Goal: Task Accomplishment & Management: Complete application form

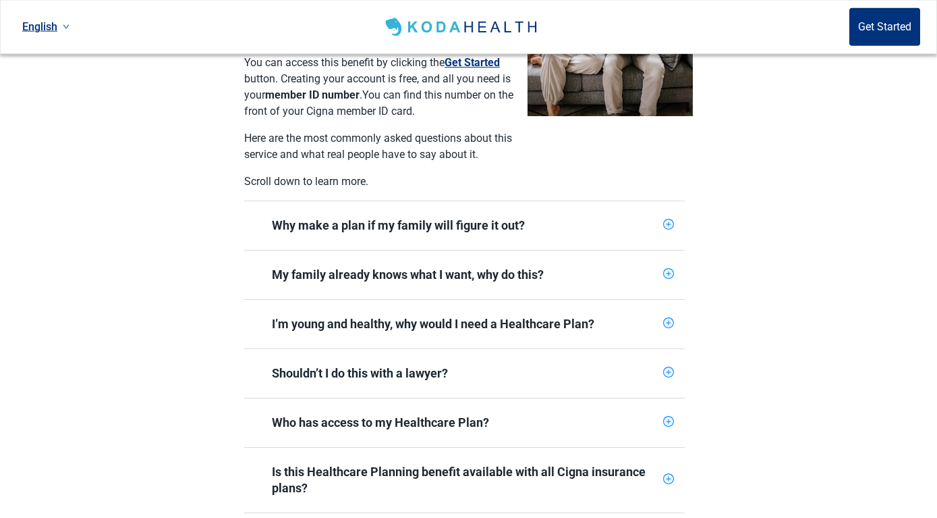
scroll to position [413, 0]
click at [666, 219] on icon "plus-circle" at bounding box center [668, 223] width 9 height 9
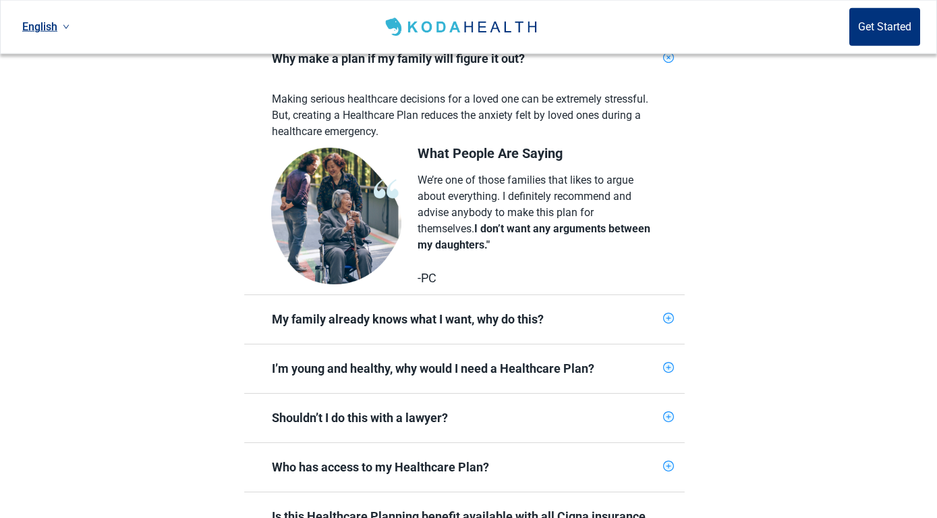
scroll to position [619, 0]
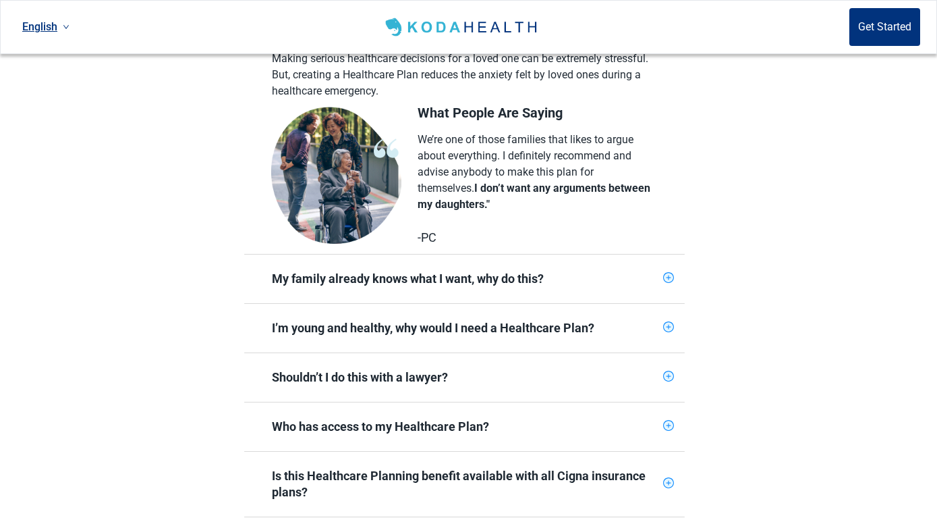
click at [667, 273] on icon "plus-circle" at bounding box center [668, 277] width 9 height 9
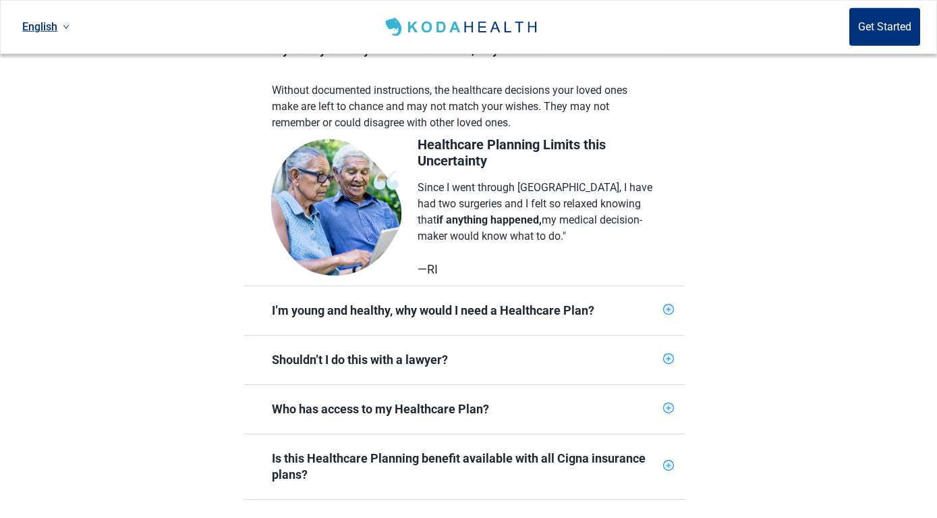
scroll to position [895, 0]
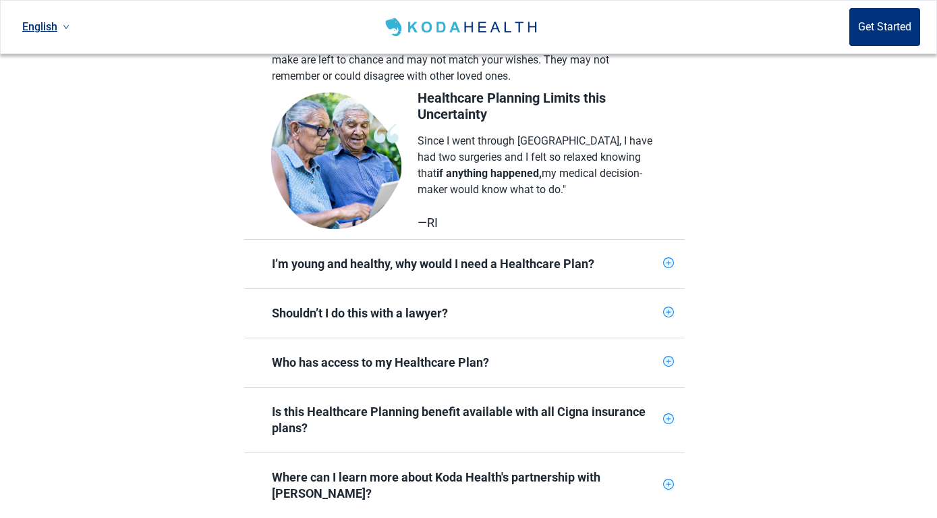
click at [669, 258] on icon "plus-circle" at bounding box center [668, 262] width 9 height 9
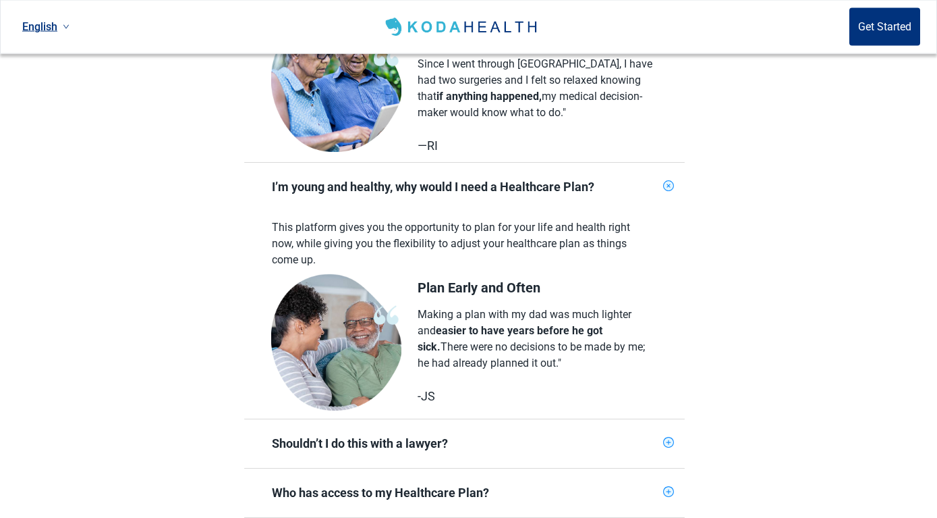
scroll to position [1170, 0]
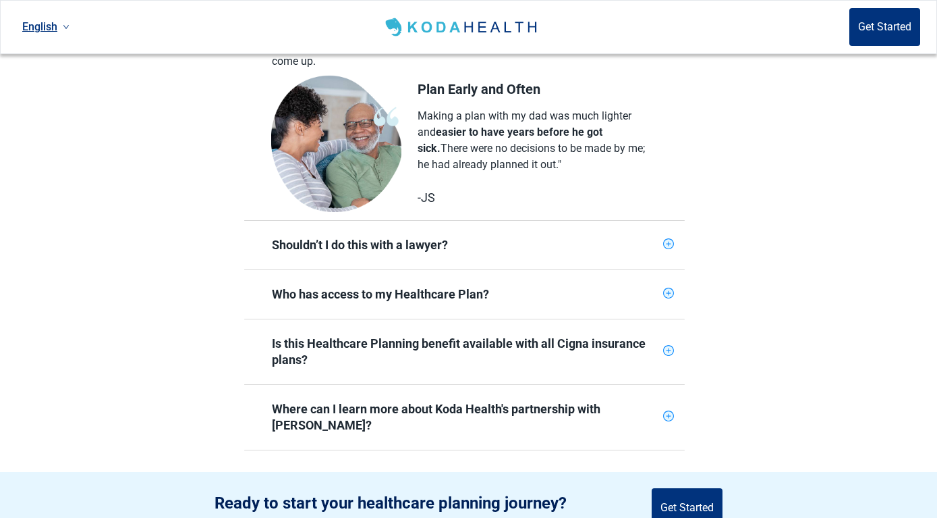
click at [667, 240] on icon "plus-circle" at bounding box center [668, 244] width 9 height 9
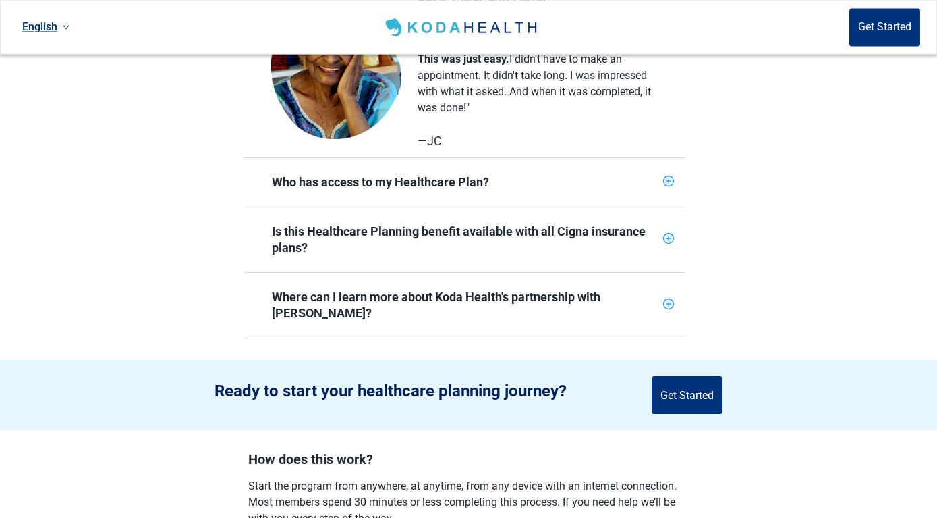
scroll to position [1514, 0]
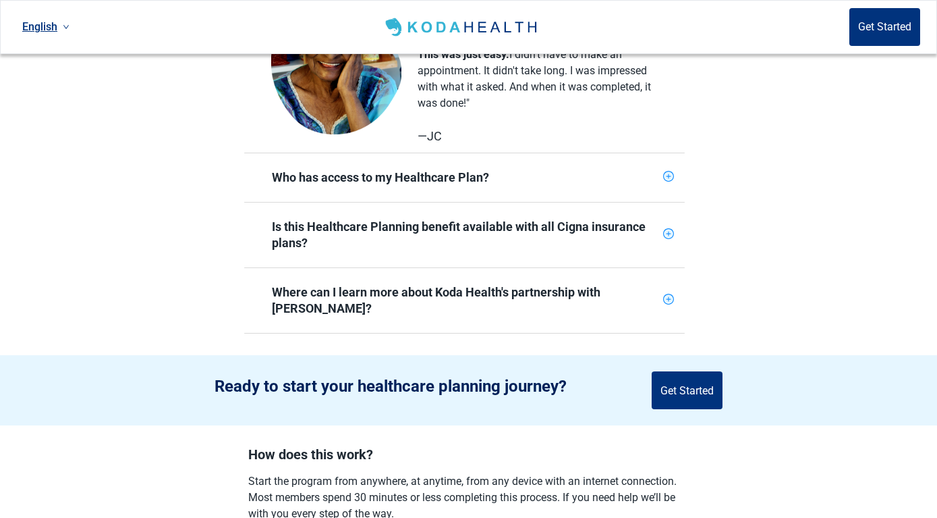
click at [670, 172] on icon "plus-circle" at bounding box center [668, 176] width 9 height 9
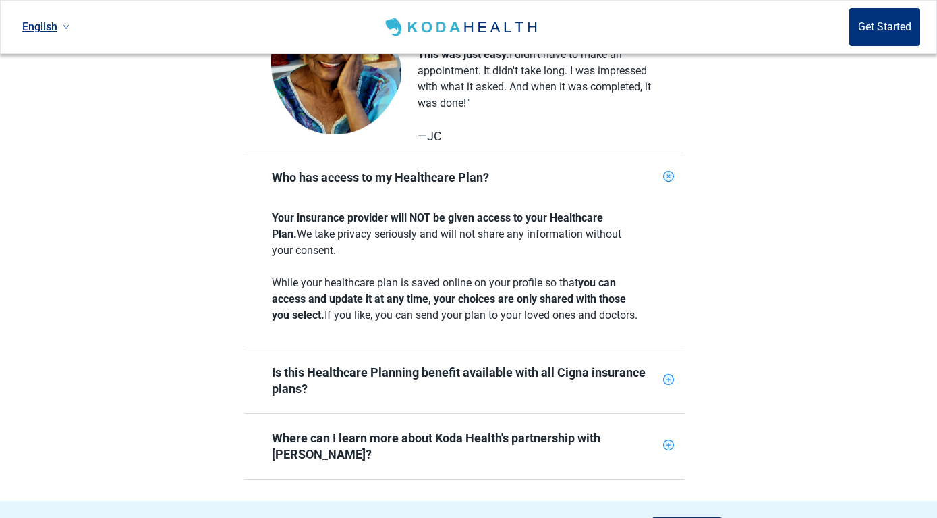
click at [667, 375] on icon "plus-circle" at bounding box center [668, 379] width 9 height 9
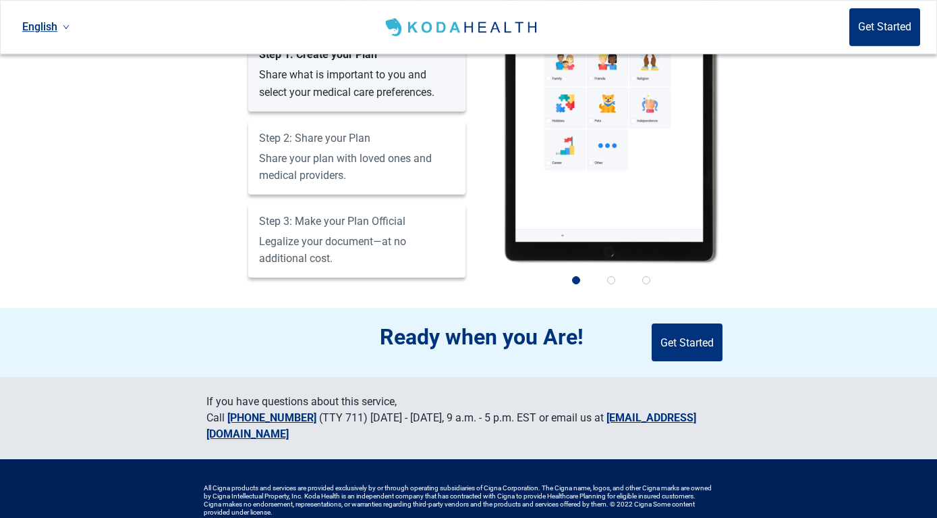
scroll to position [2260, 0]
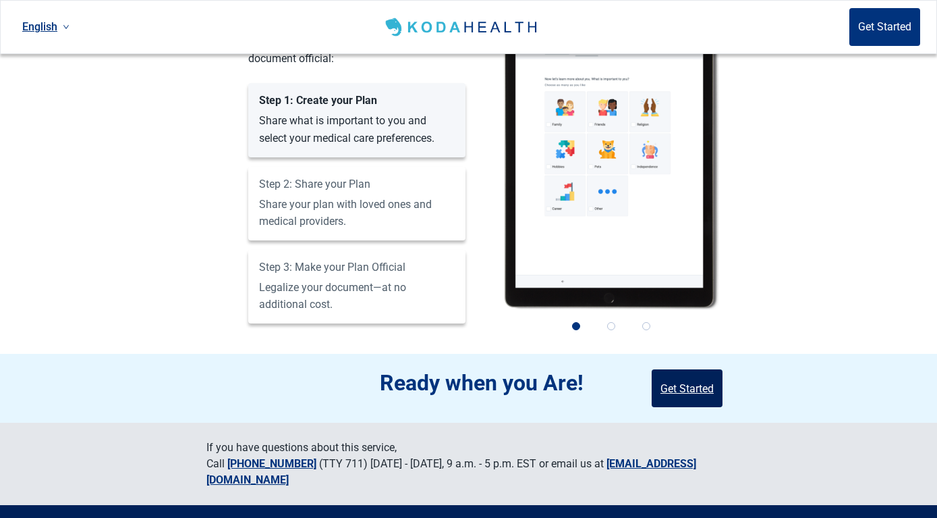
click at [700, 369] on button "Get Started" at bounding box center [687, 388] width 71 height 38
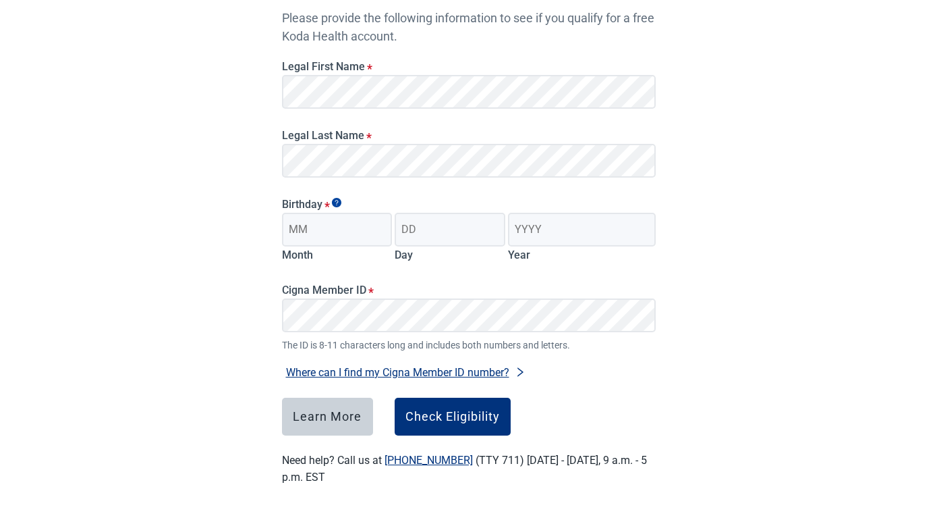
scroll to position [164, 0]
click at [316, 233] on input "Month" at bounding box center [337, 230] width 111 height 34
type input "08"
type input "14"
type input "1960"
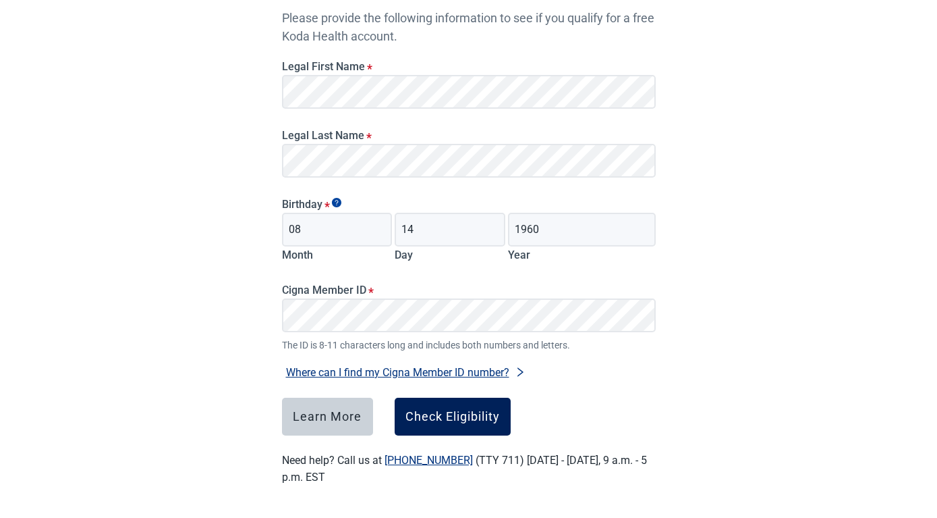
click at [460, 412] on div "Check Eligibility" at bounding box center [453, 416] width 94 height 13
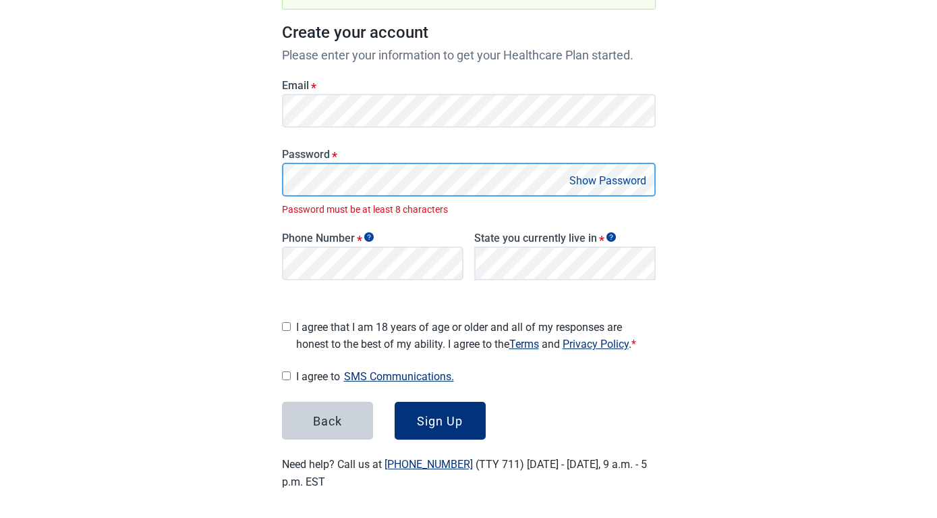
scroll to position [173, 0]
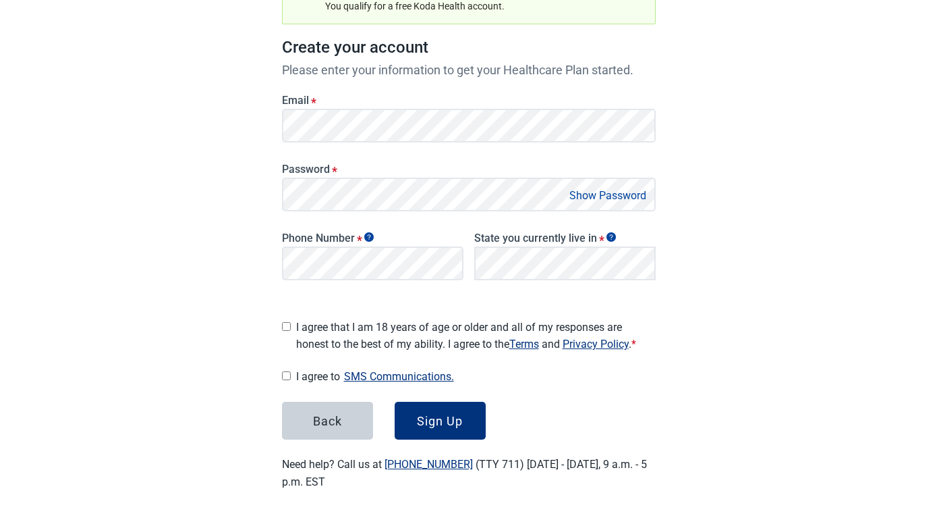
click at [590, 196] on button "Show Password" at bounding box center [607, 195] width 85 height 18
click at [526, 370] on span "I agree to SMS Communications." at bounding box center [476, 376] width 360 height 18
click at [291, 371] on input "I agree to SMS Communications." at bounding box center [286, 375] width 9 height 9
checkbox input "true"
click at [439, 414] on div "Sign Up" at bounding box center [440, 420] width 46 height 13
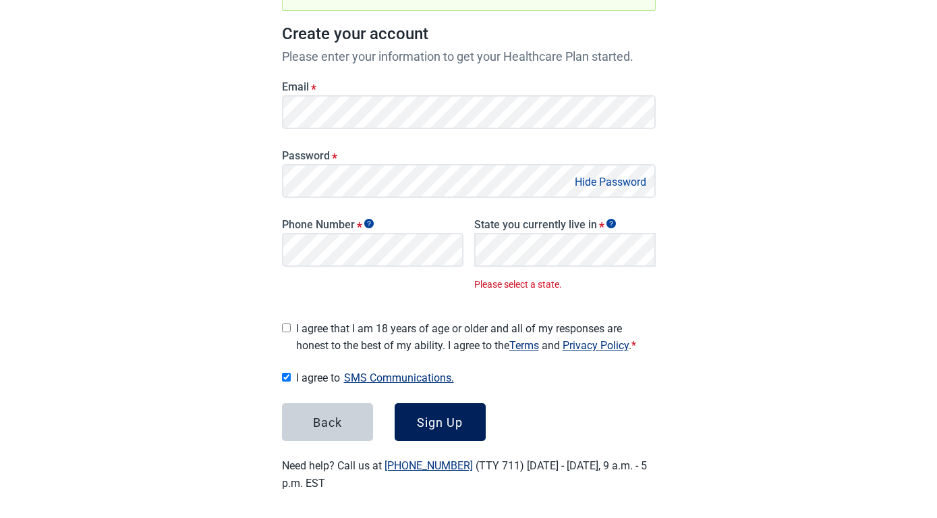
scroll to position [188, 0]
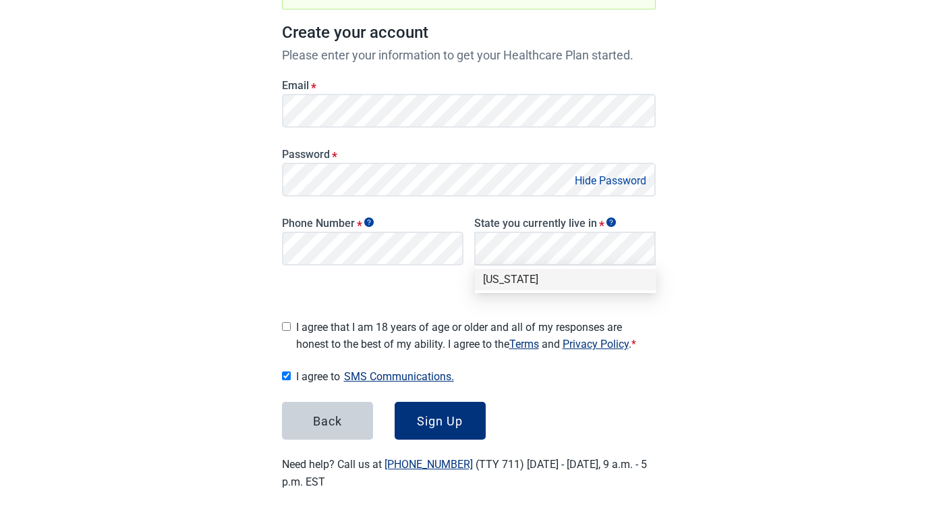
click at [499, 283] on div "[US_STATE]" at bounding box center [565, 279] width 165 height 15
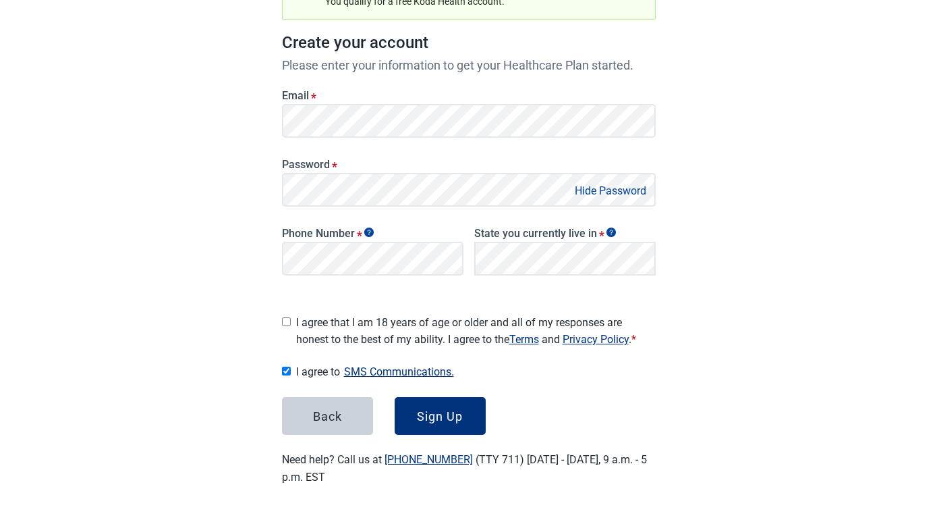
scroll to position [173, 0]
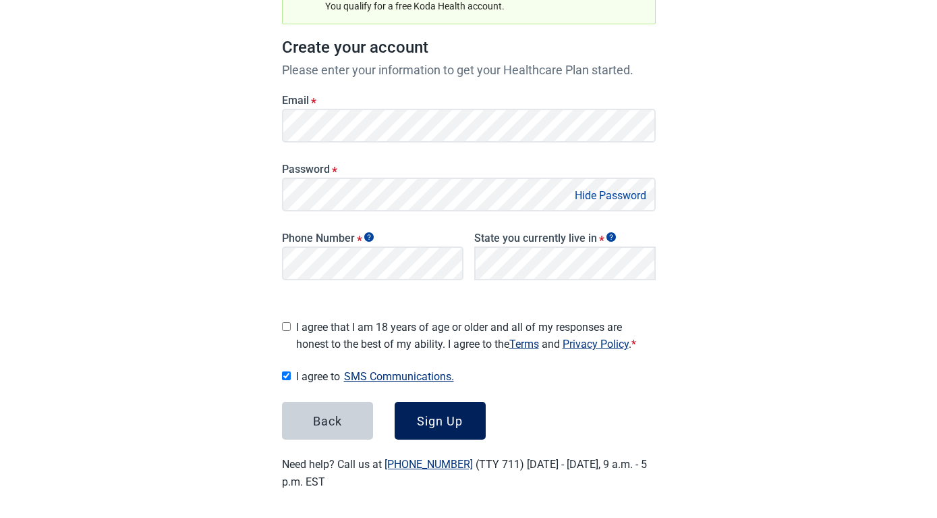
click at [433, 416] on div "Sign Up" at bounding box center [440, 420] width 46 height 13
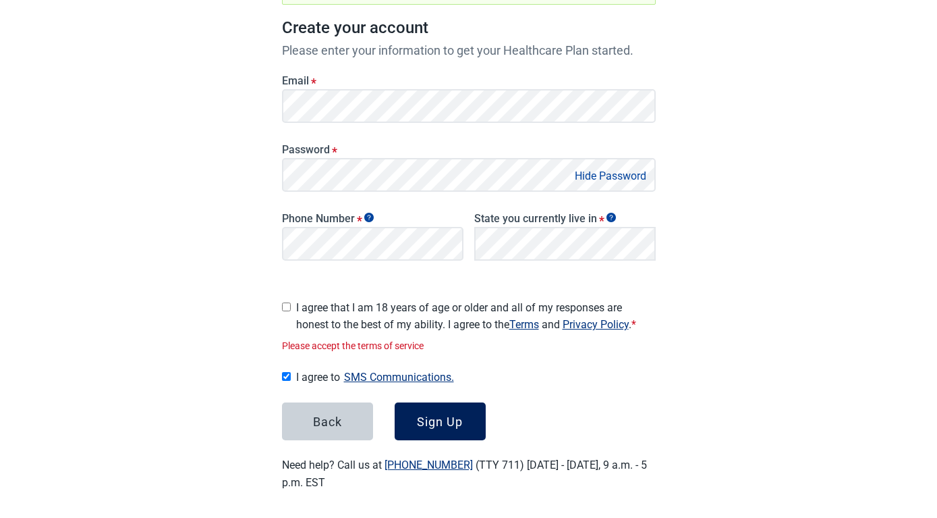
scroll to position [194, 0]
click at [287, 302] on input "I agree that I am 18 years of age or older and all of my responses are honest t…" at bounding box center [286, 306] width 9 height 9
checkbox input "true"
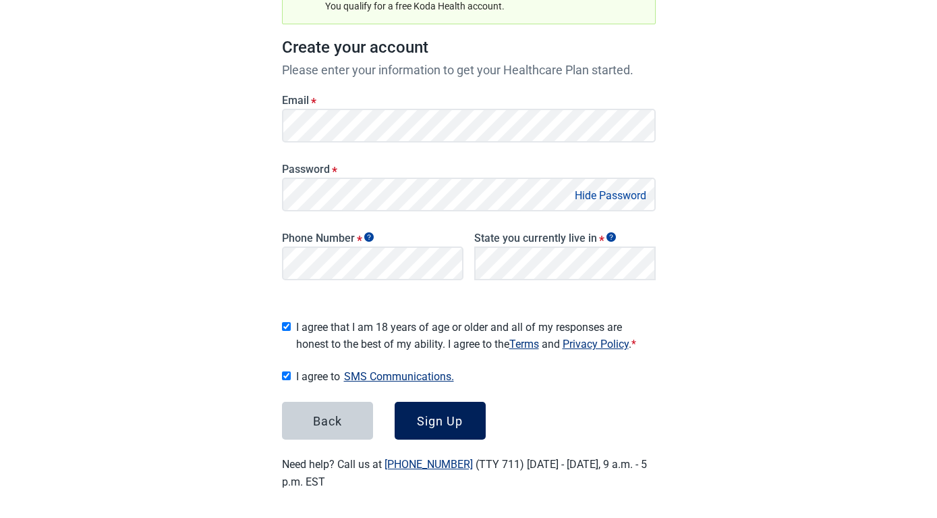
click at [426, 414] on div "Sign Up" at bounding box center [440, 420] width 46 height 13
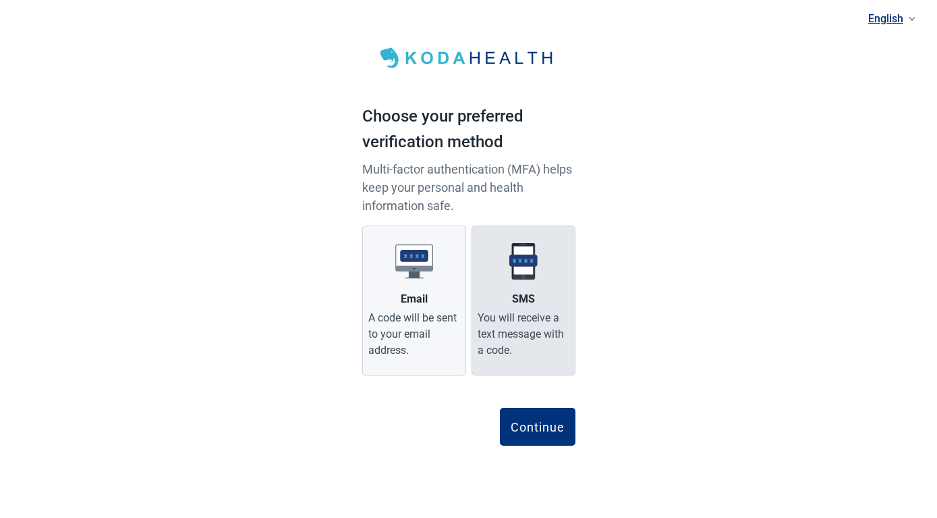
click at [516, 271] on img "Main content" at bounding box center [524, 261] width 38 height 38
click at [0, 0] on input "SMS You will receive a text message with a code." at bounding box center [0, 0] width 0 height 0
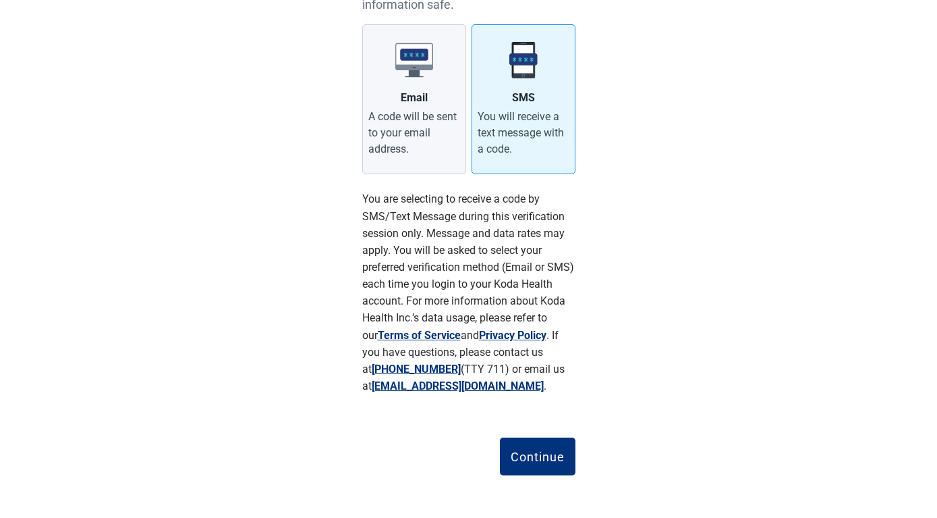
scroll to position [202, 0]
click at [516, 447] on button "Continue" at bounding box center [538, 456] width 76 height 38
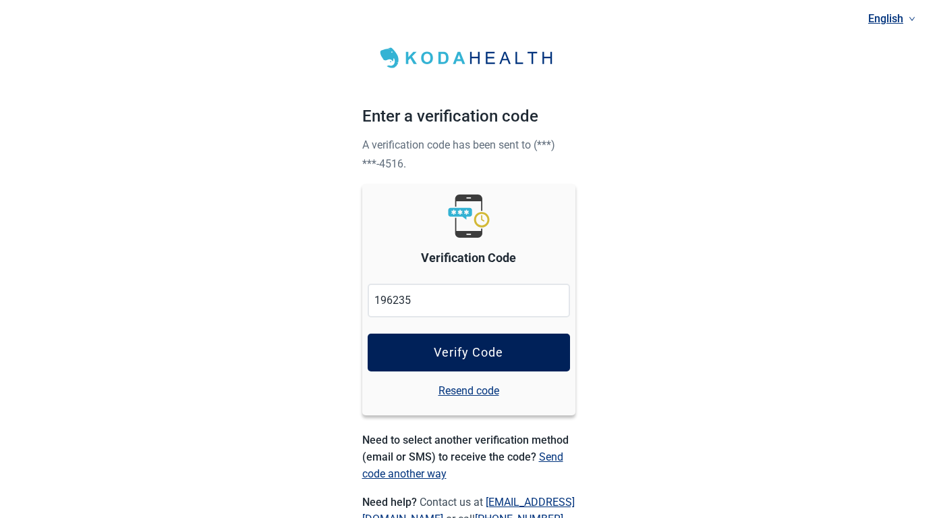
type input "196235"
click at [445, 356] on div "Verify Code" at bounding box center [469, 351] width 70 height 13
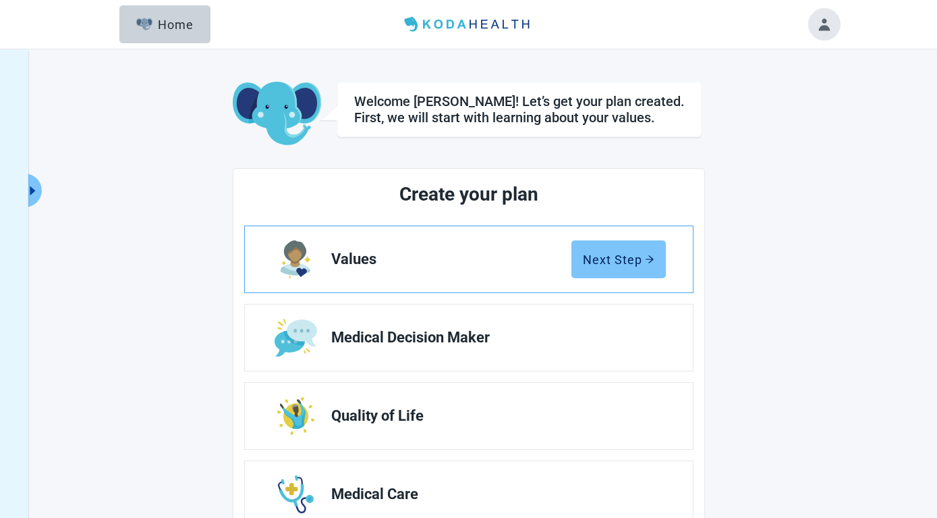
click at [626, 257] on div "Next Step" at bounding box center [619, 258] width 72 height 13
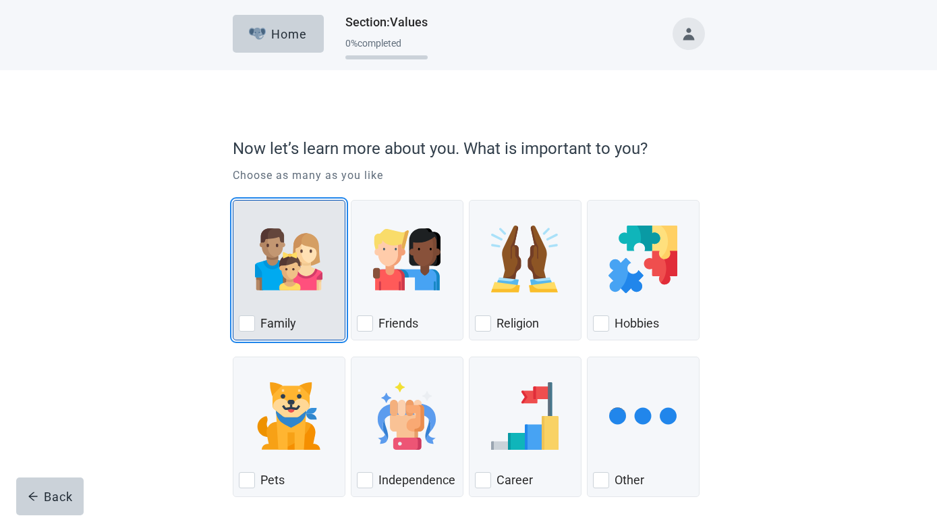
click at [250, 322] on div "Family, checkbox, not checked" at bounding box center [247, 323] width 16 height 16
click at [233, 200] on input "Family" at bounding box center [233, 200] width 1 height 1
checkbox input "true"
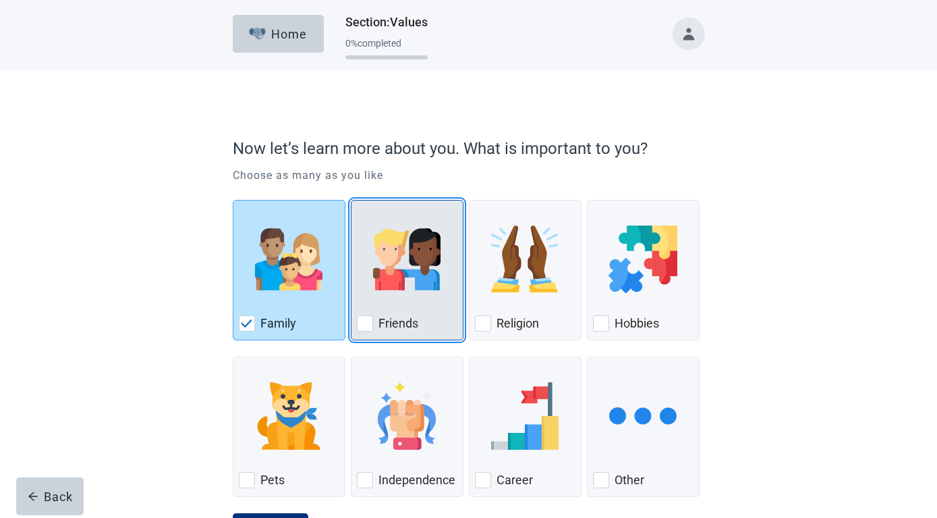
click at [367, 322] on div "Friends, checkbox, not checked" at bounding box center [365, 323] width 16 height 16
click at [352, 200] on input "Friends" at bounding box center [351, 200] width 1 height 1
checkbox input "true"
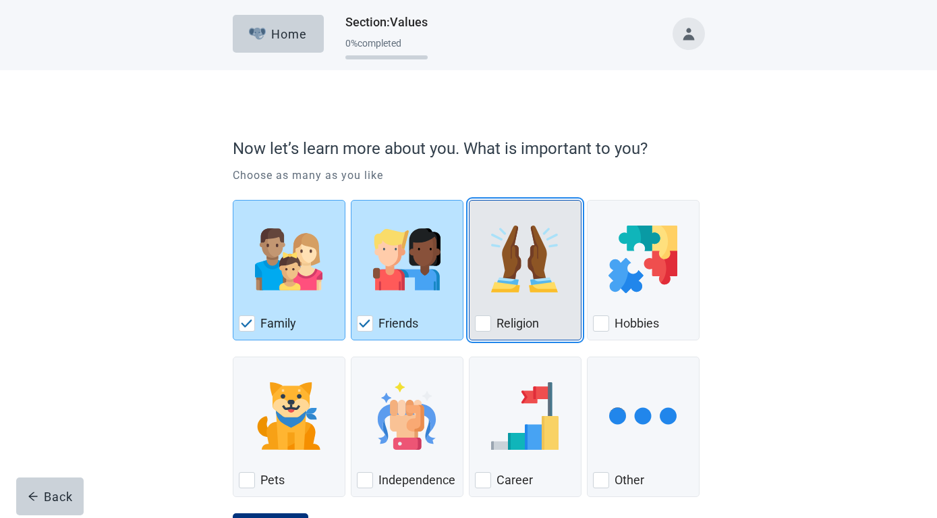
click at [483, 323] on div "Religion, checkbox, not checked" at bounding box center [483, 323] width 16 height 16
click at [470, 200] on input "Religion" at bounding box center [469, 200] width 1 height 1
checkbox input "true"
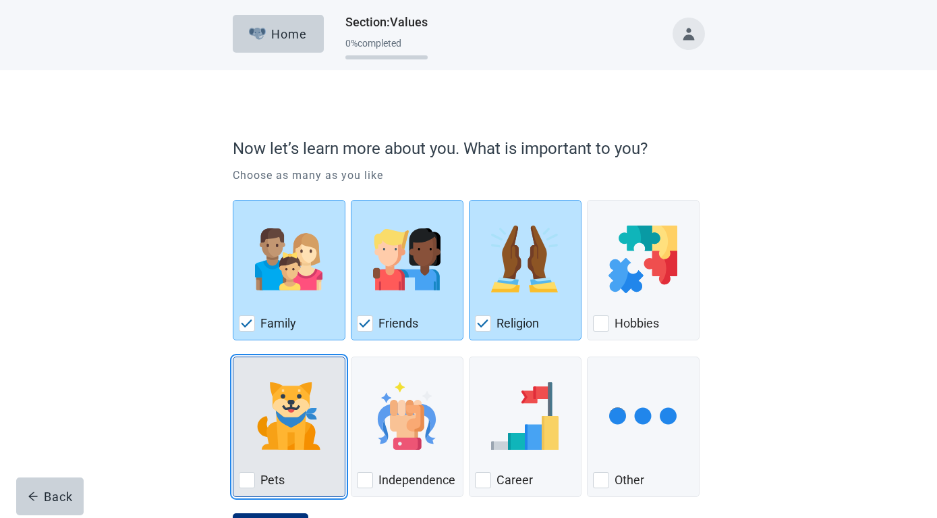
click at [243, 476] on div "Pets, checkbox, not checked" at bounding box center [247, 480] width 16 height 16
click at [233, 357] on input "Pets" at bounding box center [233, 356] width 1 height 1
checkbox input "true"
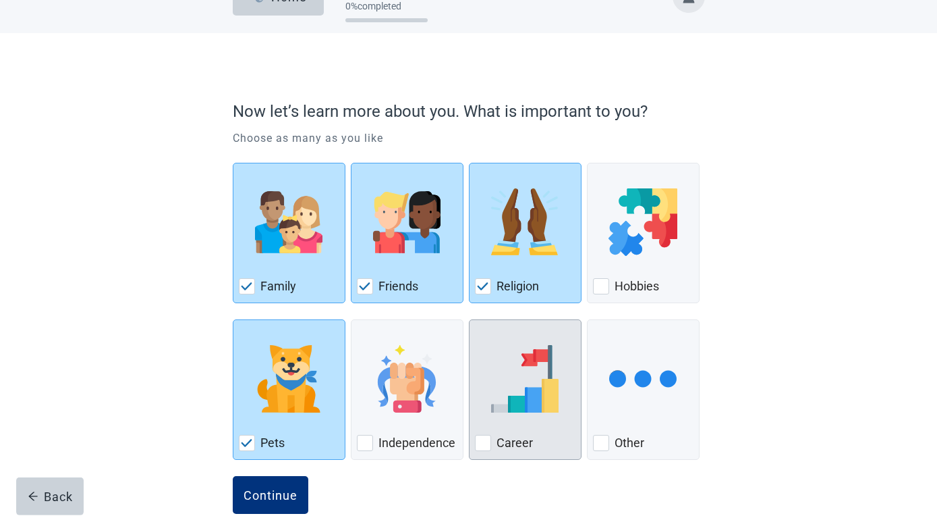
scroll to position [63, 0]
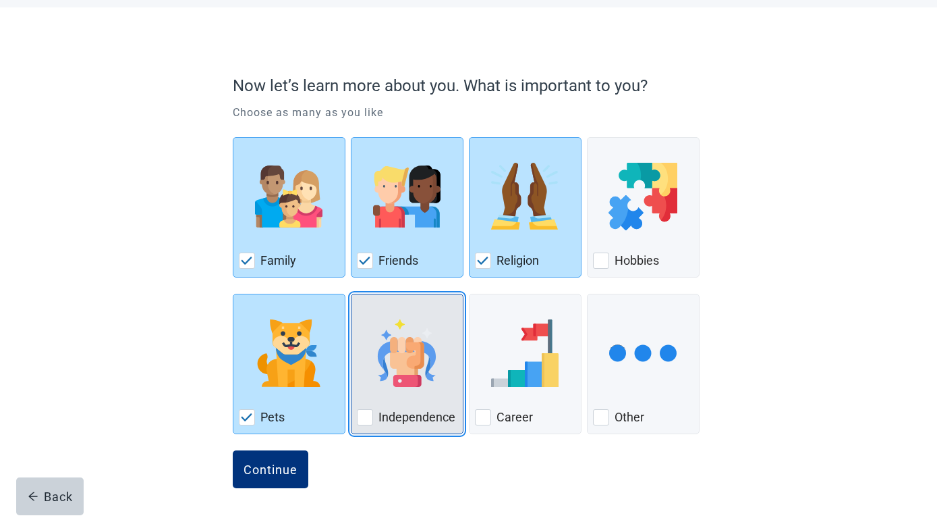
click at [366, 416] on div "Independence, checkbox, not checked" at bounding box center [365, 417] width 16 height 16
click at [352, 294] on input "Independence" at bounding box center [351, 294] width 1 height 1
checkbox input "true"
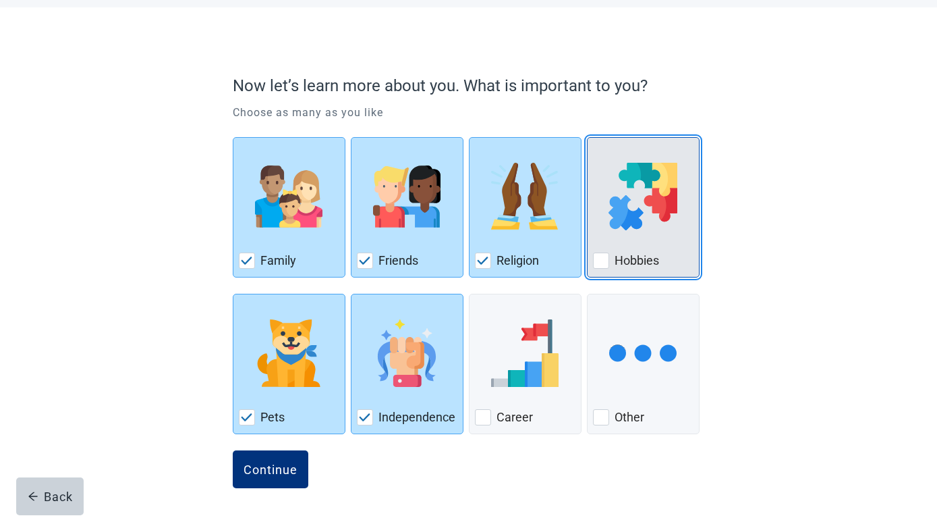
click at [600, 259] on div "Hobbies, checkbox, not checked" at bounding box center [601, 260] width 16 height 16
click at [588, 138] on input "Hobbies" at bounding box center [587, 137] width 1 height 1
checkbox input "true"
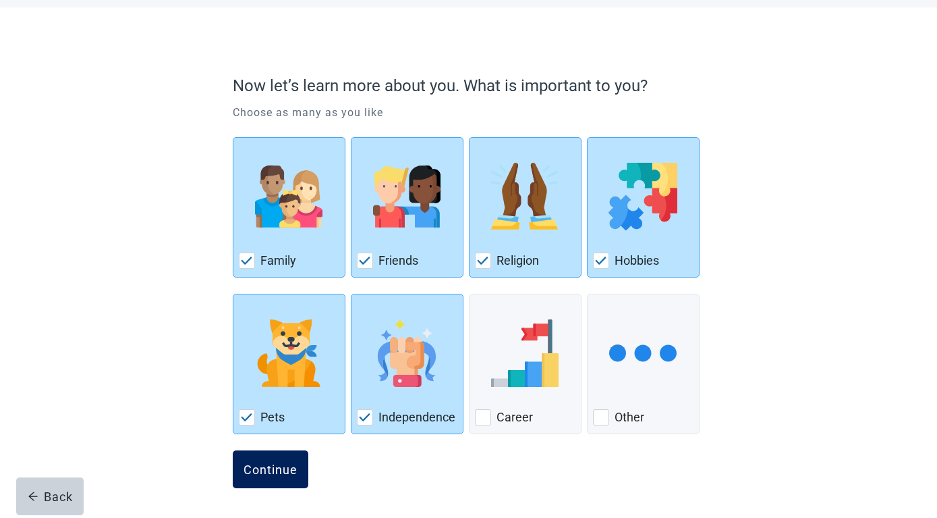
click at [266, 473] on div "Continue" at bounding box center [271, 468] width 54 height 13
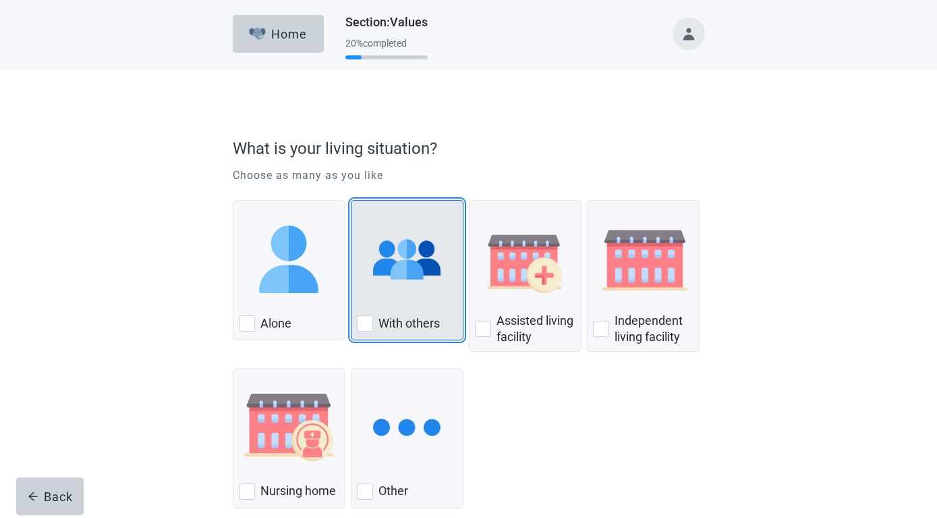
click at [364, 323] on div "With Others, checkbox, not checked" at bounding box center [365, 323] width 16 height 16
click at [352, 200] on input "With others" at bounding box center [351, 200] width 1 height 1
checkbox input "true"
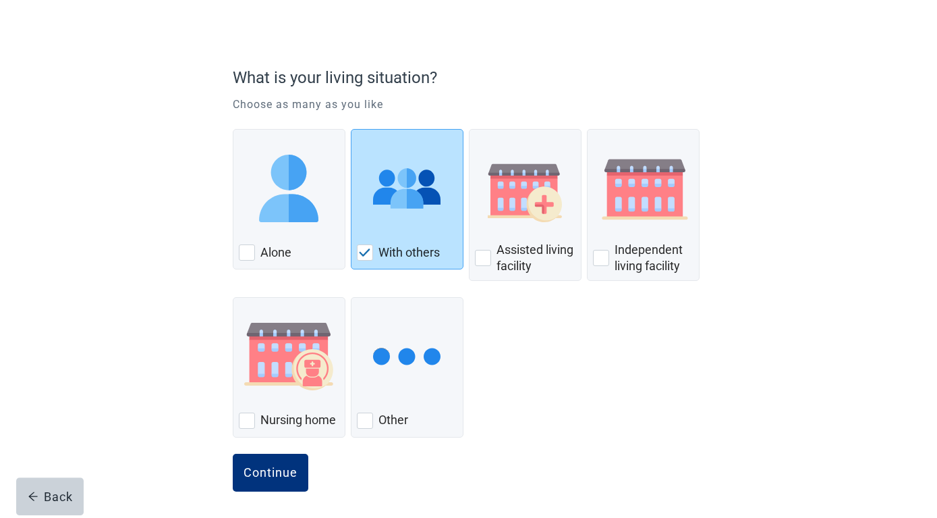
scroll to position [74, 0]
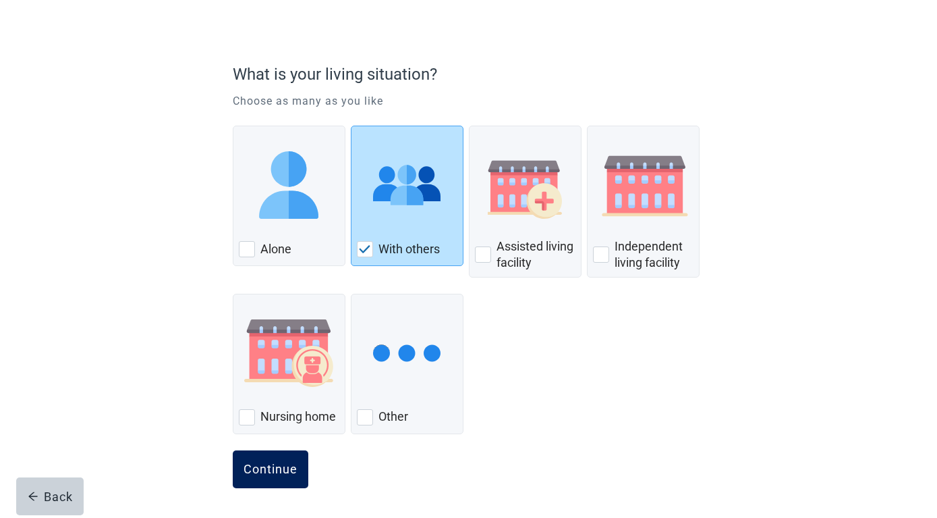
click at [271, 465] on div "Continue" at bounding box center [271, 468] width 54 height 13
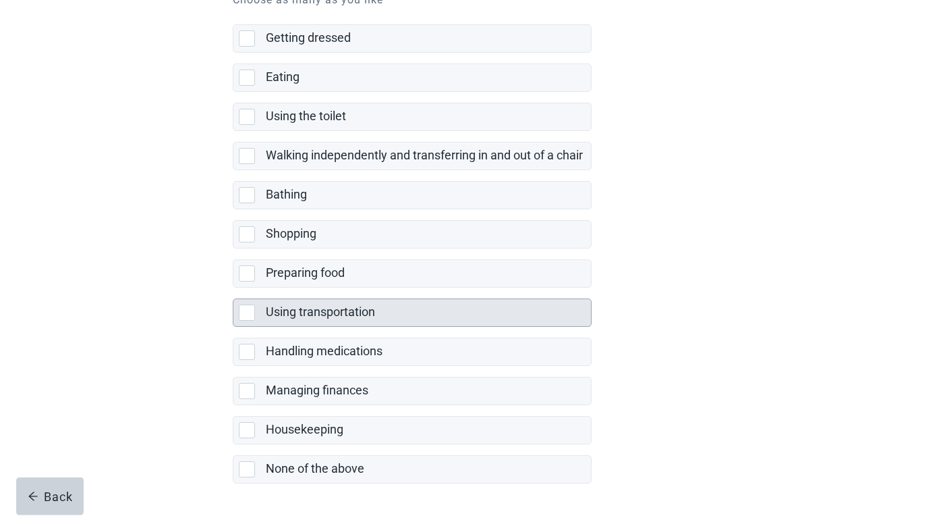
scroll to position [206, 0]
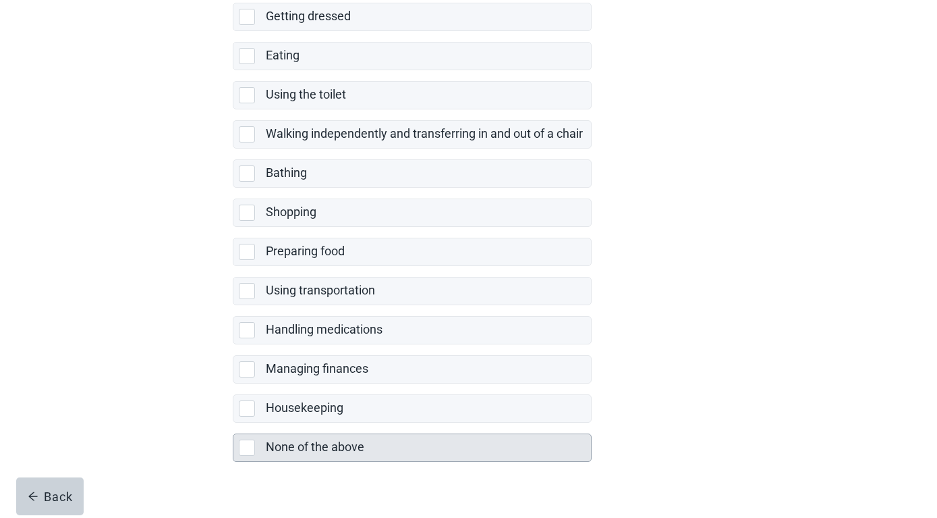
click at [244, 449] on div "None of the above, checkbox, not selected" at bounding box center [247, 447] width 16 height 16
click at [233, 423] on input "None of the above" at bounding box center [233, 422] width 1 height 1
checkbox input "true"
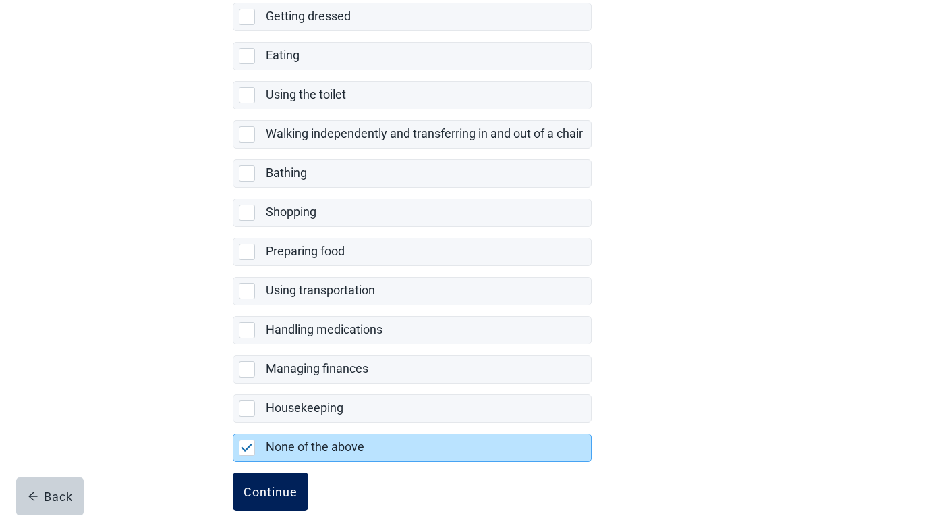
click at [273, 491] on div "Continue" at bounding box center [271, 490] width 54 height 13
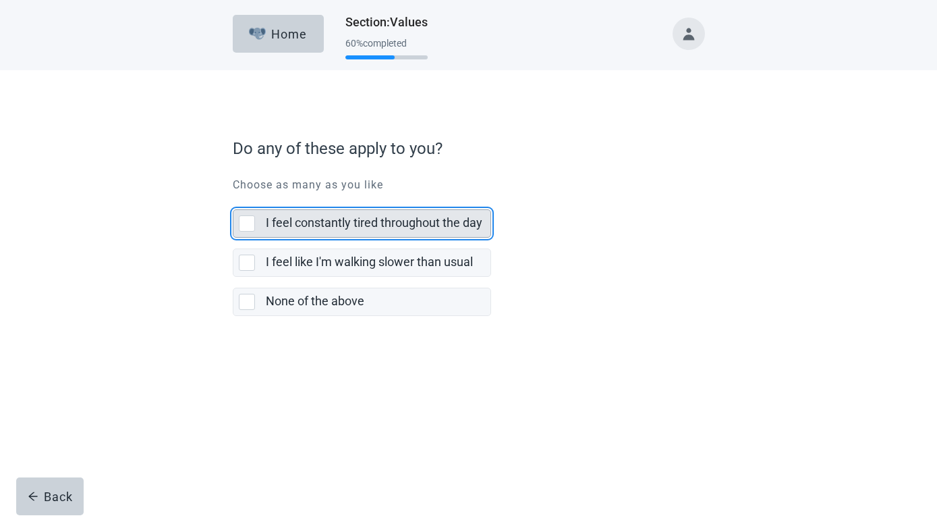
click at [244, 224] on div "I feel constantly tired throughout the day, checkbox, not selected" at bounding box center [247, 223] width 16 height 16
click at [233, 199] on input "I feel constantly tired throughout the day" at bounding box center [233, 198] width 1 height 1
checkbox input "true"
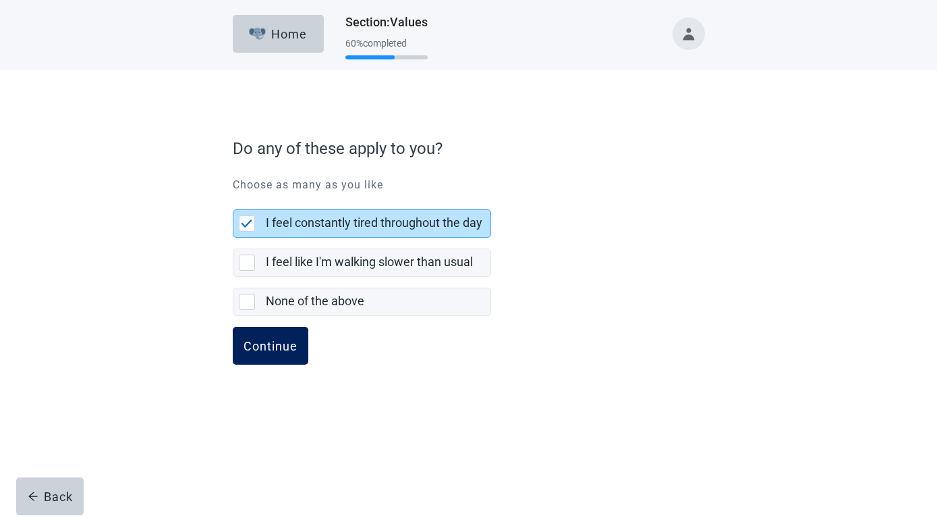
click at [269, 345] on div "Continue" at bounding box center [271, 345] width 54 height 13
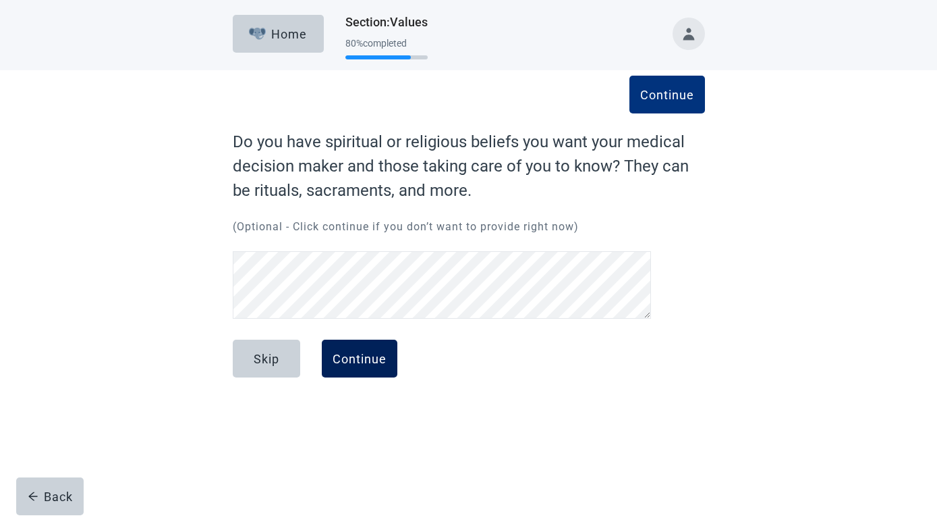
click at [350, 353] on div "Continue" at bounding box center [360, 358] width 54 height 13
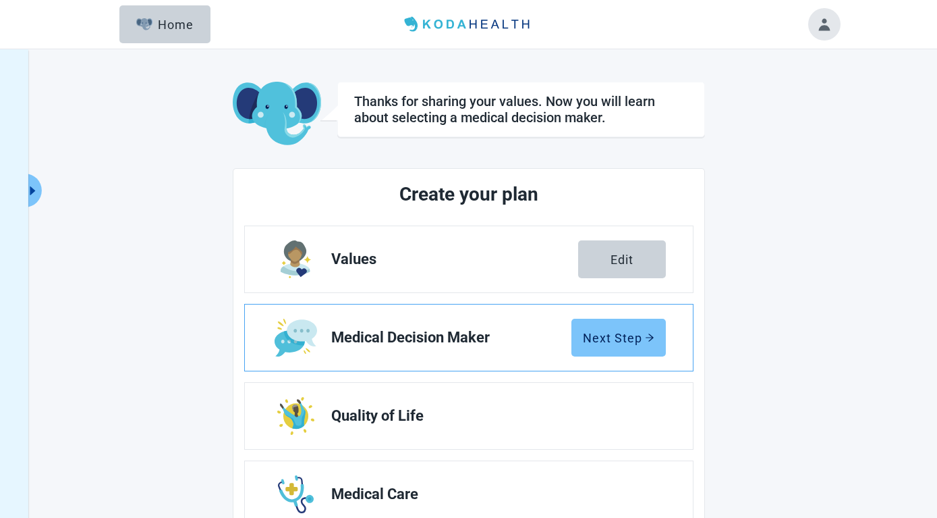
click at [617, 339] on div "Next Step" at bounding box center [619, 337] width 72 height 13
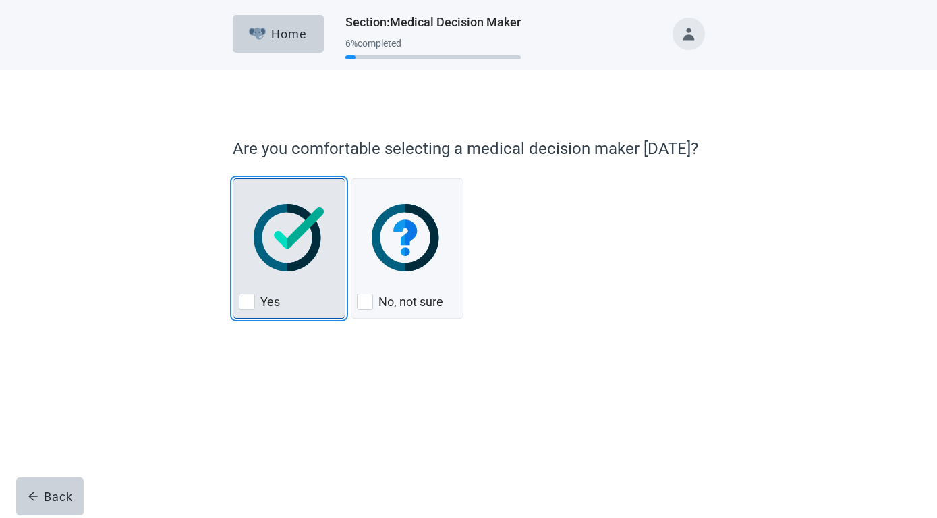
click at [247, 302] on div "Yes, checkbox, not checked" at bounding box center [247, 302] width 16 height 16
click at [233, 179] on input "Yes" at bounding box center [233, 178] width 1 height 1
checkbox input "true"
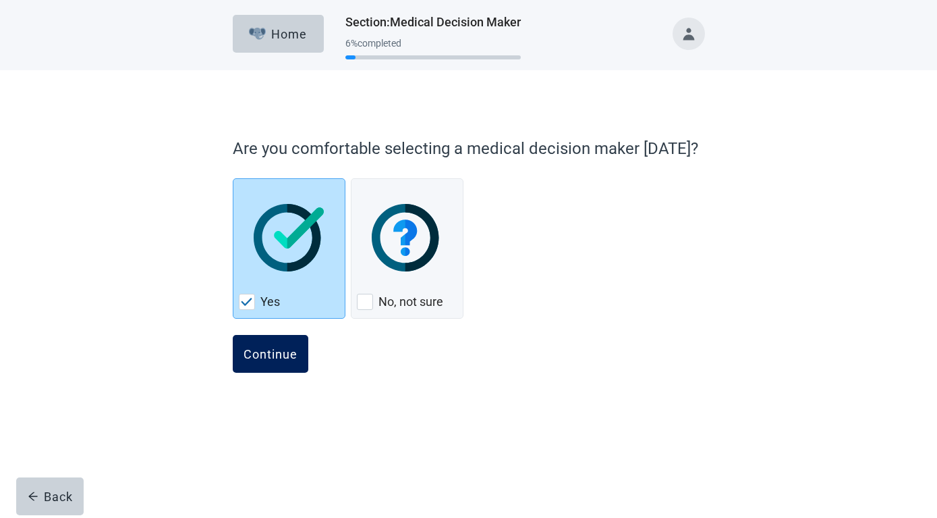
click at [257, 350] on div "Continue" at bounding box center [271, 353] width 54 height 13
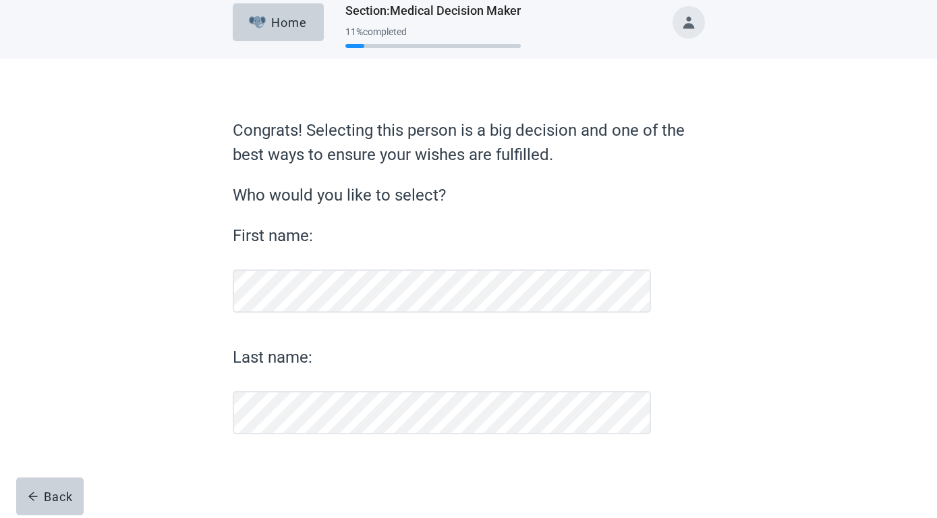
scroll to position [11, 0]
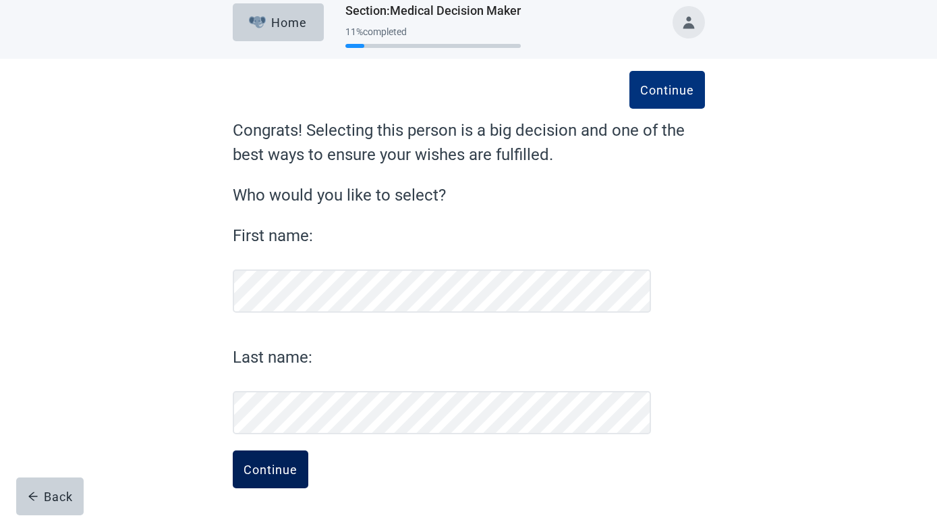
click at [261, 464] on div "Continue" at bounding box center [271, 468] width 54 height 13
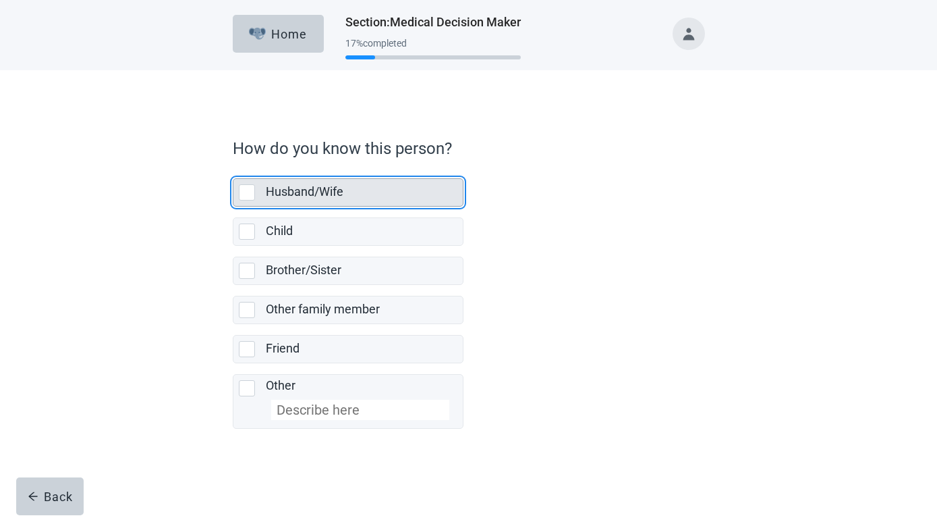
click at [244, 192] on div "Husband/Wife, checkbox, not selected" at bounding box center [247, 192] width 16 height 16
click at [233, 168] on input "Husband/Wife" at bounding box center [233, 167] width 1 height 1
checkbox input "true"
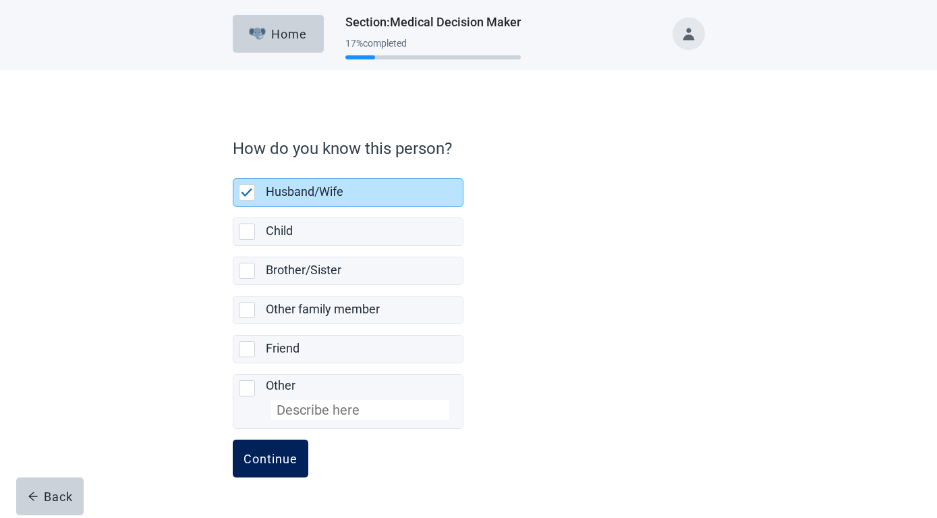
click at [273, 466] on button "Continue" at bounding box center [271, 458] width 76 height 38
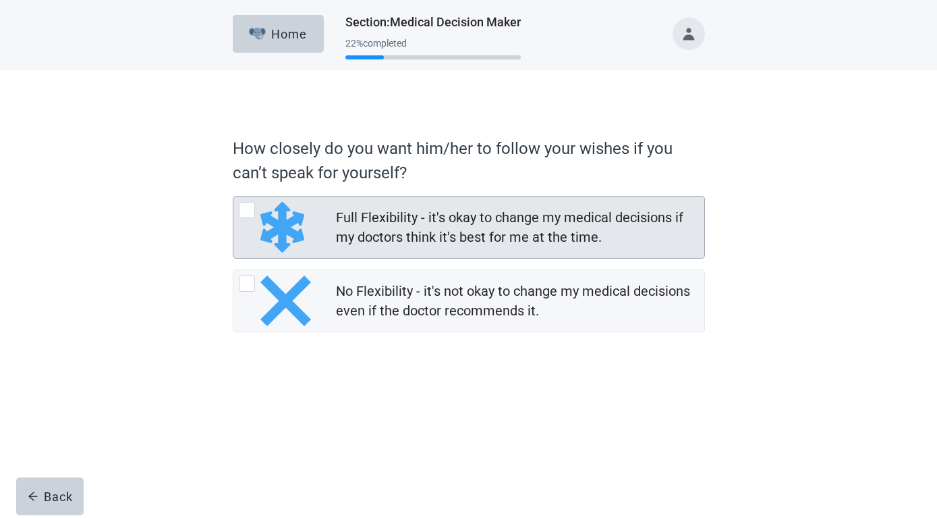
click at [242, 206] on div "Full Flexibility - it's okay to change my medical decisions if my doctors think…" at bounding box center [247, 210] width 16 height 16
click at [233, 196] on input "Full Flexibility - it's okay to change my medical decisions if my doctors think…" at bounding box center [233, 196] width 1 height 1
radio input "true"
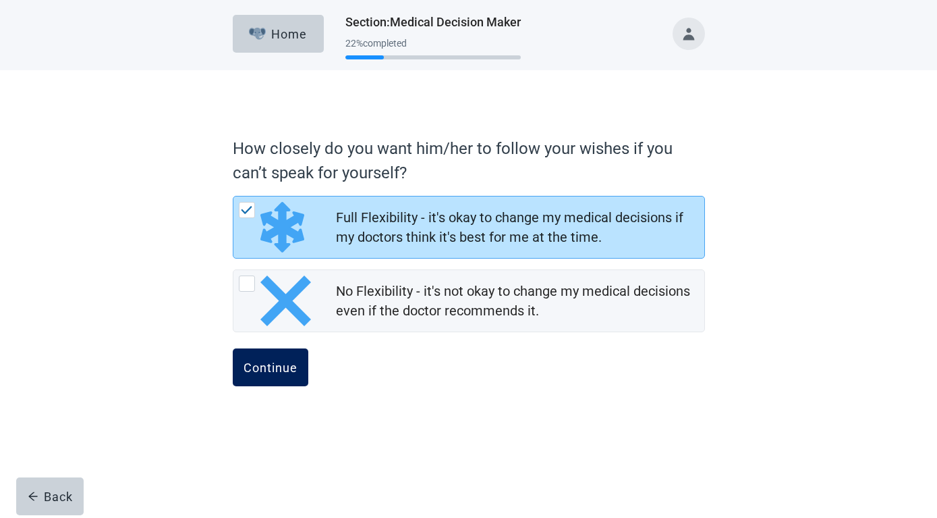
click at [276, 363] on div "Continue" at bounding box center [271, 366] width 54 height 13
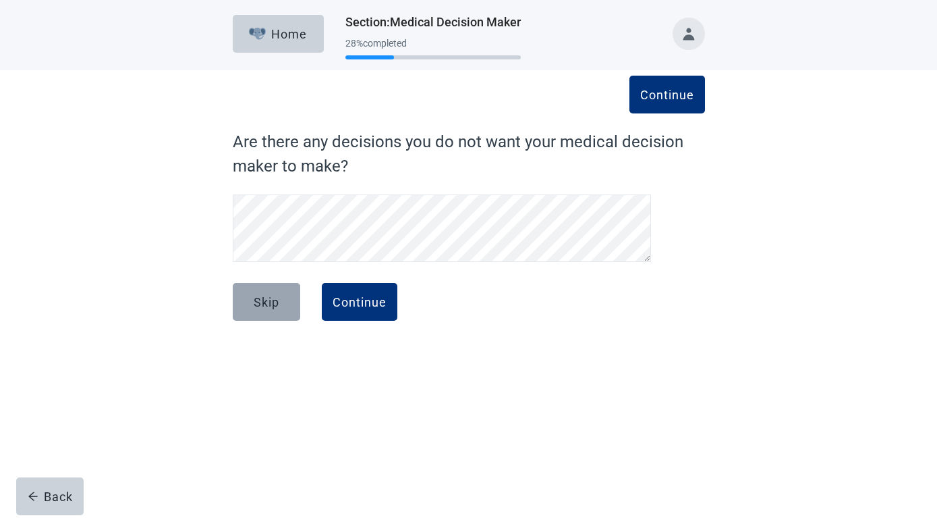
click at [265, 300] on div "Skip" at bounding box center [267, 301] width 26 height 13
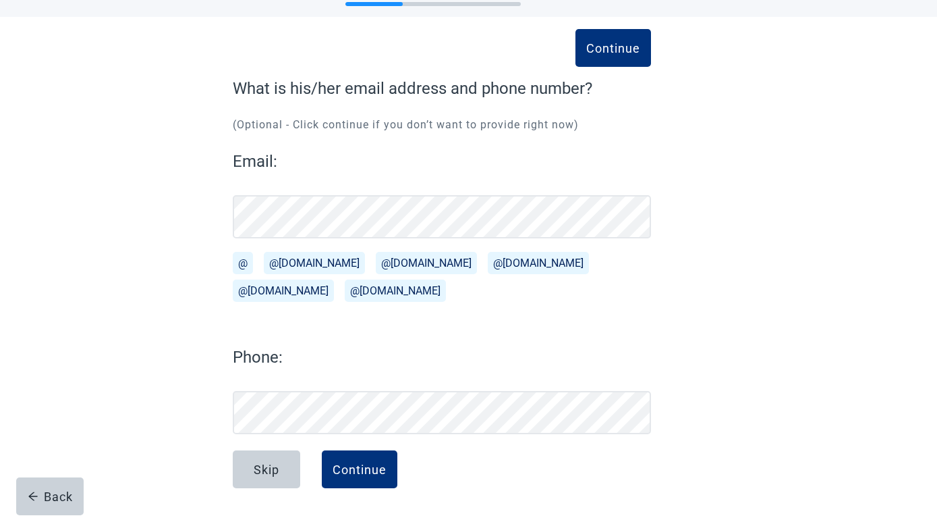
scroll to position [53, 0]
click at [488, 264] on button "@[DOMAIN_NAME]" at bounding box center [538, 263] width 101 height 22
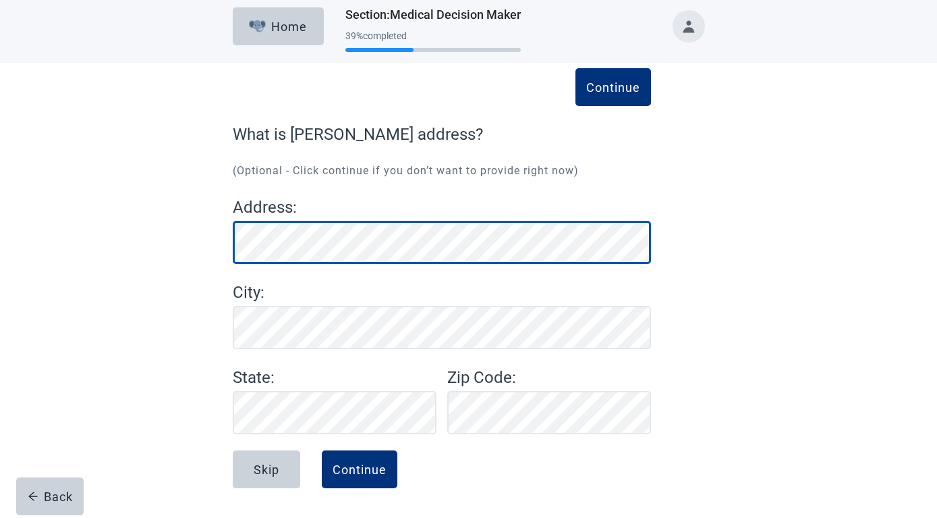
scroll to position [7, 0]
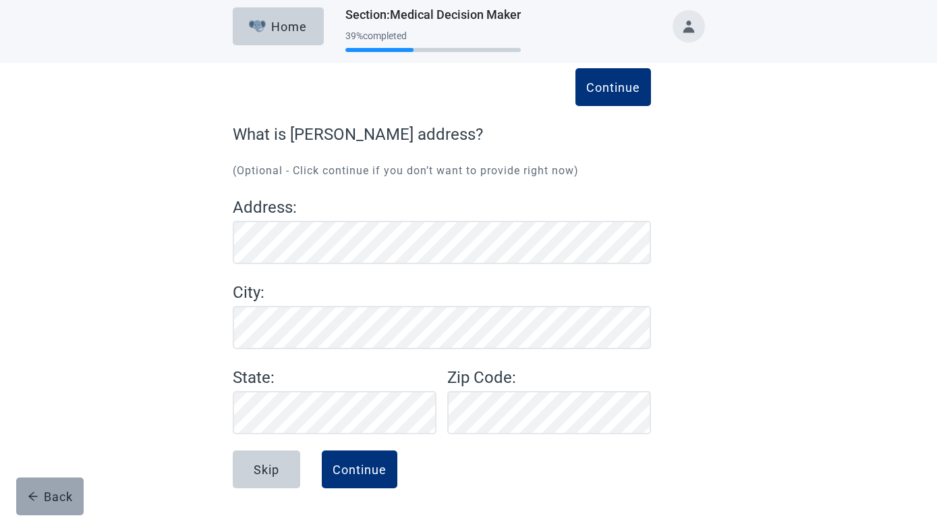
click at [35, 499] on icon "arrow-left" at bounding box center [33, 496] width 11 height 11
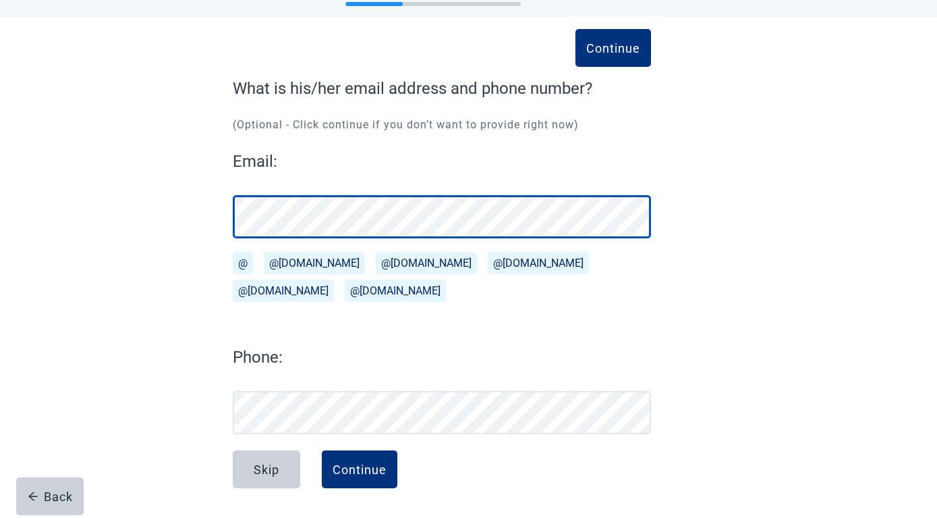
scroll to position [53, 0]
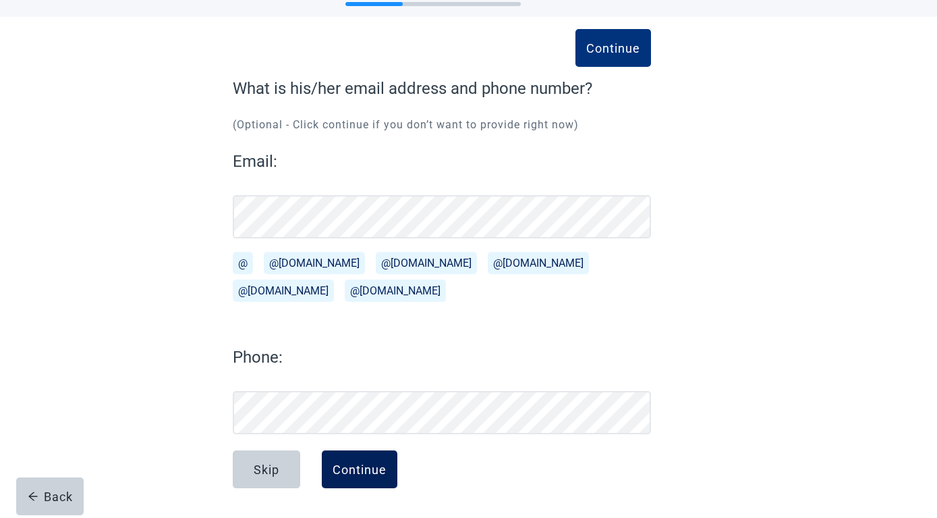
click at [352, 466] on div "Continue" at bounding box center [360, 468] width 54 height 13
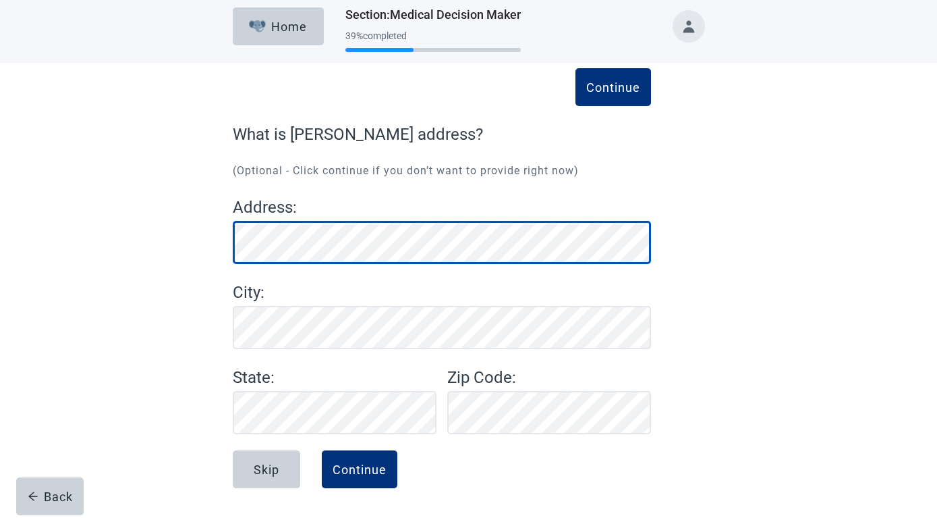
scroll to position [7, 0]
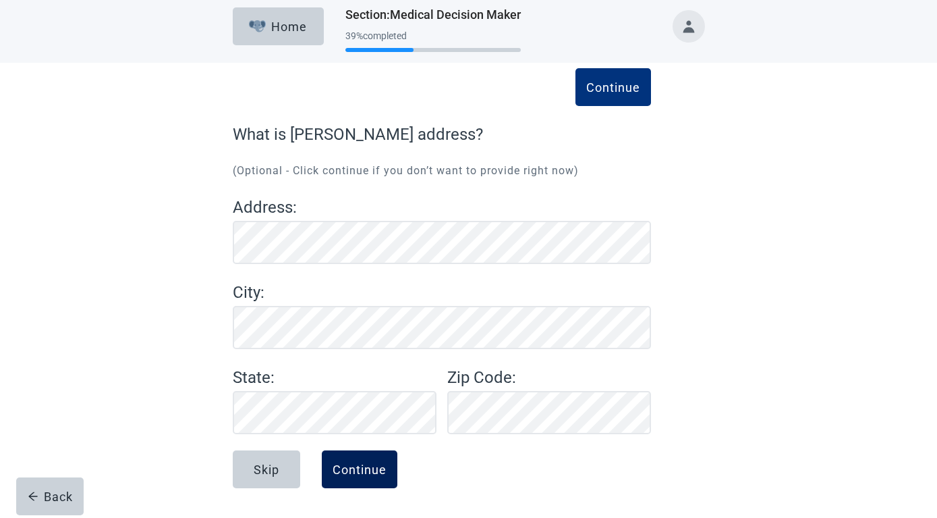
click at [362, 470] on div "Continue" at bounding box center [360, 468] width 54 height 13
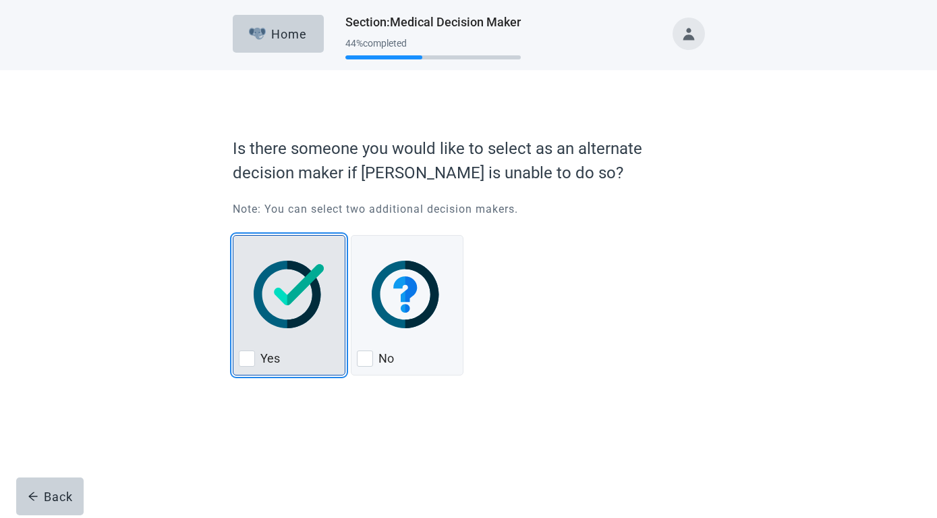
click at [247, 359] on div "Yes, checkbox, not checked" at bounding box center [247, 358] width 16 height 16
click at [233, 236] on input "Yes" at bounding box center [233, 235] width 1 height 1
checkbox input "true"
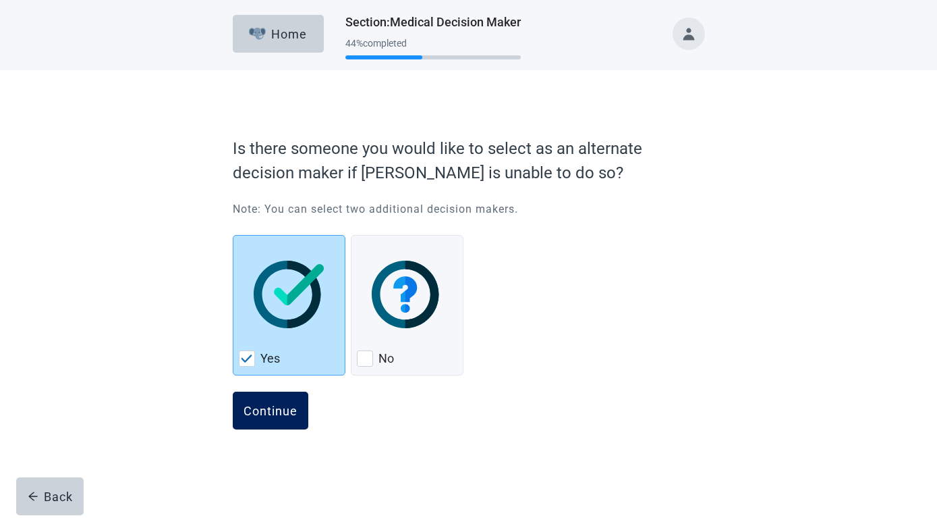
click at [267, 416] on div "Continue" at bounding box center [271, 410] width 54 height 13
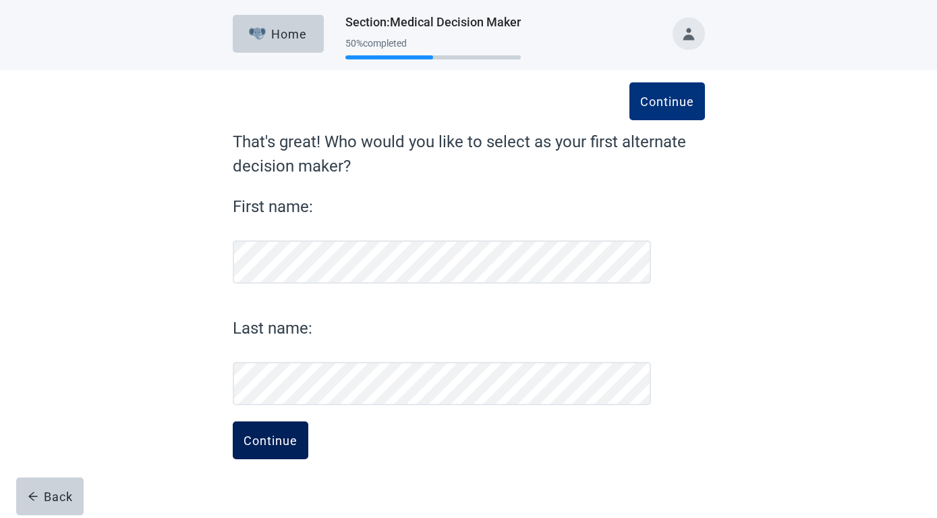
click at [269, 442] on div "Continue" at bounding box center [271, 439] width 54 height 13
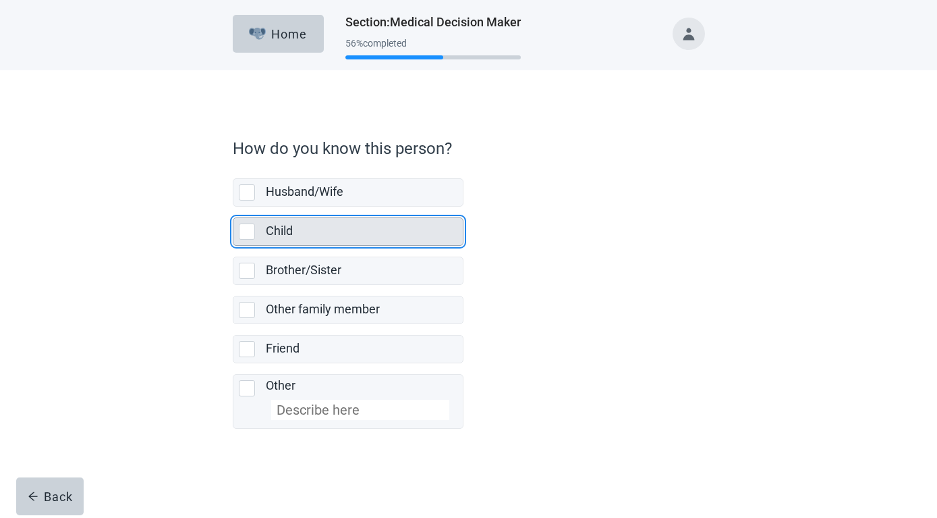
click at [247, 227] on div "Child, checkbox, not selected" at bounding box center [247, 231] width 16 height 16
click at [233, 207] on input "Child" at bounding box center [233, 206] width 1 height 1
checkbox input "true"
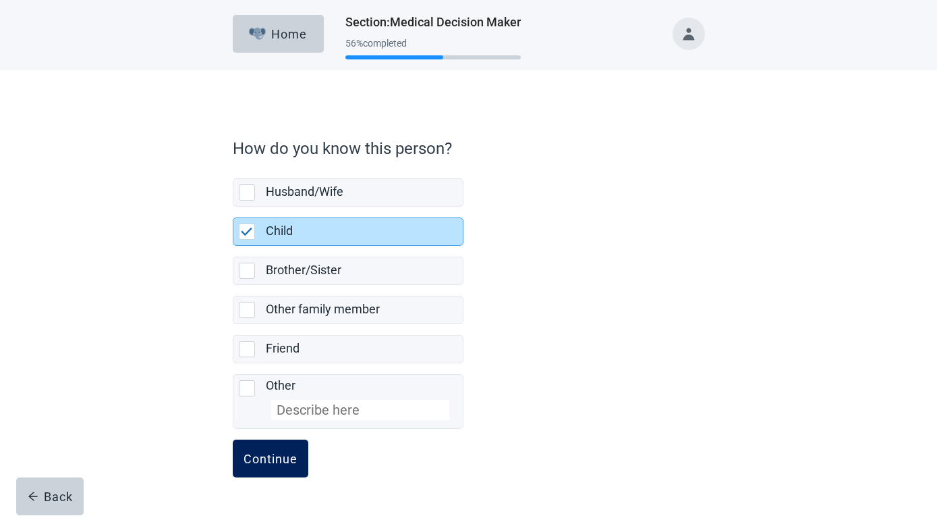
click at [267, 455] on div "Continue" at bounding box center [271, 457] width 54 height 13
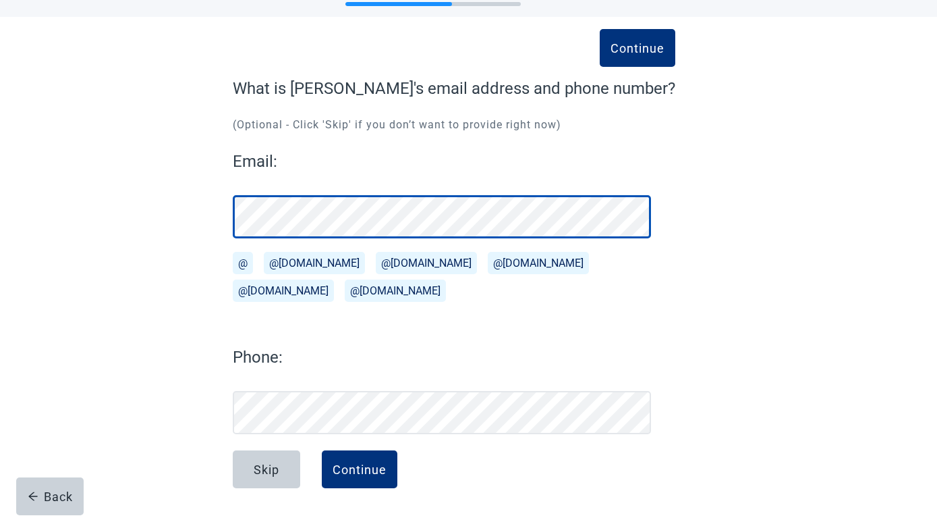
scroll to position [53, 0]
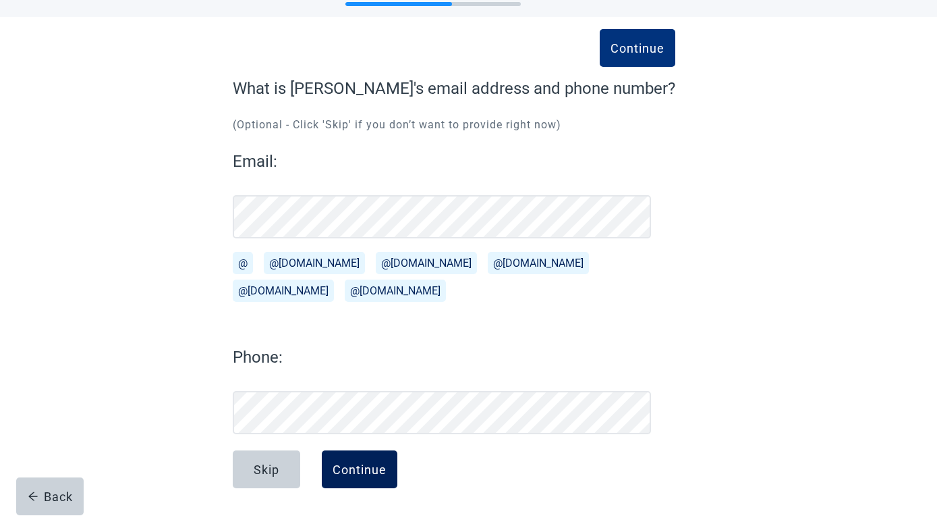
click at [360, 468] on div "Continue" at bounding box center [360, 468] width 54 height 13
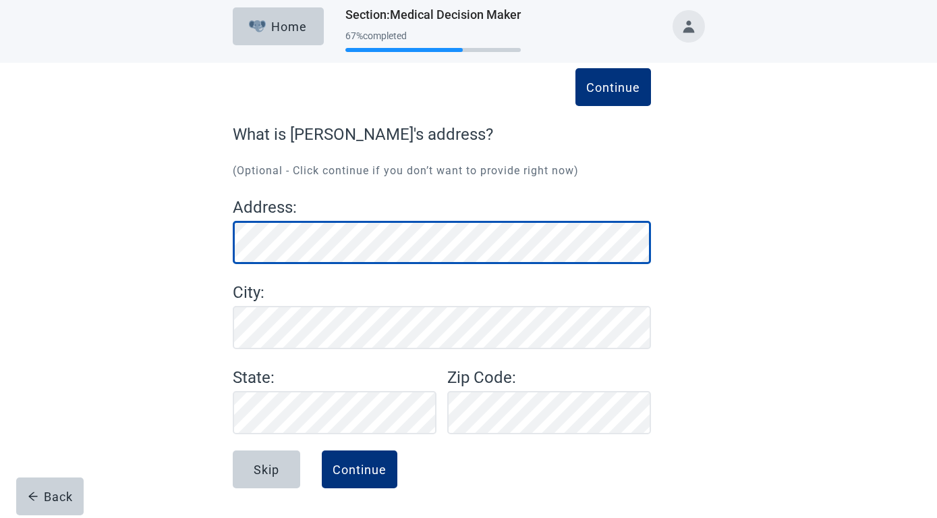
scroll to position [7, 0]
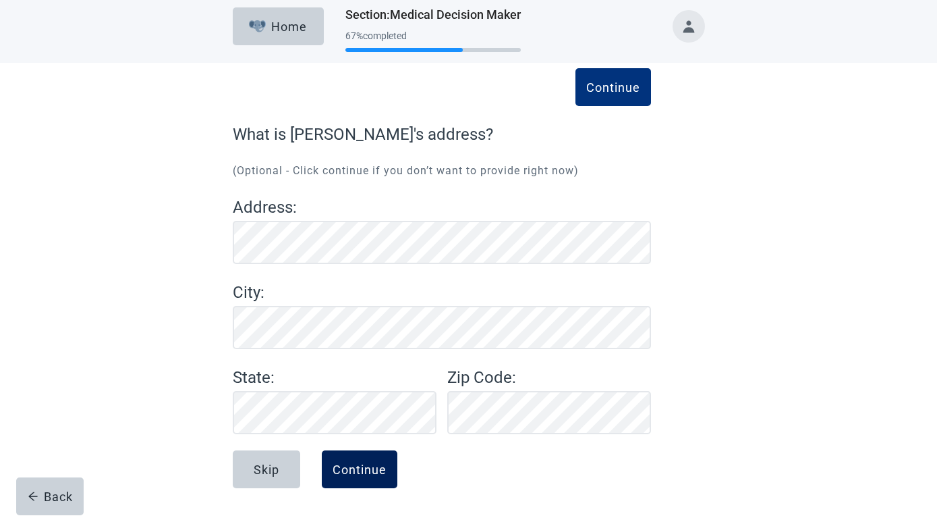
click at [348, 466] on div "Continue" at bounding box center [360, 468] width 54 height 13
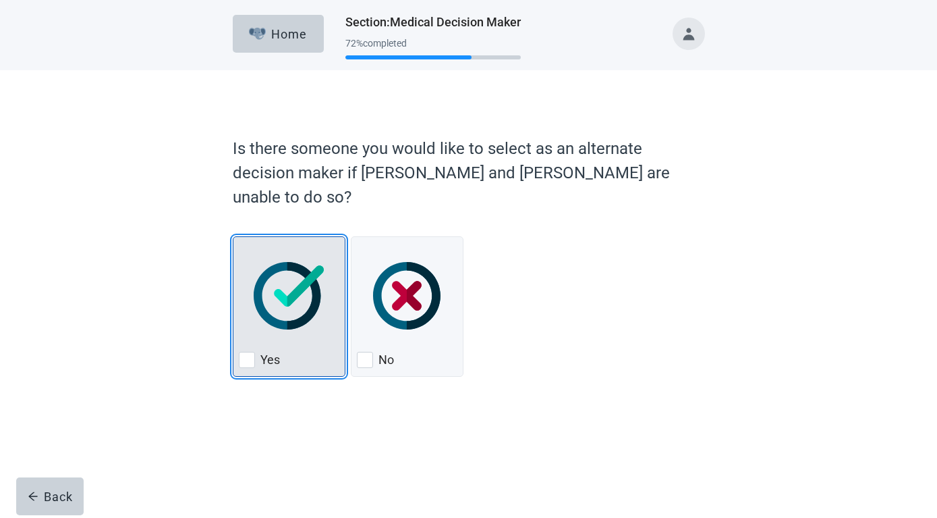
click at [245, 352] on div "Yes, checkbox, not checked" at bounding box center [247, 360] width 16 height 16
click at [233, 237] on input "Yes" at bounding box center [233, 236] width 1 height 1
checkbox input "true"
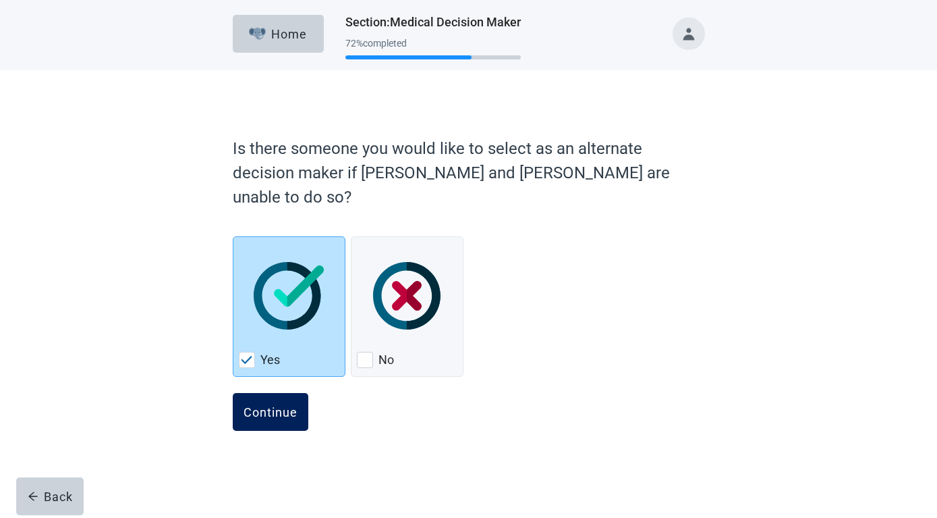
click at [262, 405] on div "Continue" at bounding box center [271, 411] width 54 height 13
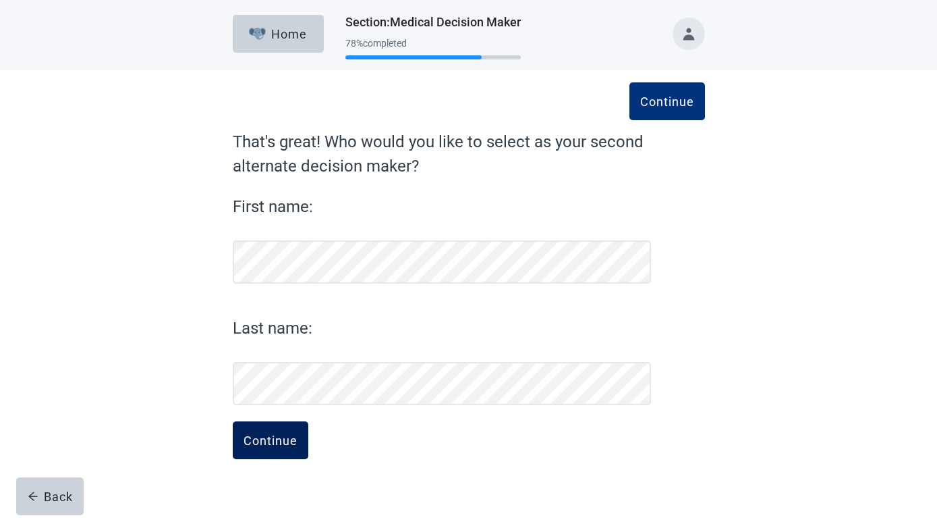
click at [265, 439] on div "Continue" at bounding box center [271, 439] width 54 height 13
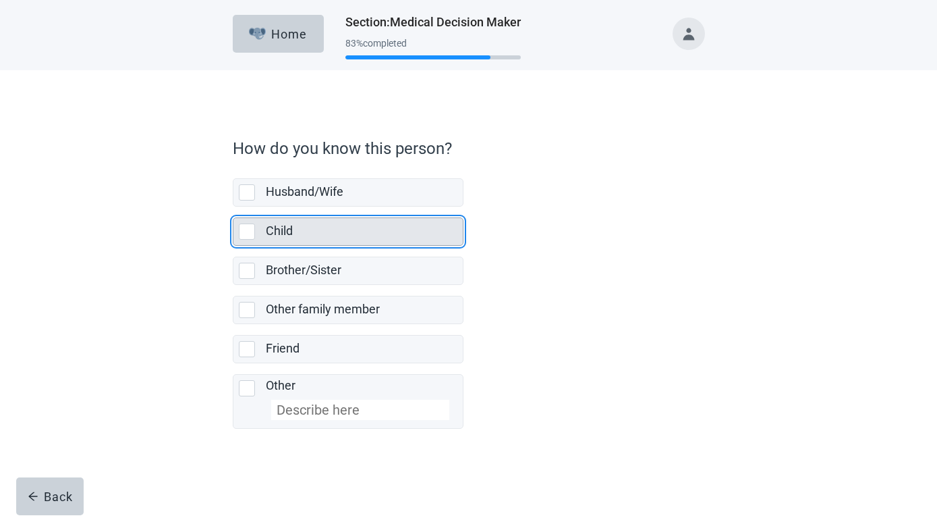
click at [246, 229] on div "Child, checkbox, not selected" at bounding box center [247, 231] width 16 height 16
click at [233, 207] on input "Child" at bounding box center [233, 206] width 1 height 1
checkbox input "true"
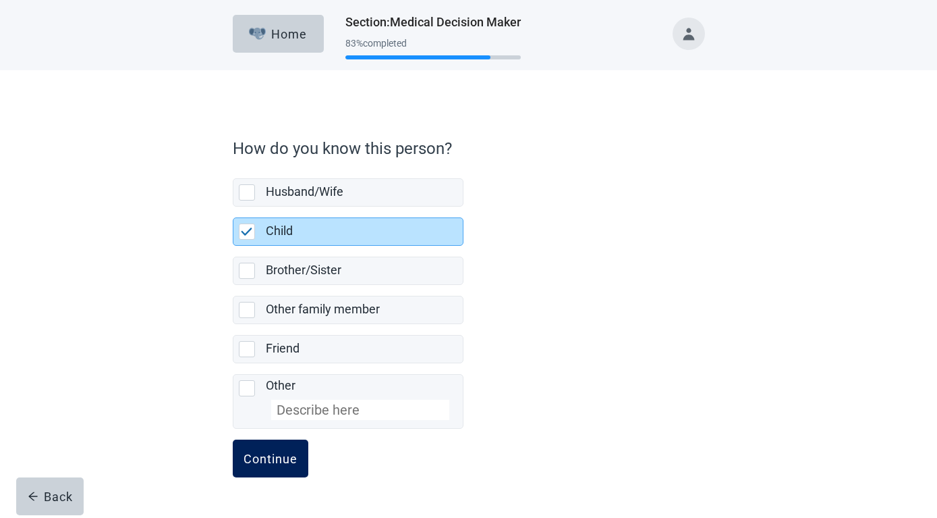
click at [272, 459] on div "Continue" at bounding box center [271, 457] width 54 height 13
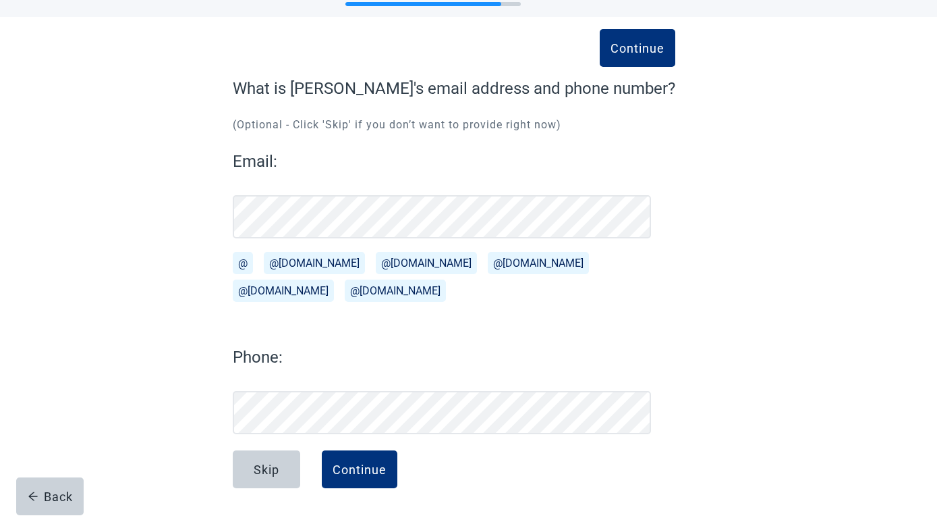
scroll to position [53, 0]
click at [374, 465] on div "Continue" at bounding box center [360, 468] width 54 height 13
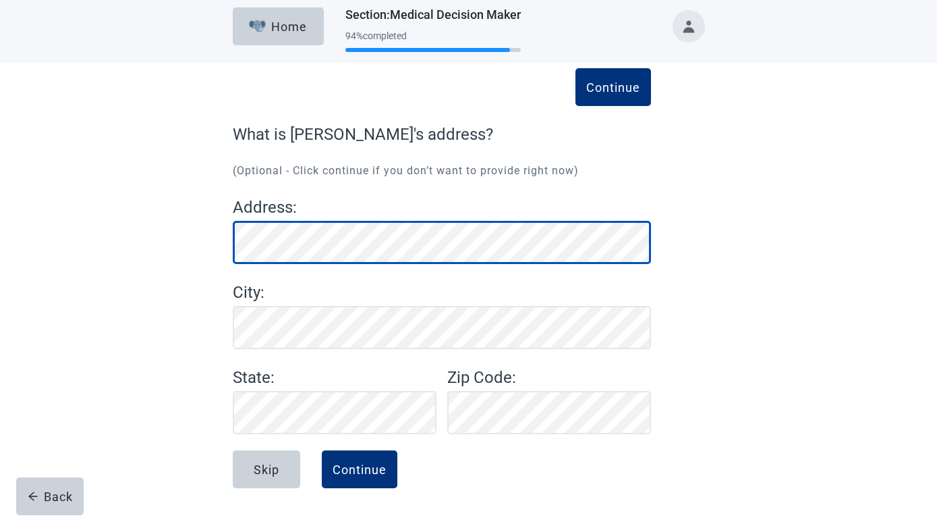
scroll to position [7, 0]
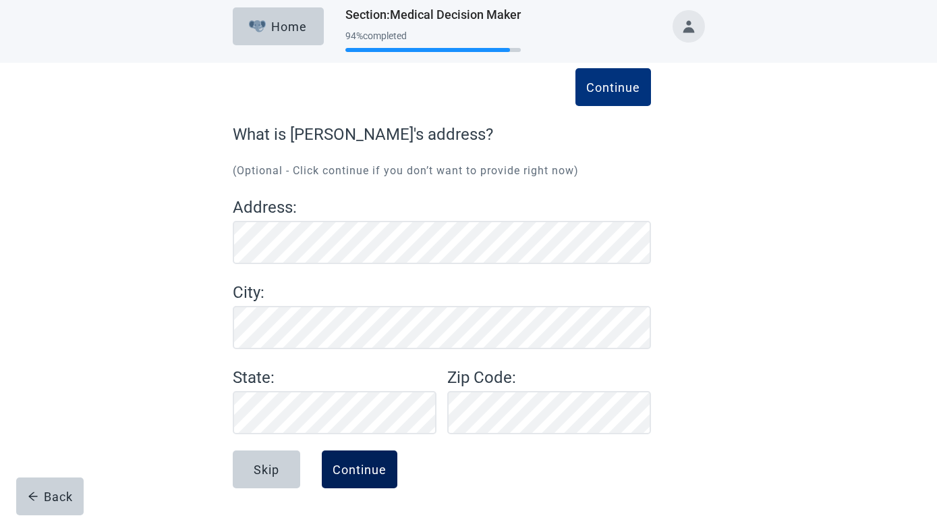
click at [365, 468] on div "Continue" at bounding box center [360, 468] width 54 height 13
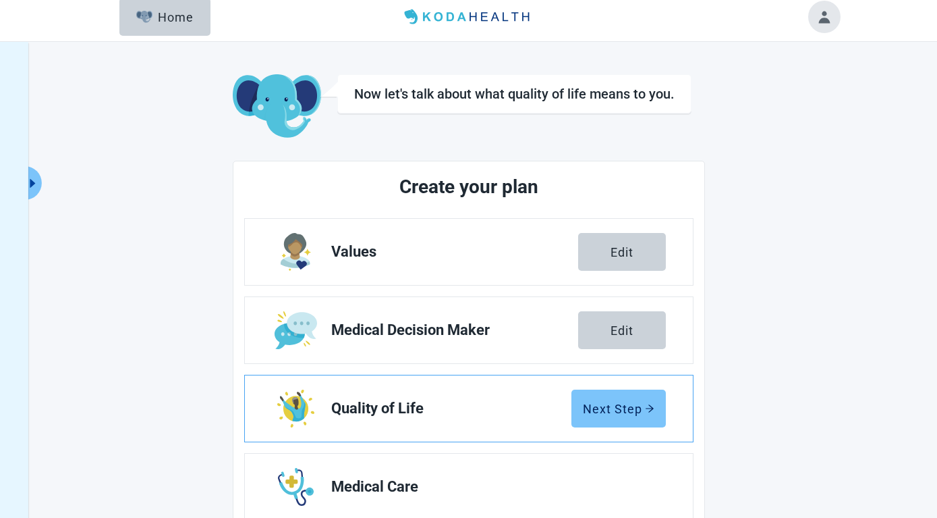
click at [613, 408] on div "Next Step" at bounding box center [619, 408] width 72 height 13
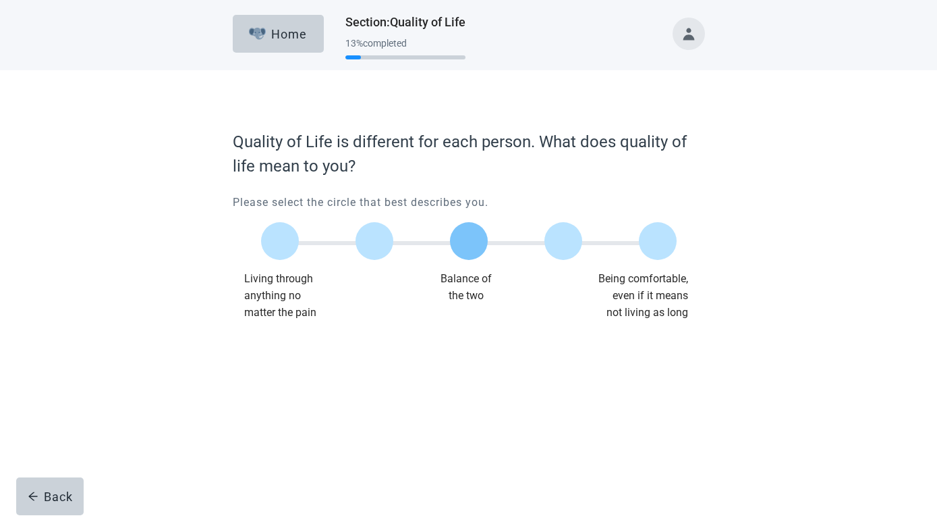
click at [463, 235] on label "Main content" at bounding box center [469, 241] width 38 height 38
click at [469, 241] on input "Quality of life scale: 50 out of 100. Balance of the two" at bounding box center [469, 241] width 0 height 0
click at [268, 346] on div "Continue" at bounding box center [271, 347] width 54 height 13
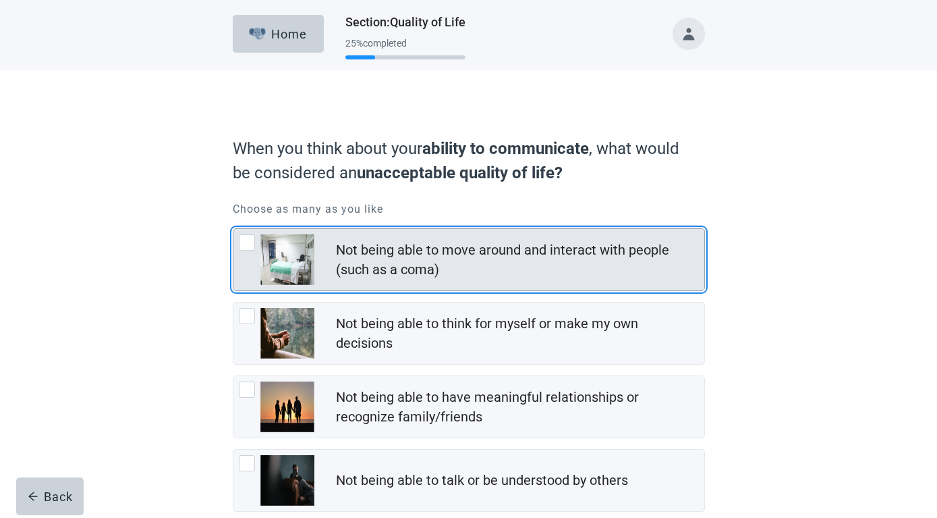
click at [245, 241] on div "Not being able to move around and interact with people (such as a coma), checkb…" at bounding box center [247, 242] width 16 height 16
click at [233, 229] on input "Not being able to move around and interact with people (such as a coma)" at bounding box center [233, 228] width 1 height 1
checkbox input "true"
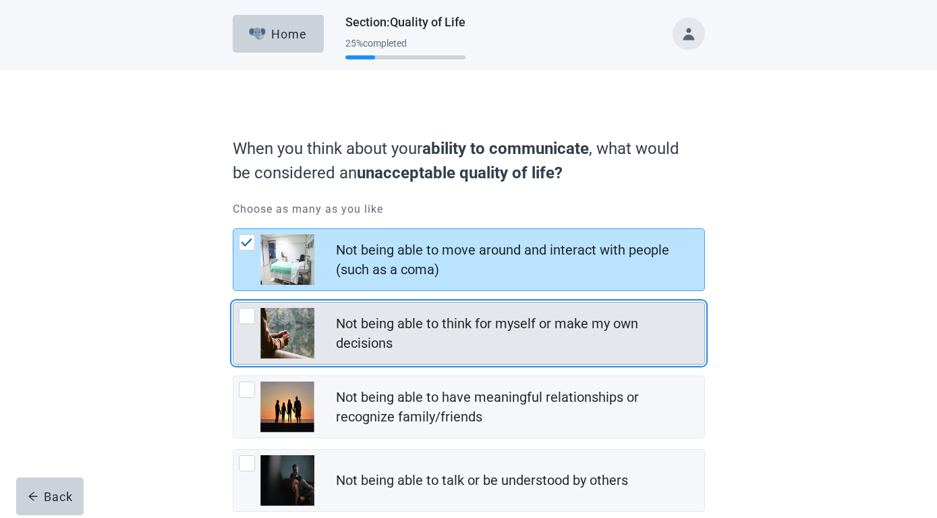
click at [242, 314] on div "Not being able to think for myself or make my own decisions, checkbox, not chec…" at bounding box center [247, 316] width 16 height 16
click at [233, 302] on input "Not being able to think for myself or make my own decisions" at bounding box center [233, 302] width 1 height 1
checkbox input "true"
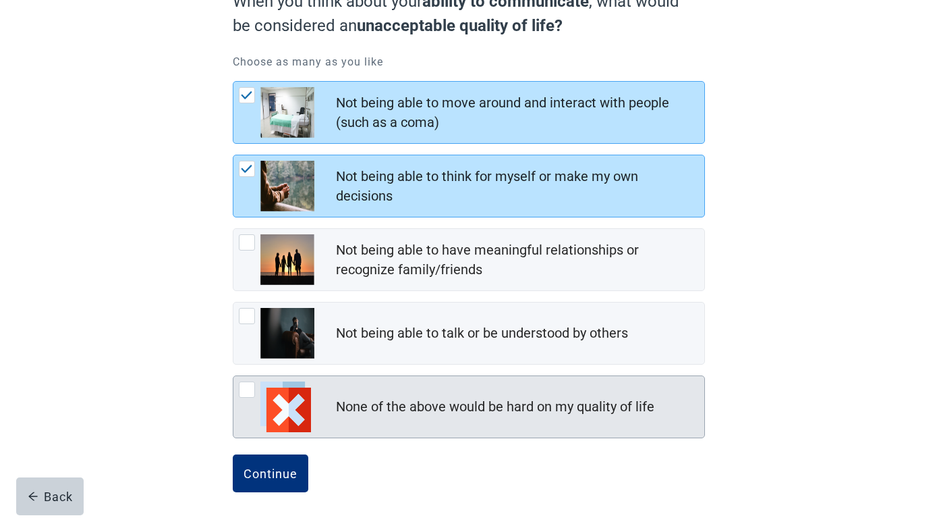
scroll to position [151, 0]
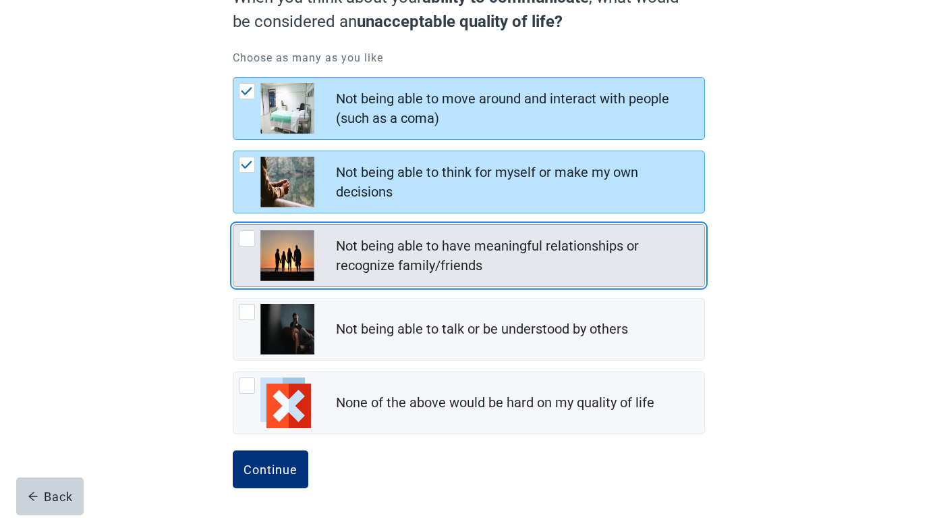
click at [246, 239] on div "Not being able to have meaningful relationships or recognize family/friends, ch…" at bounding box center [247, 238] width 16 height 16
click at [233, 225] on input "Not being able to have meaningful relationships or recognize family/friends" at bounding box center [233, 224] width 1 height 1
checkbox input "true"
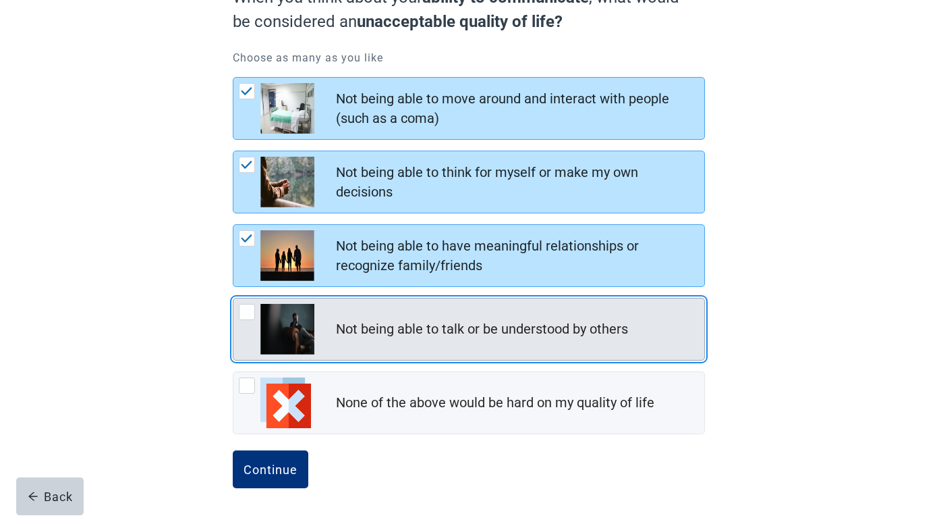
click at [246, 313] on div "Not being able to talk or be understood by others, checkbox, not checked" at bounding box center [247, 312] width 16 height 16
click at [233, 298] on input "Not being able to talk or be understood by others" at bounding box center [233, 298] width 1 height 1
checkbox input "true"
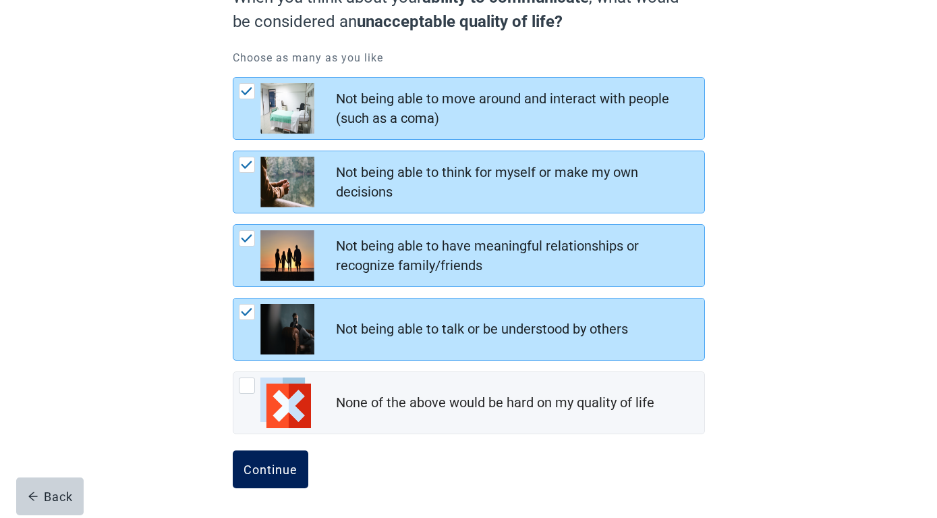
click at [261, 468] on div "Continue" at bounding box center [271, 468] width 54 height 13
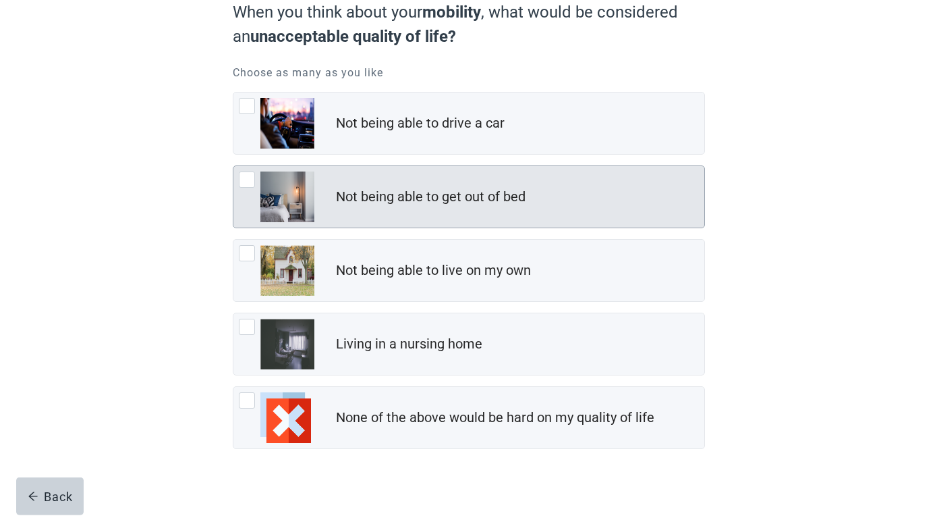
scroll to position [138, 0]
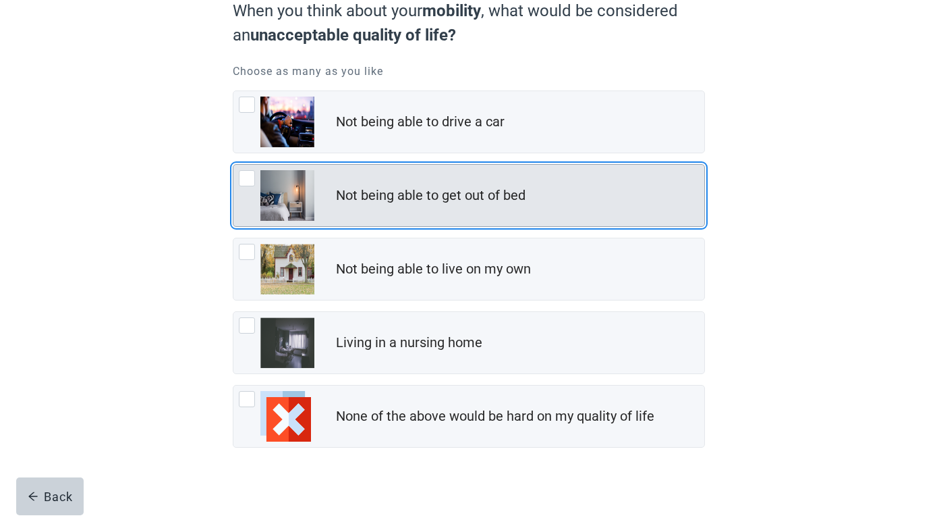
click at [244, 178] on div "Not being able to get out of bed, checkbox, not checked" at bounding box center [247, 178] width 16 height 16
click at [233, 165] on input "Not being able to get out of bed" at bounding box center [233, 164] width 1 height 1
checkbox input "true"
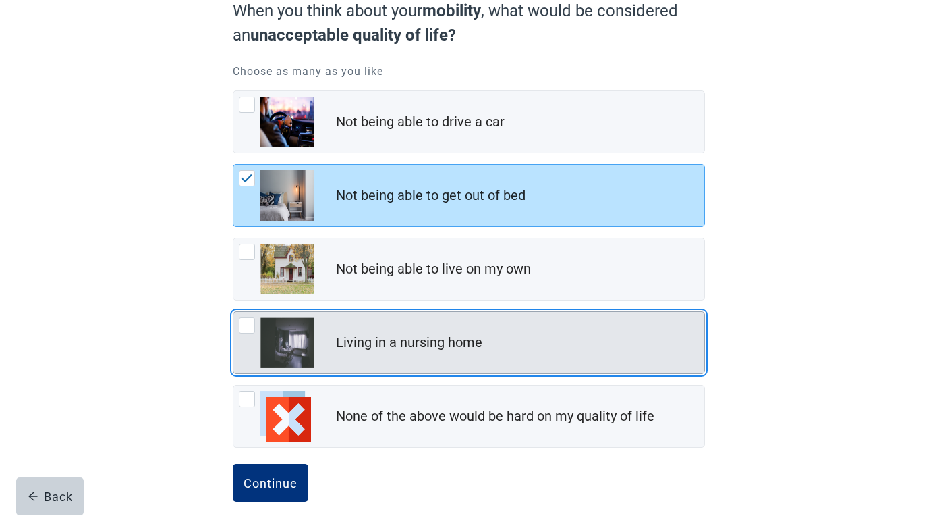
click at [250, 324] on div "Living in a nursing home, checkbox, not checked" at bounding box center [247, 325] width 16 height 16
click at [233, 312] on input "Living in a nursing home" at bounding box center [233, 311] width 1 height 1
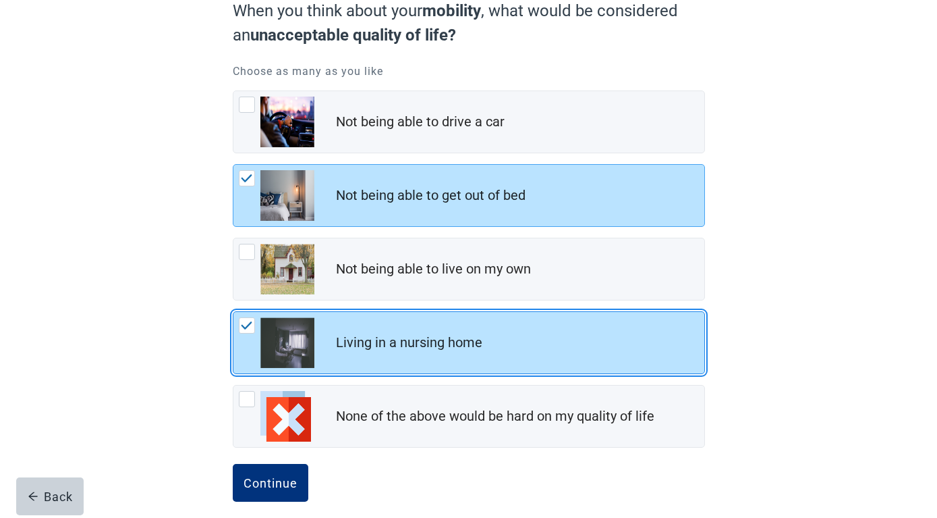
click at [244, 322] on img "Living in a nursing home, checkbox, checked" at bounding box center [247, 325] width 12 height 8
click at [233, 312] on input "Living in a nursing home" at bounding box center [233, 311] width 1 height 1
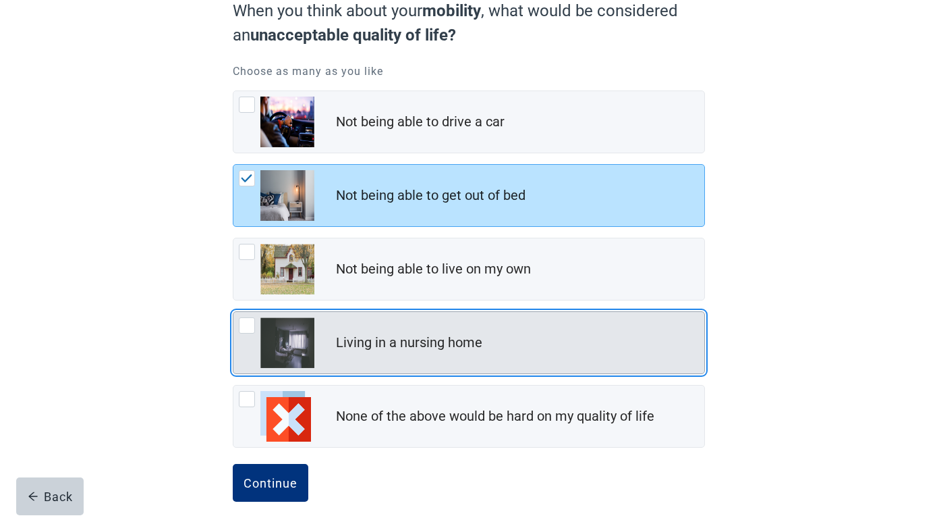
click at [246, 326] on div "Living in a nursing home, checkbox, not checked" at bounding box center [247, 325] width 16 height 16
click at [233, 312] on input "Living in a nursing home" at bounding box center [233, 311] width 1 height 1
checkbox input "true"
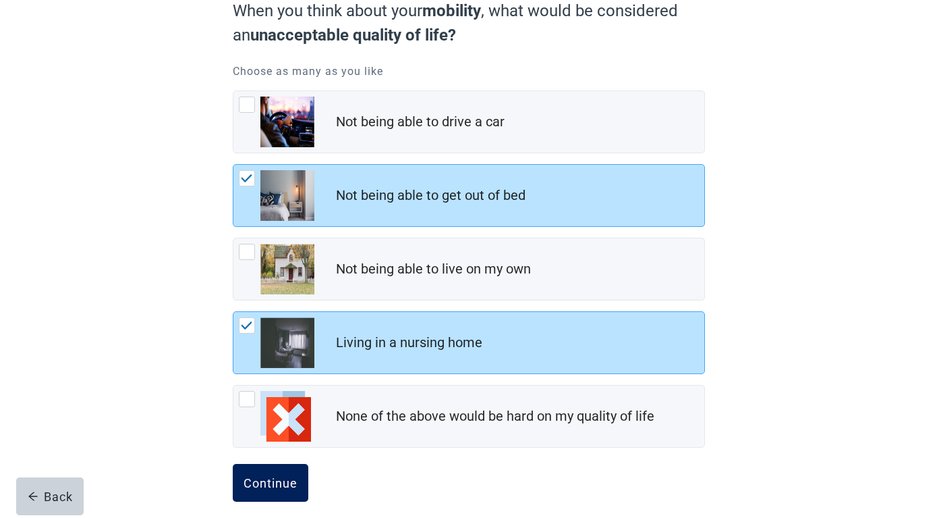
click at [258, 484] on div "Continue" at bounding box center [271, 482] width 54 height 13
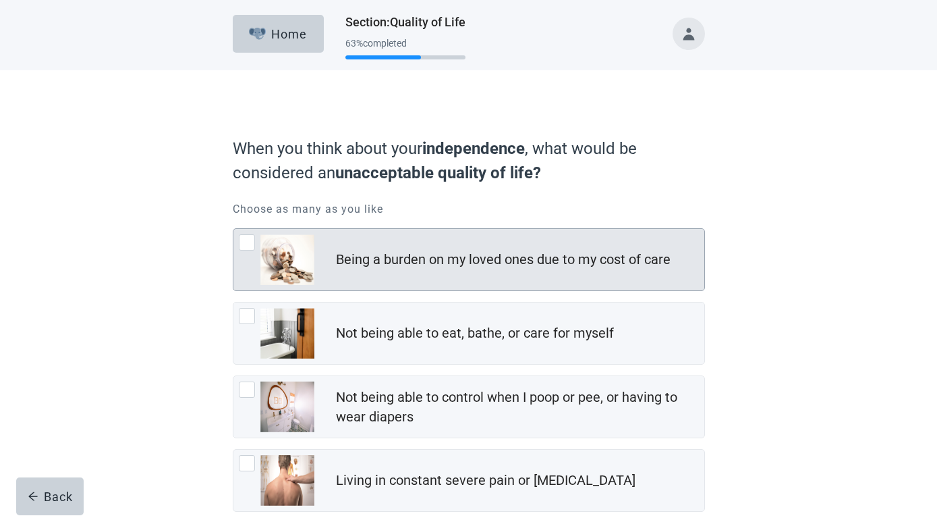
click at [242, 240] on div "Being a burden on my loved ones due to my cost of care, checkbox, not checked" at bounding box center [247, 242] width 16 height 16
click at [233, 229] on input "Being a burden on my loved ones due to my cost of care" at bounding box center [233, 228] width 1 height 1
checkbox input "true"
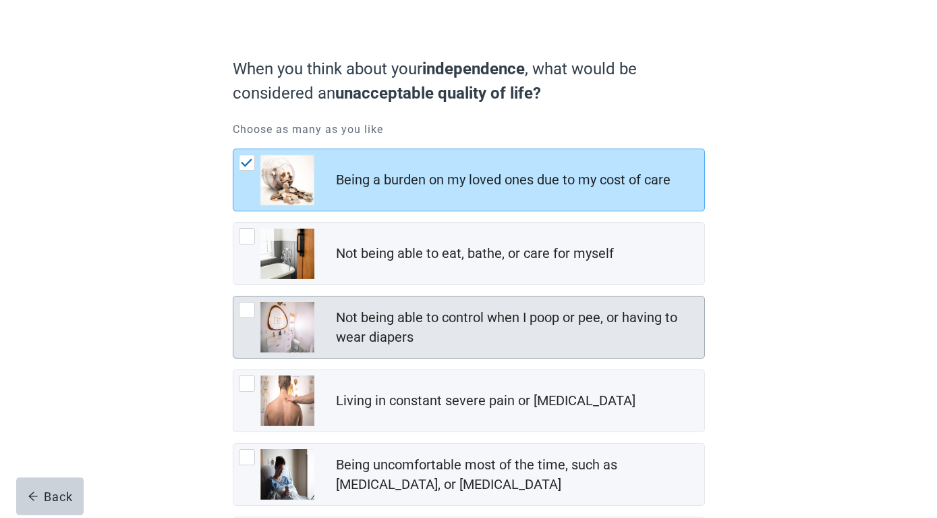
scroll to position [69, 0]
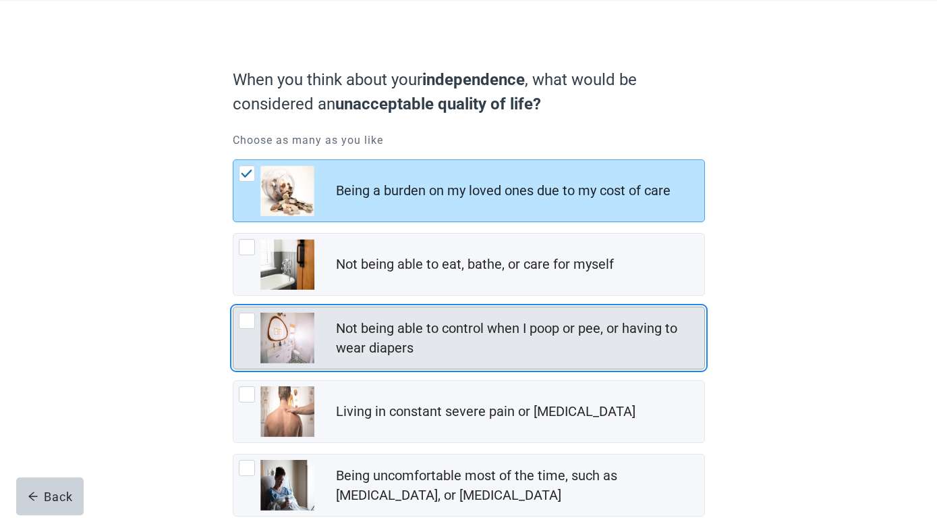
click at [244, 323] on div "Not being able to control when I poop or pee, or having to wear diapers, checkb…" at bounding box center [247, 320] width 16 height 16
click at [233, 307] on input "Not being able to control when I poop or pee, or having to wear diapers" at bounding box center [233, 306] width 1 height 1
checkbox input "true"
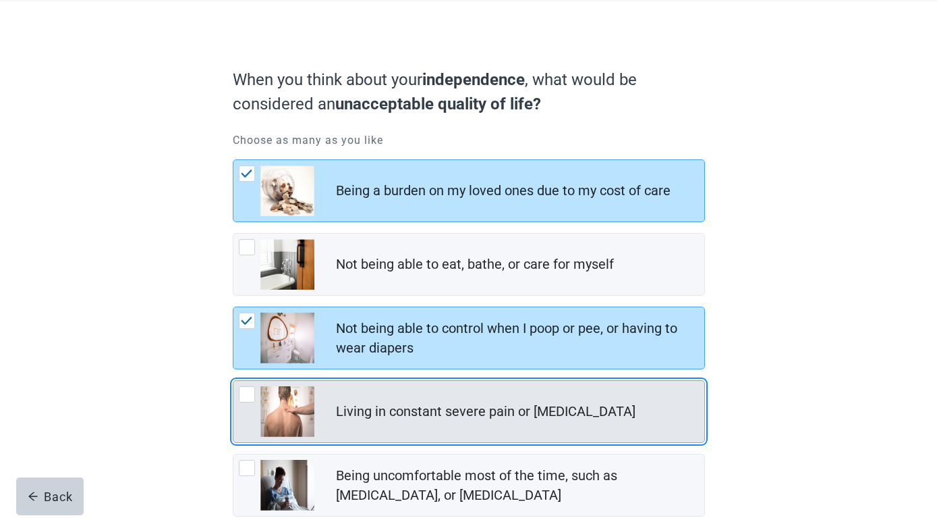
click at [248, 393] on div "Living in constant severe pain or shortness of breath, checkbox, not checked" at bounding box center [247, 394] width 16 height 16
click at [233, 381] on input "Living in constant severe pain or [MEDICAL_DATA]" at bounding box center [233, 380] width 1 height 1
checkbox input "true"
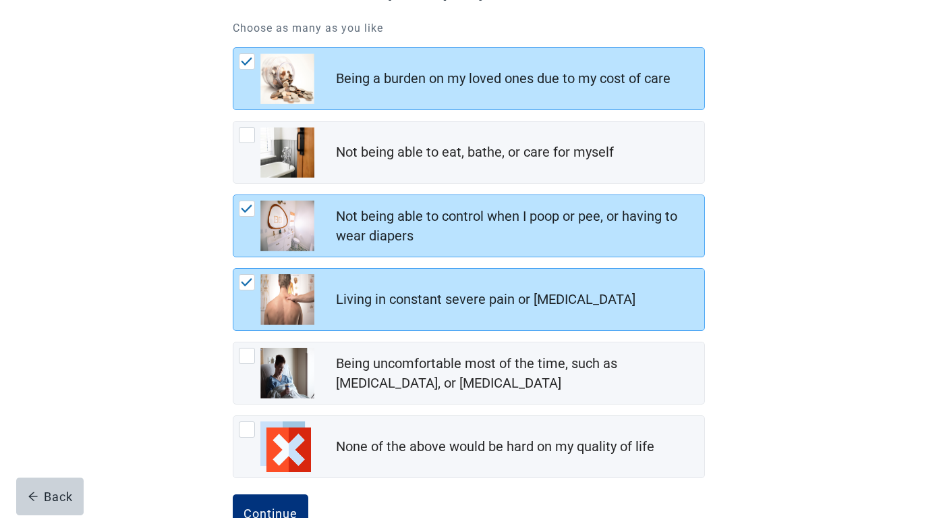
scroll to position [206, 0]
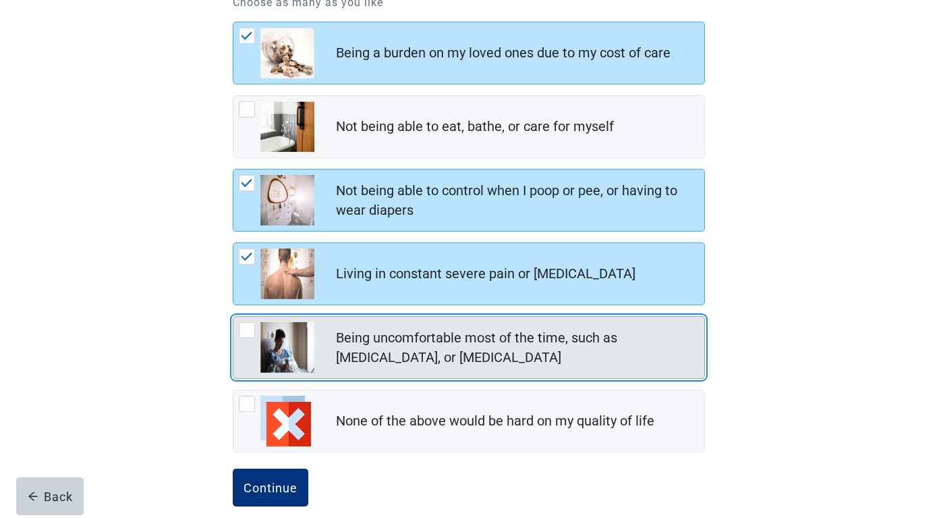
click at [249, 327] on div "Being uncomfortable most of the time, such as nausea, vomiting, or diarrhea, ch…" at bounding box center [247, 330] width 16 height 16
click at [233, 316] on input "Being uncomfortable most of the time, such as [MEDICAL_DATA], or [MEDICAL_DATA]" at bounding box center [233, 316] width 1 height 1
checkbox input "true"
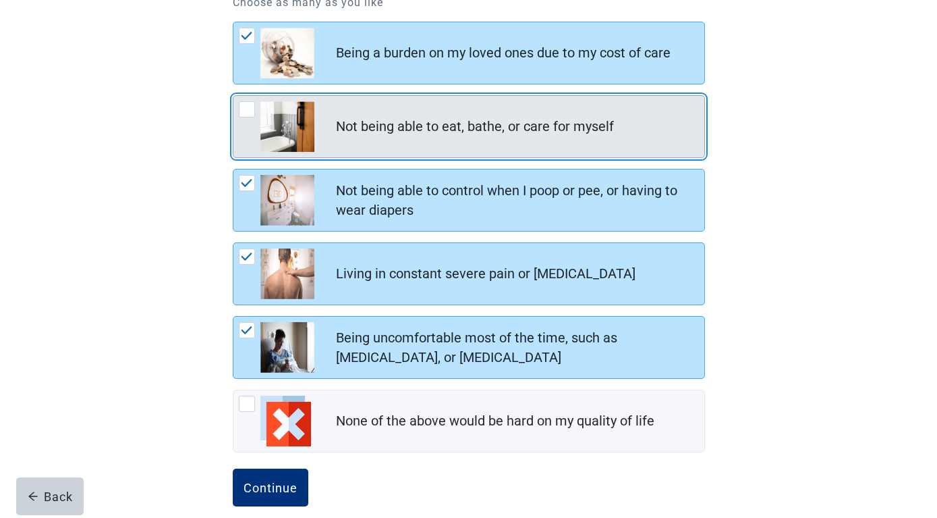
click at [244, 107] on div "Not being able to eat, bathe, or care for myself, checkbox, not checked" at bounding box center [247, 109] width 16 height 16
click at [233, 96] on input "Not being able to eat, bathe, or care for myself" at bounding box center [233, 95] width 1 height 1
checkbox input "true"
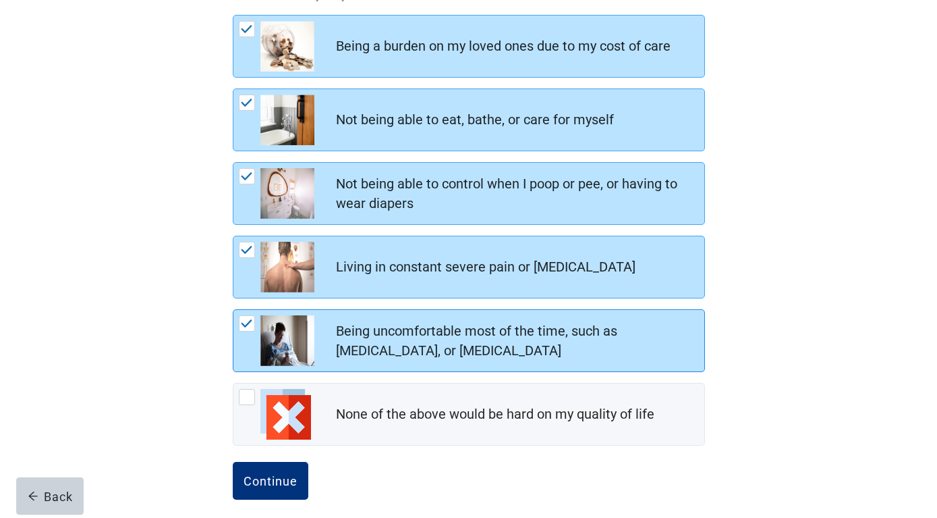
scroll to position [225, 0]
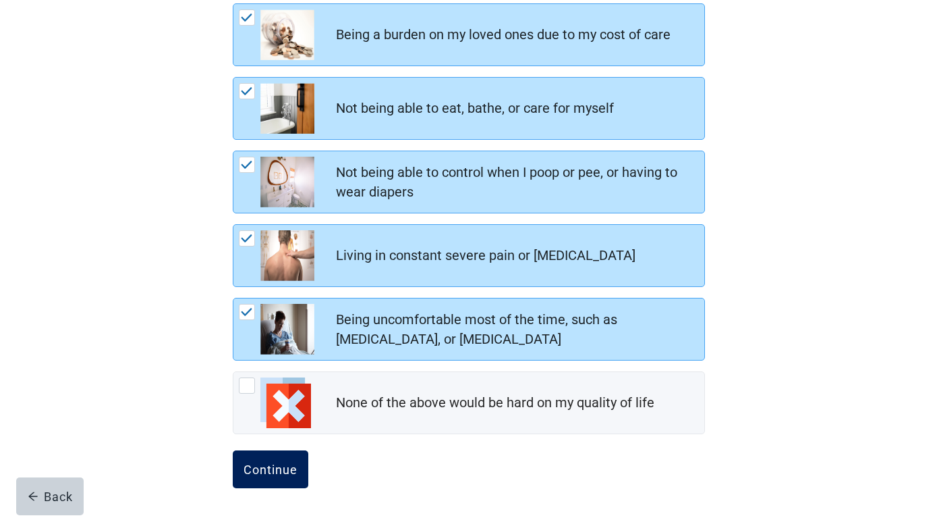
click at [262, 461] on button "Continue" at bounding box center [271, 469] width 76 height 38
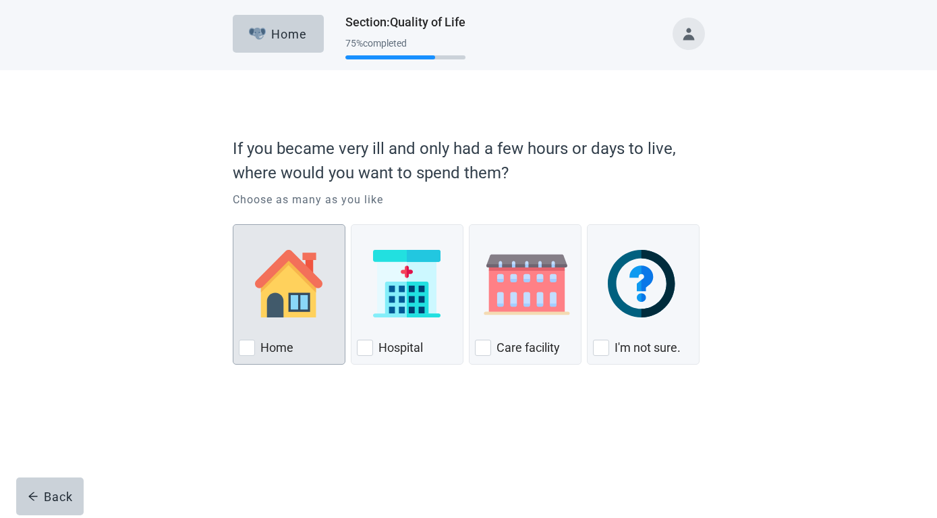
click at [246, 345] on div "Home, checkbox, not checked" at bounding box center [247, 347] width 16 height 16
click at [233, 225] on input "Home" at bounding box center [233, 224] width 1 height 1
checkbox input "true"
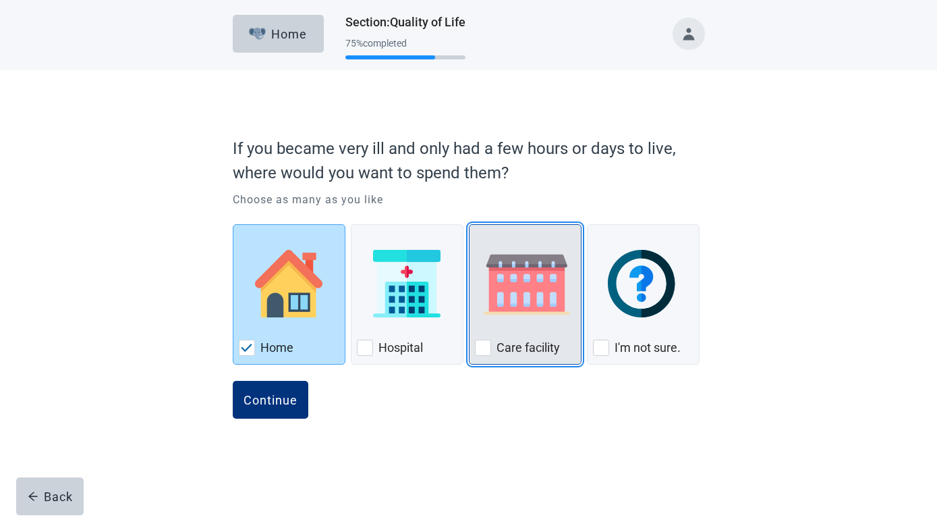
click at [482, 344] on div "Care Facility, checkbox, not checked" at bounding box center [483, 347] width 16 height 16
click at [470, 225] on input "Care facility" at bounding box center [469, 224] width 1 height 1
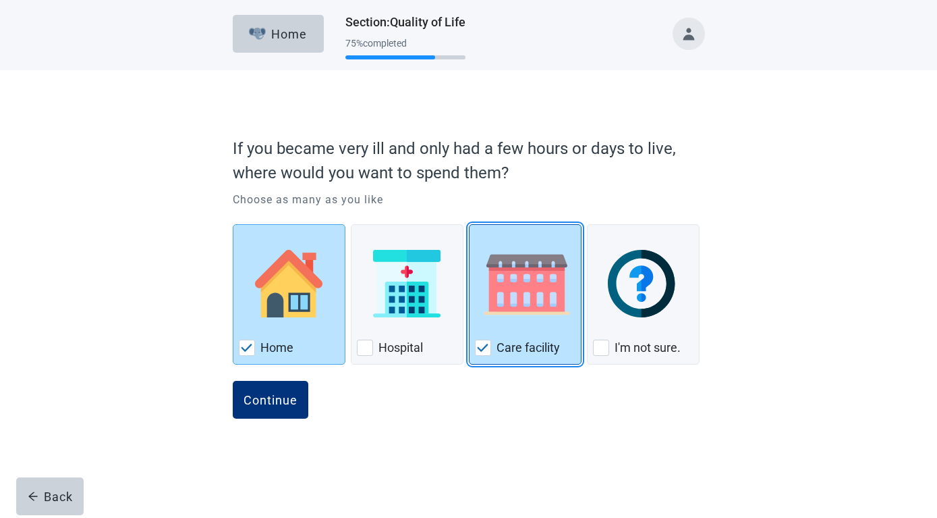
click at [485, 345] on img "Care Facility, checkbox, checked" at bounding box center [483, 347] width 12 height 8
click at [470, 225] on input "Care facility" at bounding box center [469, 224] width 1 height 1
checkbox input "false"
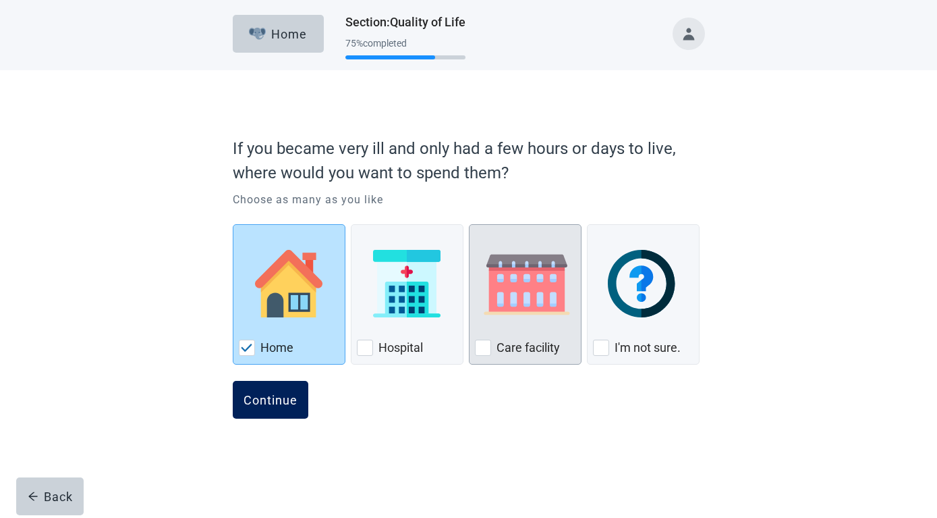
click at [279, 389] on button "Continue" at bounding box center [271, 400] width 76 height 38
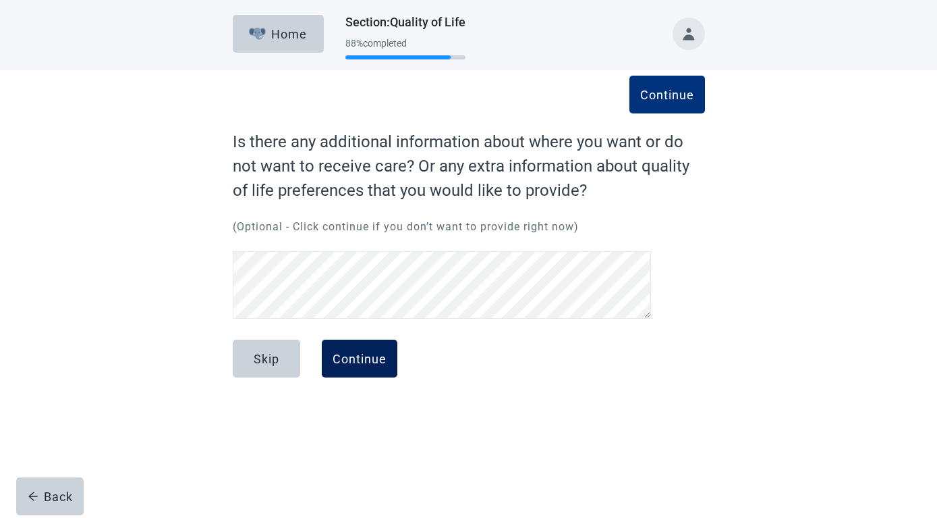
click at [355, 354] on div "Continue" at bounding box center [360, 358] width 54 height 13
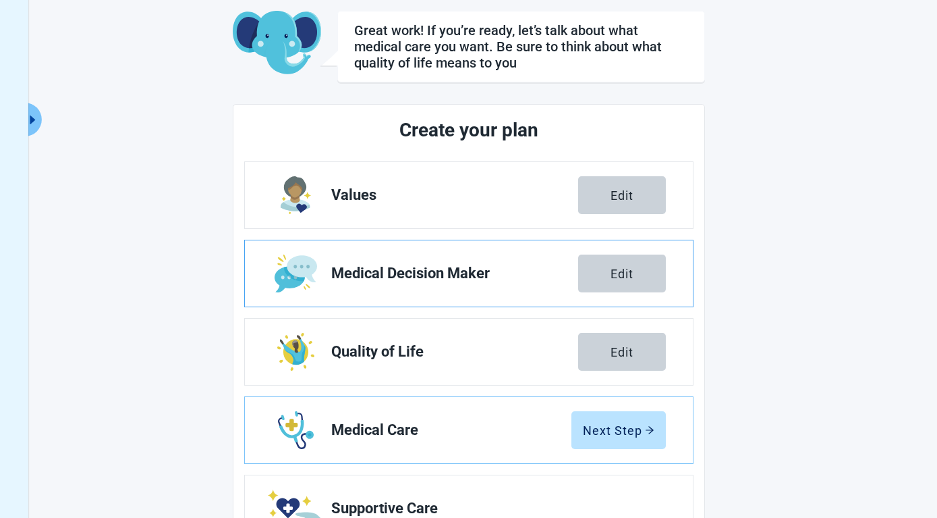
scroll to position [138, 0]
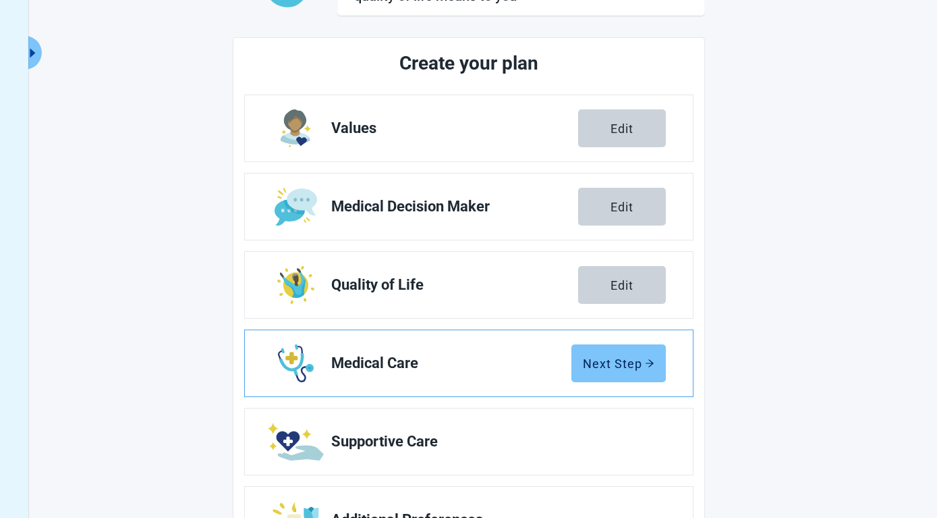
click at [624, 364] on div "Next Step" at bounding box center [619, 362] width 72 height 13
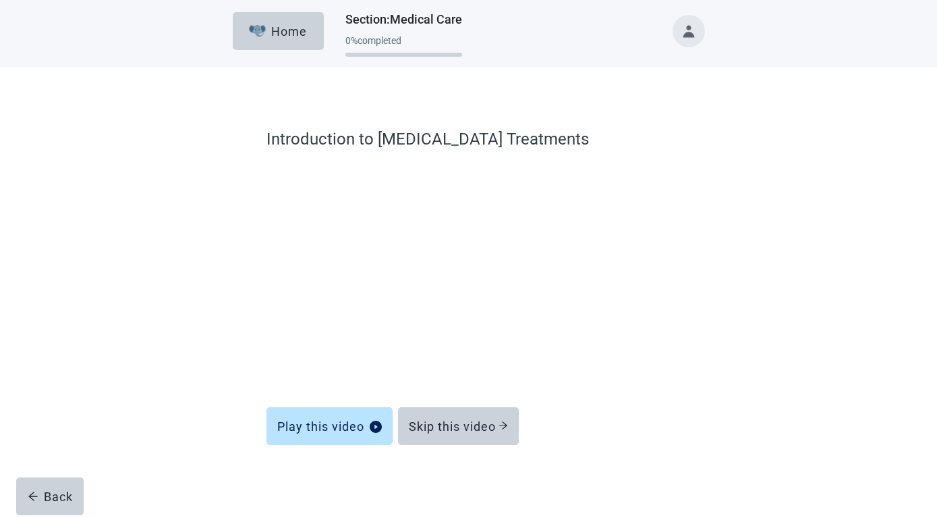
scroll to position [3, 0]
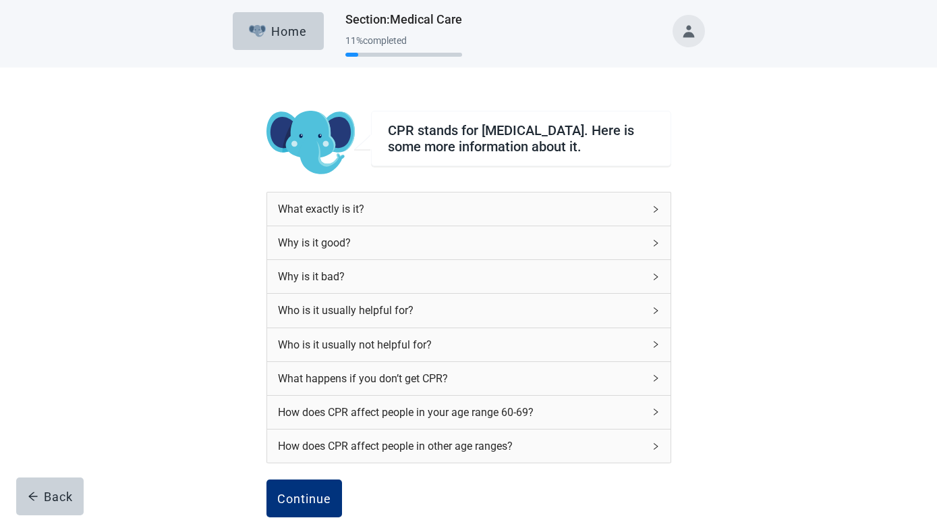
click at [654, 281] on icon "right" at bounding box center [656, 277] width 8 height 8
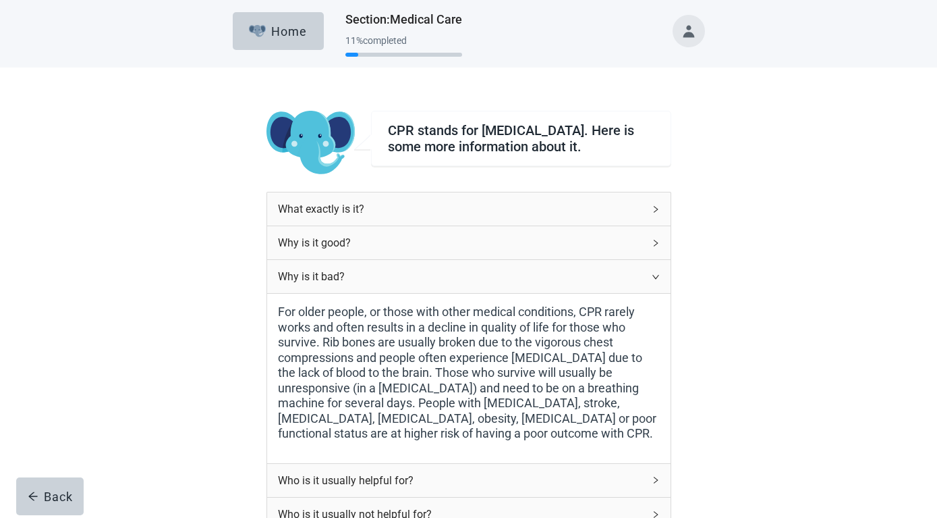
click at [653, 281] on icon "right" at bounding box center [656, 277] width 8 height 8
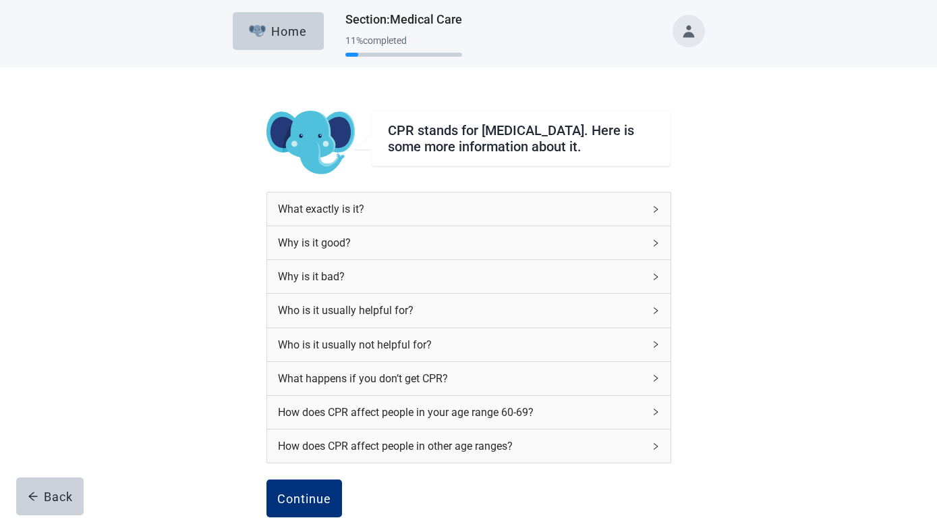
click at [652, 382] on icon "right" at bounding box center [656, 378] width 8 height 8
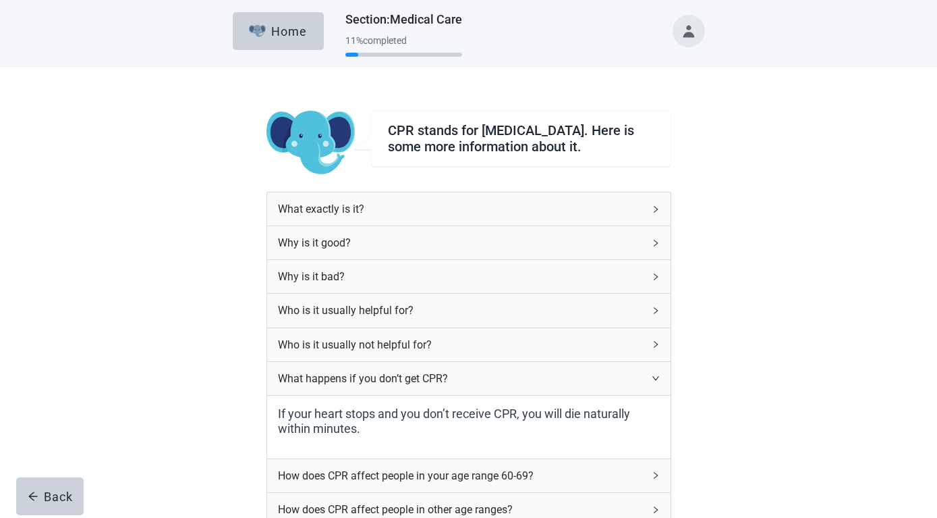
click at [648, 387] on div "What happens if you don’t get CPR?" at bounding box center [469, 378] width 404 height 33
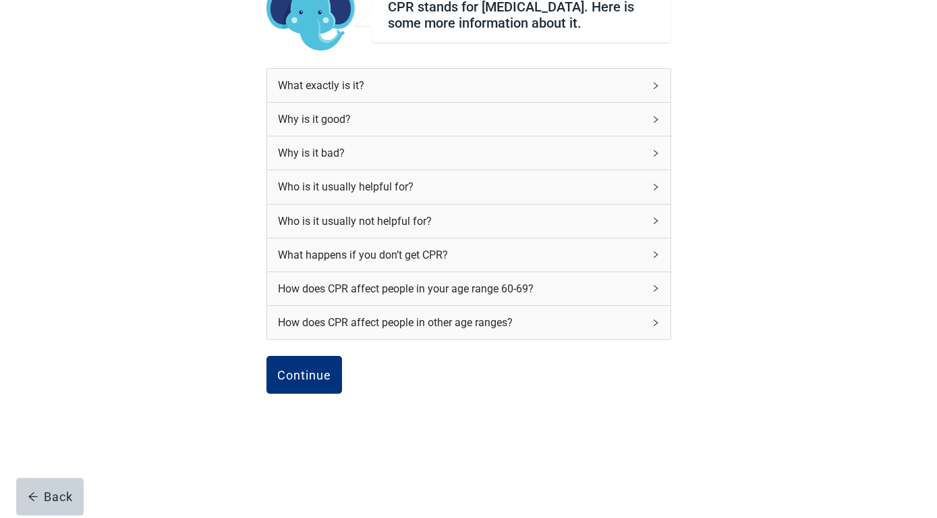
scroll to position [133, 0]
click at [656, 287] on icon "right" at bounding box center [656, 288] width 8 height 8
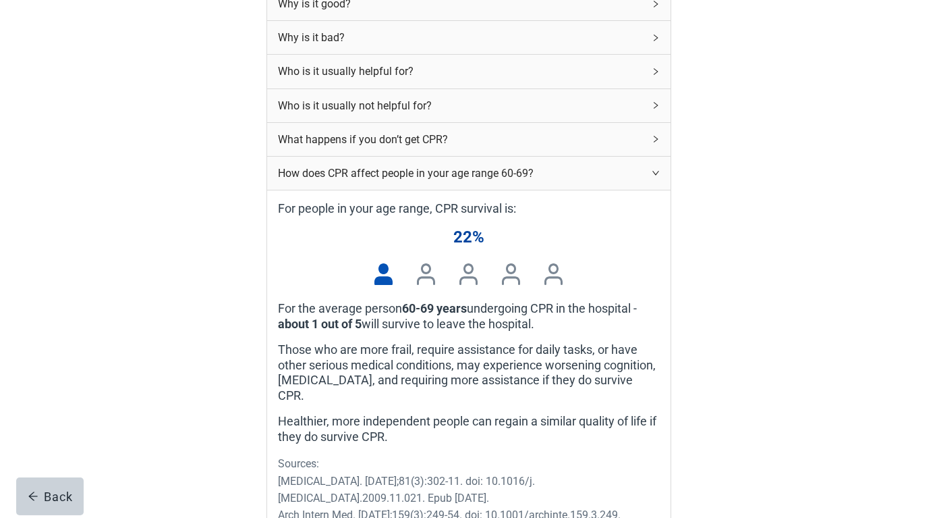
scroll to position [202, 0]
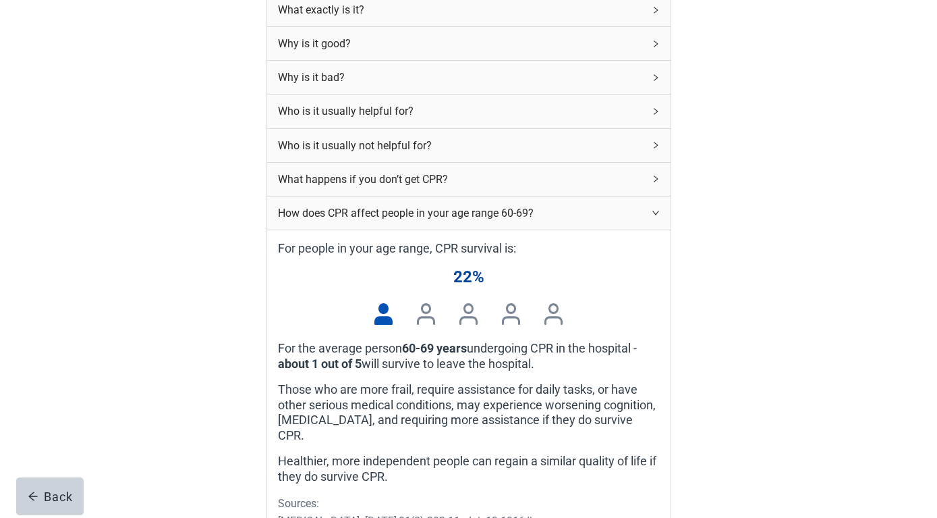
click at [655, 217] on icon "right" at bounding box center [656, 213] width 8 height 8
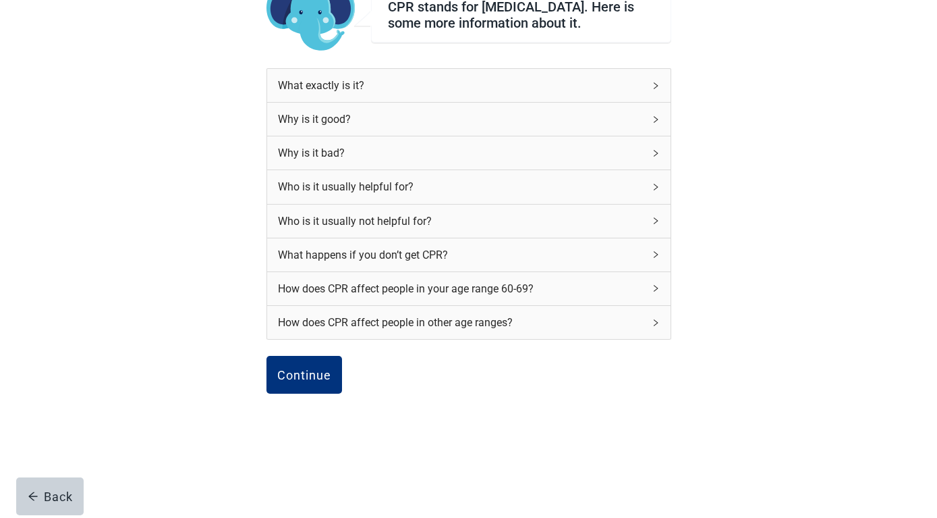
scroll to position [133, 0]
click at [302, 368] on div "Continue" at bounding box center [304, 374] width 54 height 13
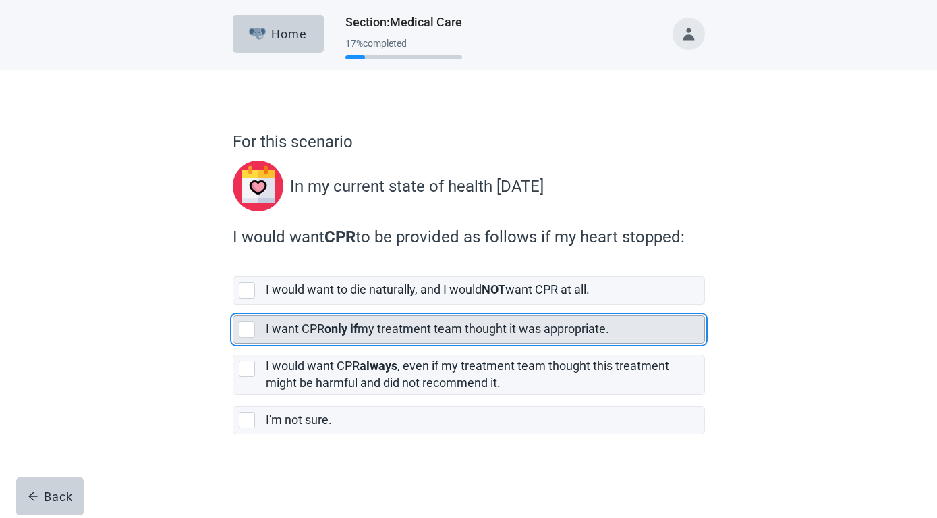
click at [245, 329] on div "[object Object], checkbox, not selected" at bounding box center [247, 329] width 16 height 16
click at [233, 305] on input "I want CPR only if my treatment team thought it was appropriate." at bounding box center [233, 304] width 1 height 1
checkbox input "true"
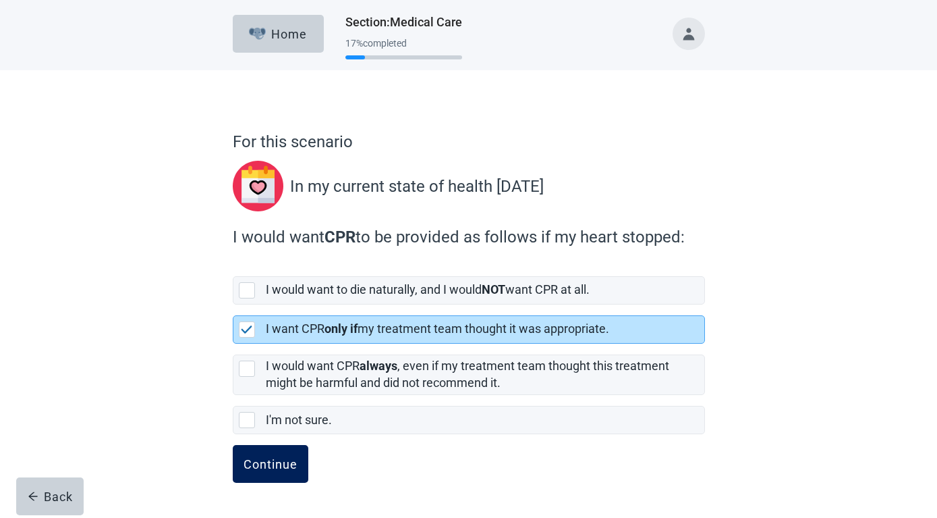
click at [254, 462] on div "Continue" at bounding box center [271, 463] width 54 height 13
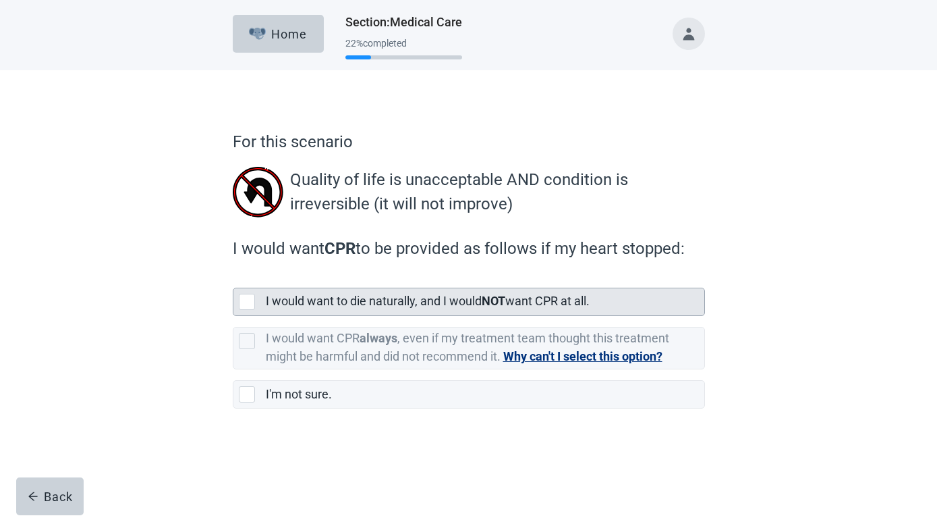
click at [246, 300] on div "[object Object], checkbox, not selected" at bounding box center [247, 302] width 16 height 16
click at [233, 277] on input "I would want to die naturally, and I would NOT want CPR at all." at bounding box center [233, 277] width 1 height 1
checkbox input "true"
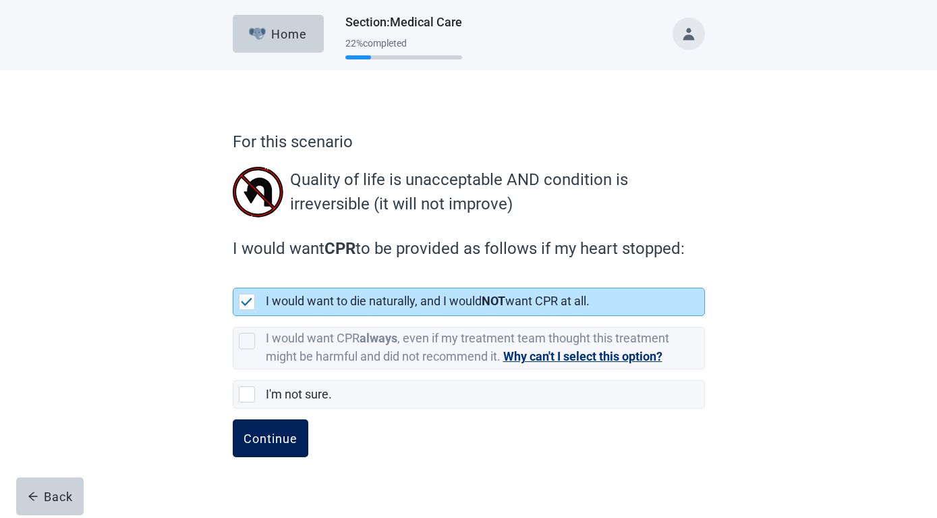
click at [258, 440] on div "Continue" at bounding box center [271, 437] width 54 height 13
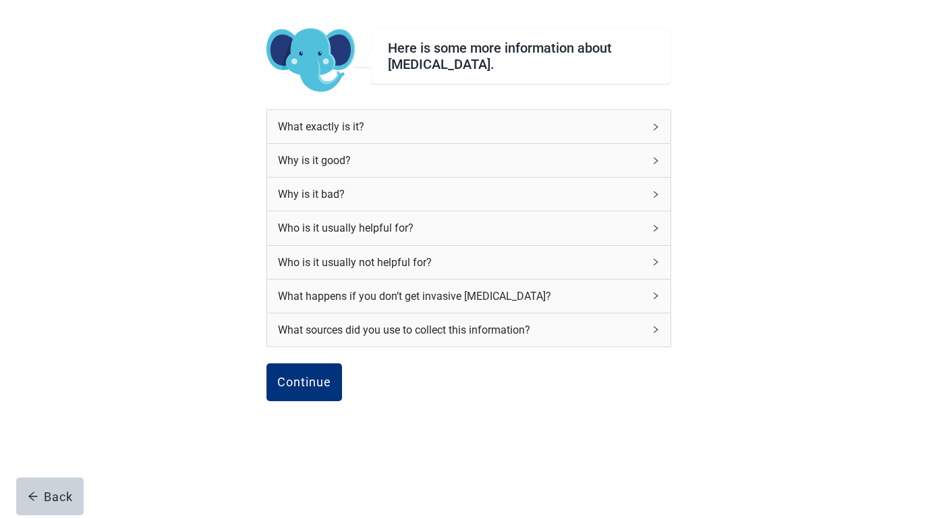
scroll to position [92, 0]
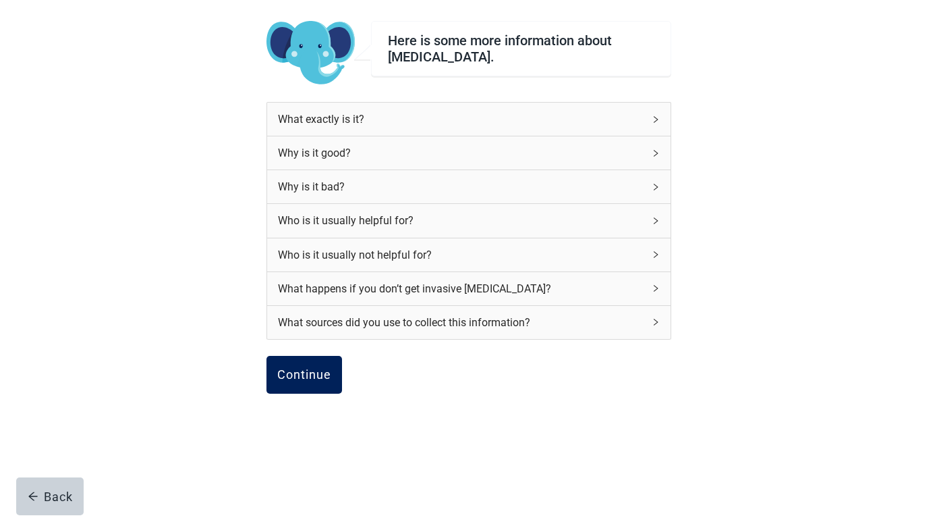
click at [298, 369] on div "Continue" at bounding box center [304, 374] width 54 height 13
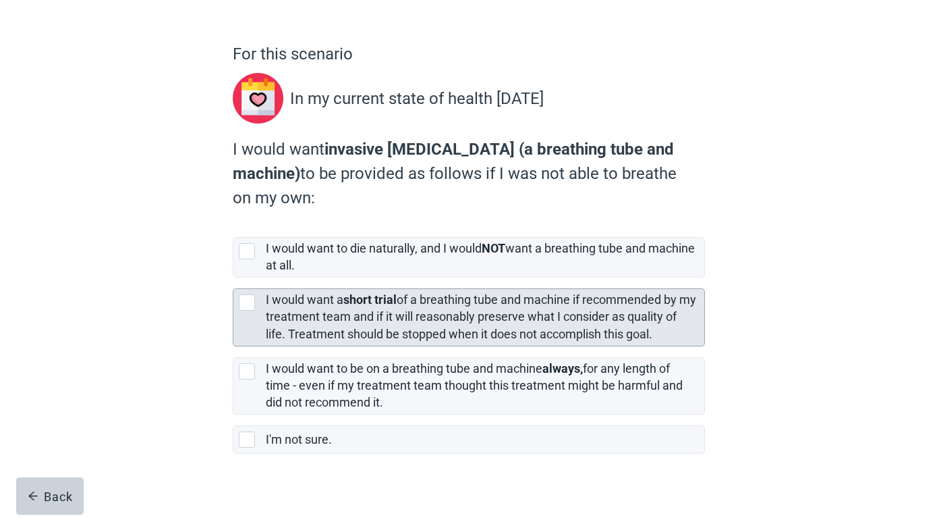
scroll to position [103, 0]
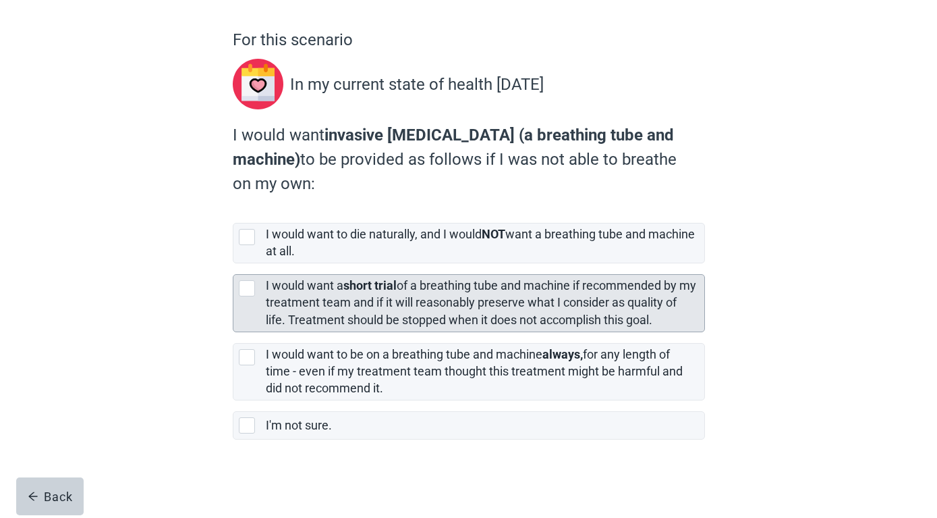
click at [244, 288] on div "[object Object], checkbox, not selected" at bounding box center [247, 288] width 16 height 16
click at [233, 264] on input "I would want a short trial of a breathing tube and machine if recommended by my…" at bounding box center [233, 263] width 1 height 1
checkbox input "true"
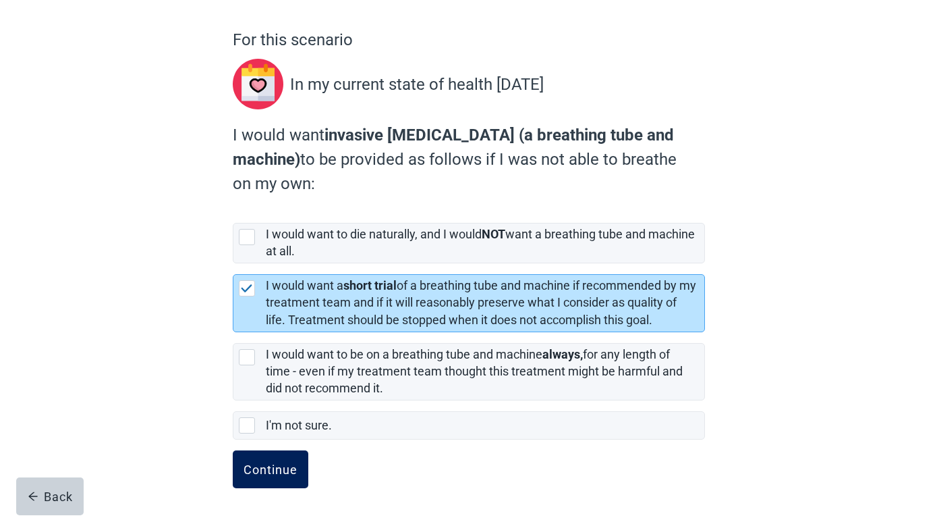
click at [256, 468] on div "Continue" at bounding box center [271, 468] width 54 height 13
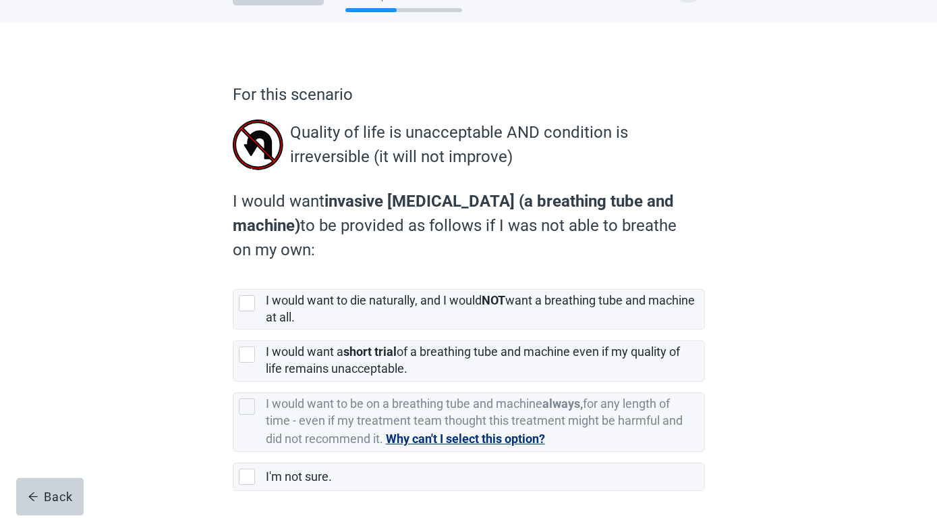
scroll to position [99, 0]
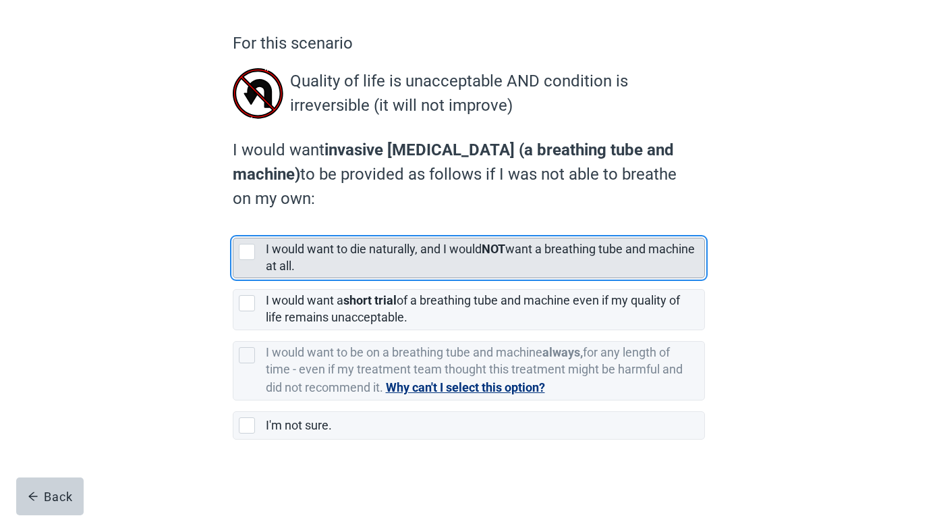
click at [241, 250] on div "[object Object], checkbox, not selected" at bounding box center [247, 252] width 16 height 16
click at [233, 227] on input "I would want to die naturally, and I would NOT want a breathing tube and machin…" at bounding box center [233, 227] width 1 height 1
checkbox input "true"
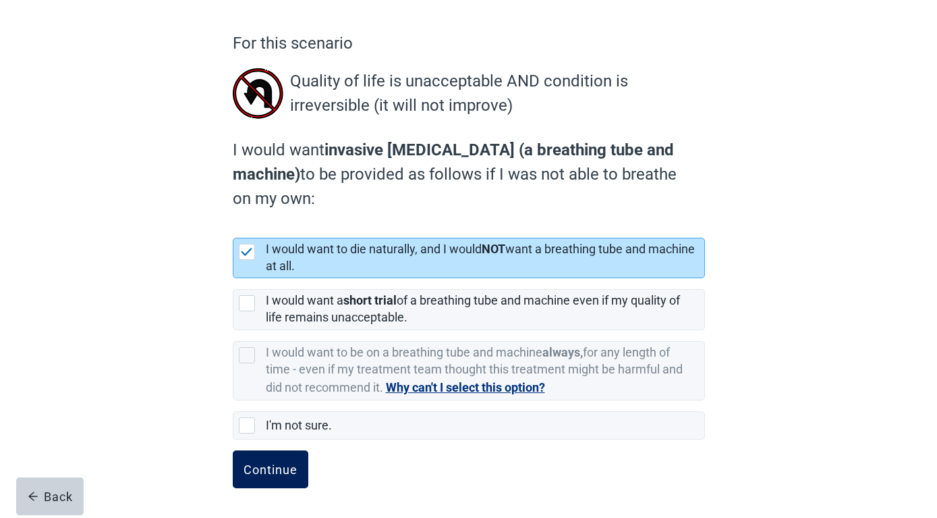
click at [263, 462] on div "Continue" at bounding box center [271, 468] width 54 height 13
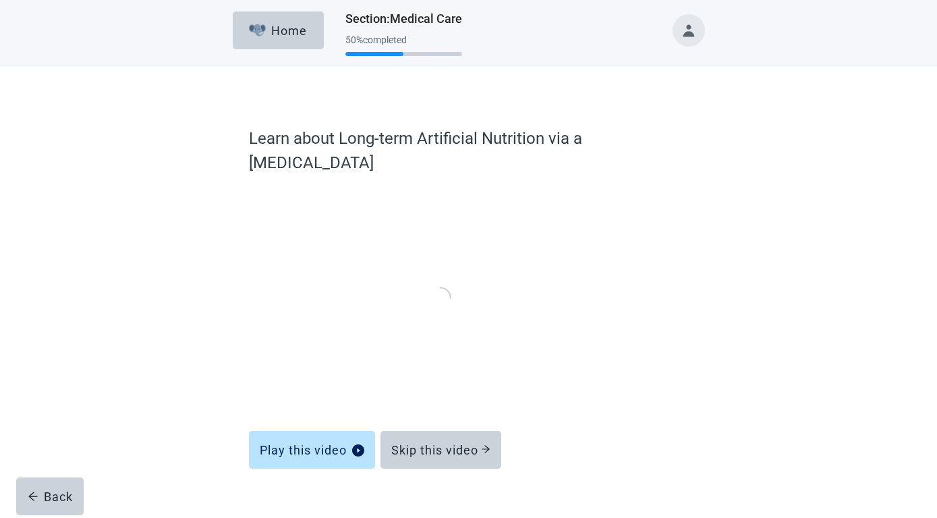
scroll to position [3, 0]
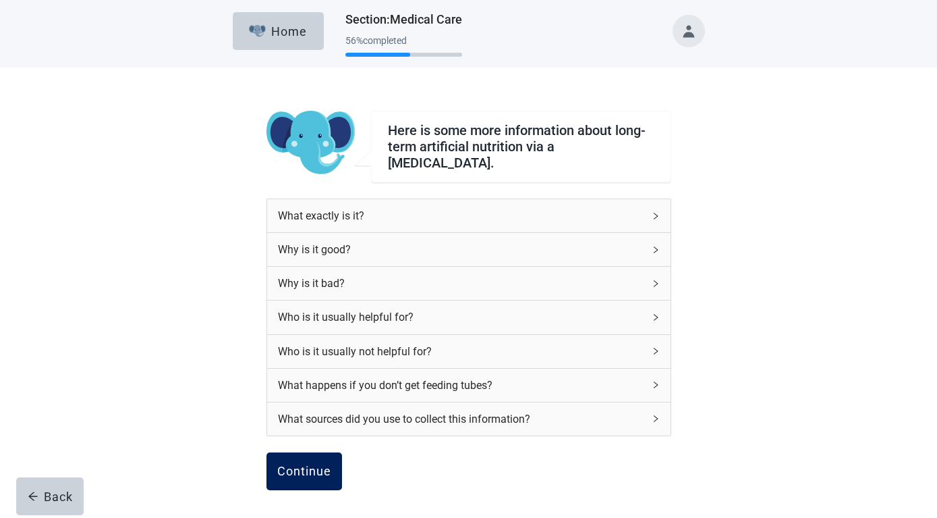
click at [292, 464] on div "Continue" at bounding box center [304, 470] width 54 height 13
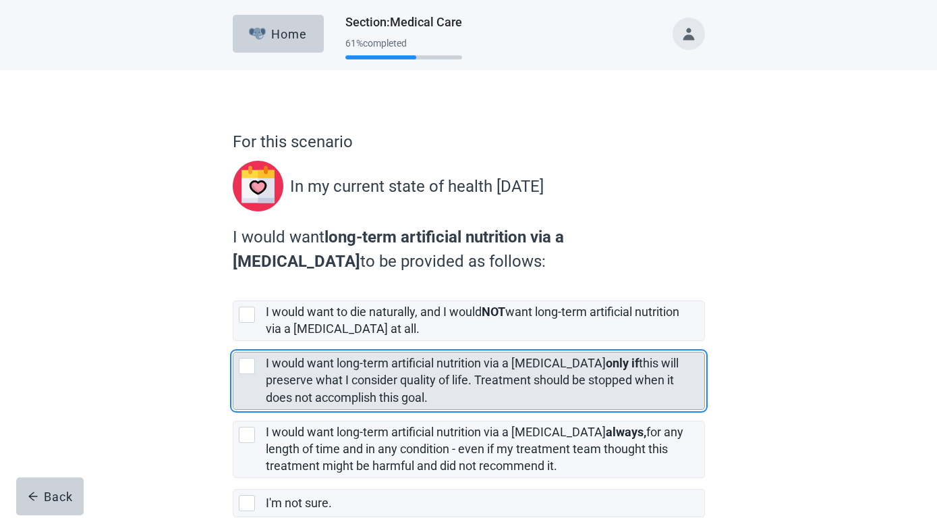
click at [250, 367] on div "[object Object], checkbox, not selected" at bounding box center [247, 366] width 16 height 16
click at [233, 341] on input "I would want long-term artificial nutrition via a [MEDICAL_DATA] only if this w…" at bounding box center [233, 341] width 1 height 1
checkbox input "true"
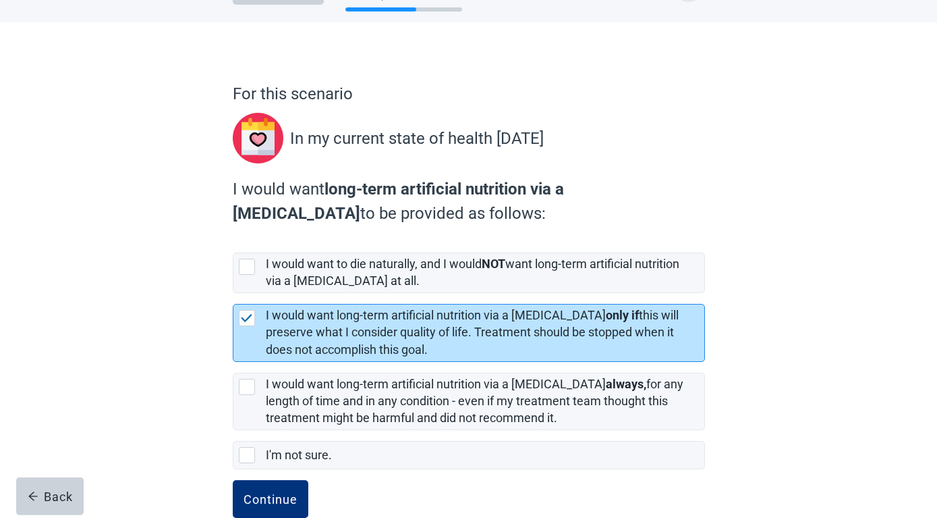
scroll to position [78, 0]
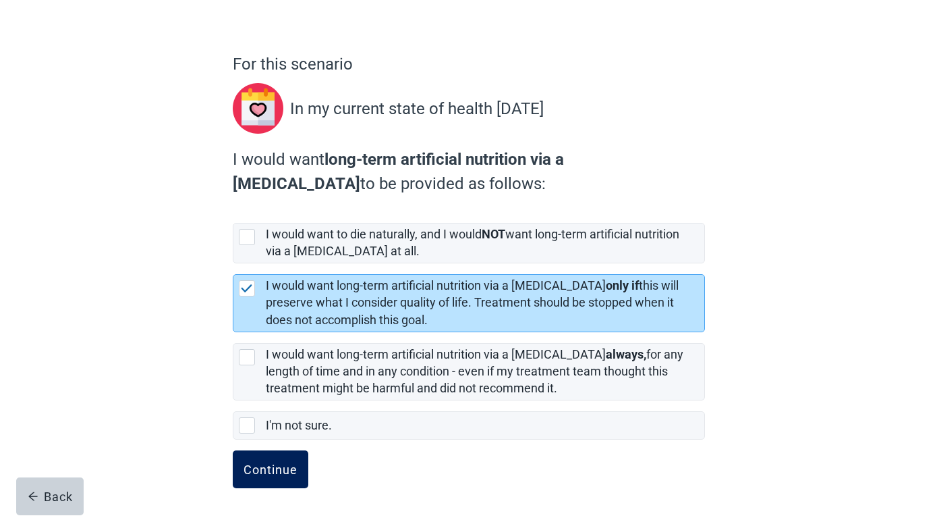
click at [273, 471] on div "Continue" at bounding box center [271, 468] width 54 height 13
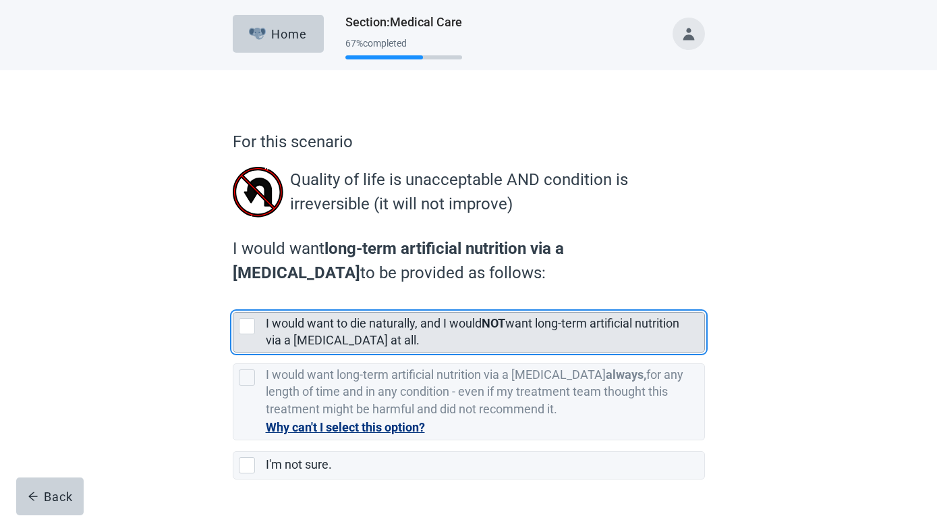
click at [244, 323] on div "[object Object], checkbox, not selected" at bounding box center [247, 326] width 16 height 16
click at [233, 302] on input "I would want to die naturally, and I would NOT want long-term artificial nutrit…" at bounding box center [233, 301] width 1 height 1
checkbox input "true"
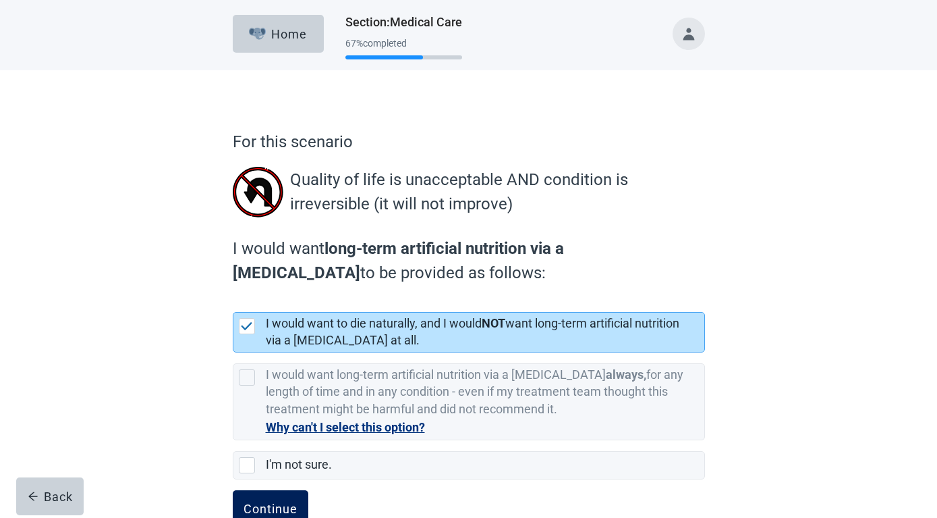
click at [267, 504] on div "Continue" at bounding box center [271, 508] width 54 height 13
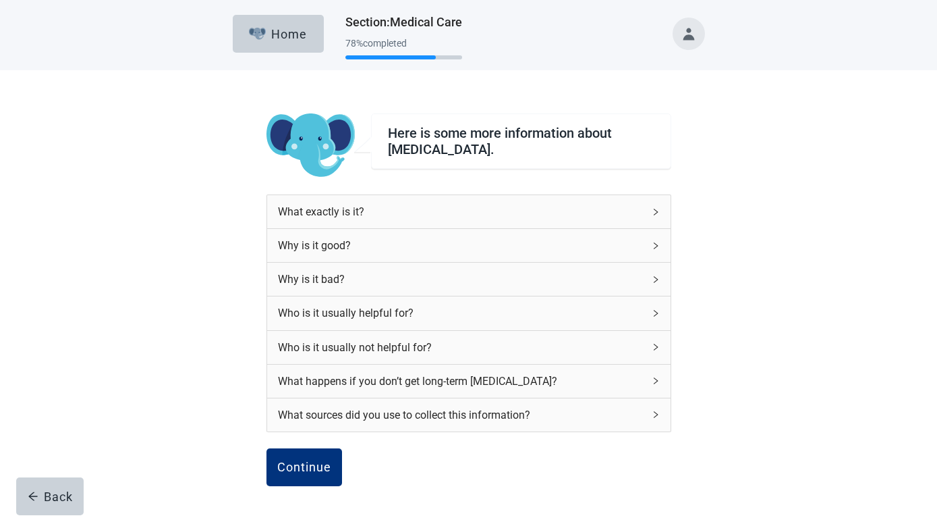
click at [655, 243] on icon "right" at bounding box center [656, 245] width 4 height 7
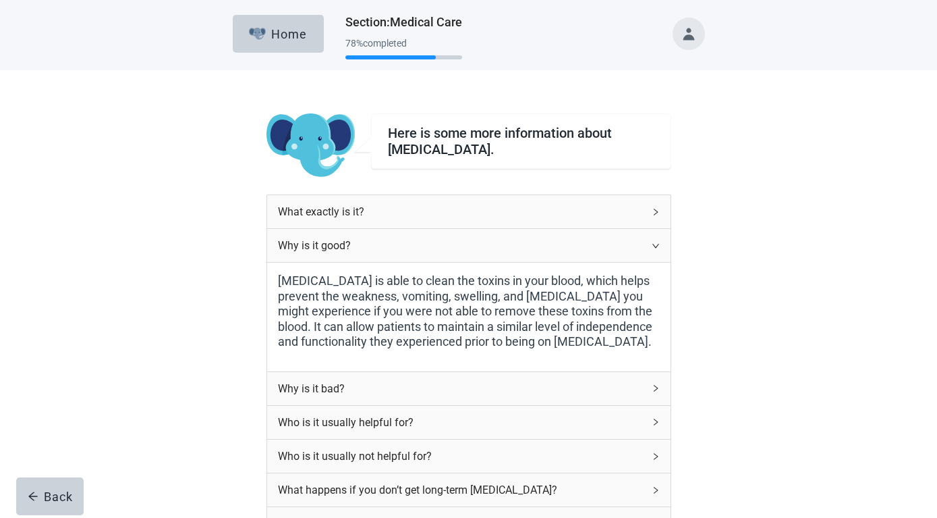
click at [652, 248] on span "right" at bounding box center [656, 246] width 8 height 8
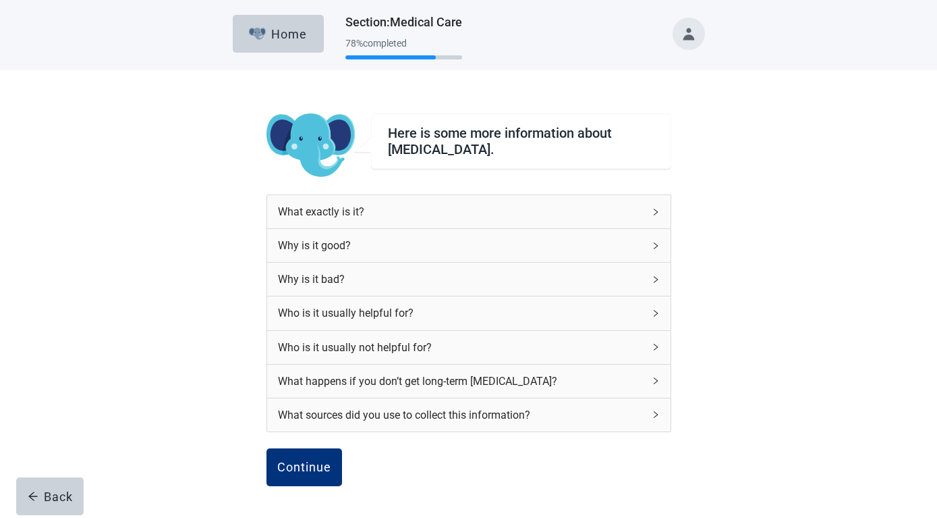
click at [655, 281] on icon "right" at bounding box center [656, 279] width 8 height 8
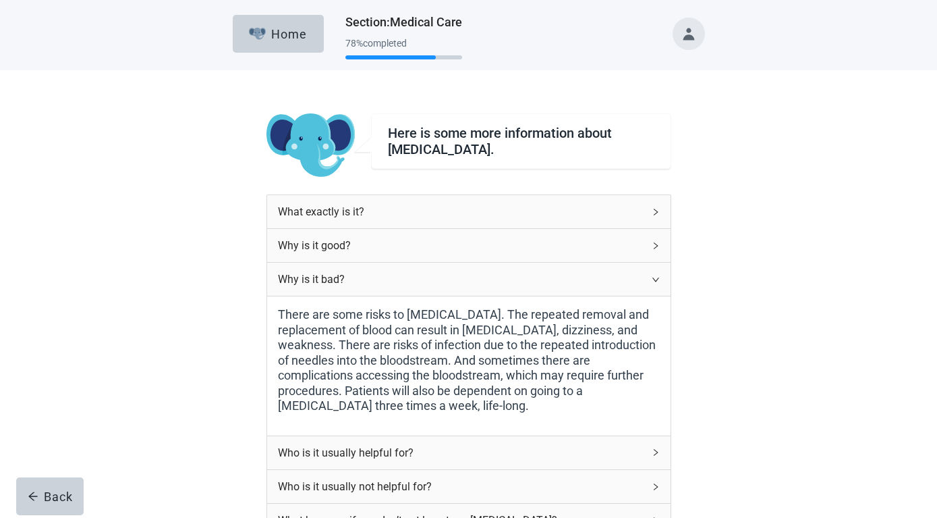
click at [650, 283] on div "Why is it bad?" at bounding box center [469, 278] width 404 height 33
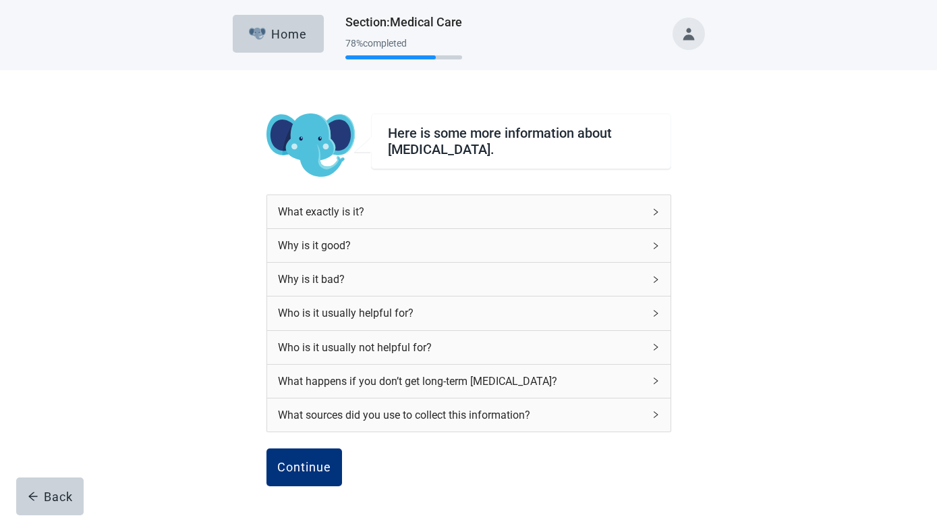
click at [655, 314] on icon "right" at bounding box center [656, 313] width 8 height 8
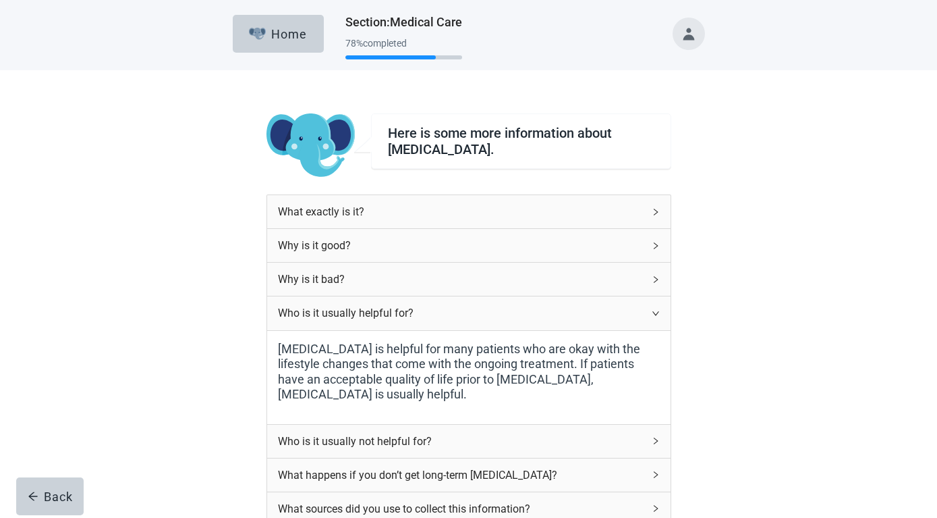
click at [658, 317] on div "Who is it usually helpful for?" at bounding box center [469, 312] width 404 height 33
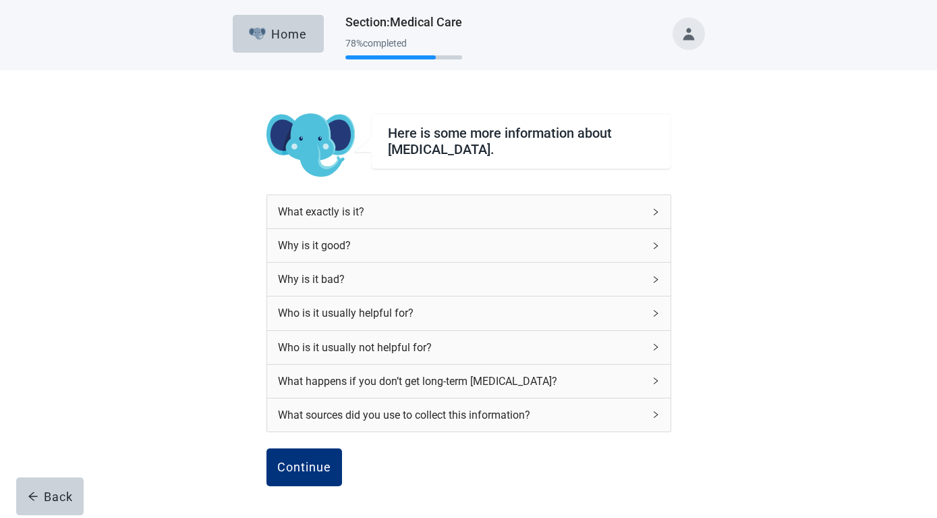
click at [656, 345] on icon "right" at bounding box center [656, 347] width 8 height 8
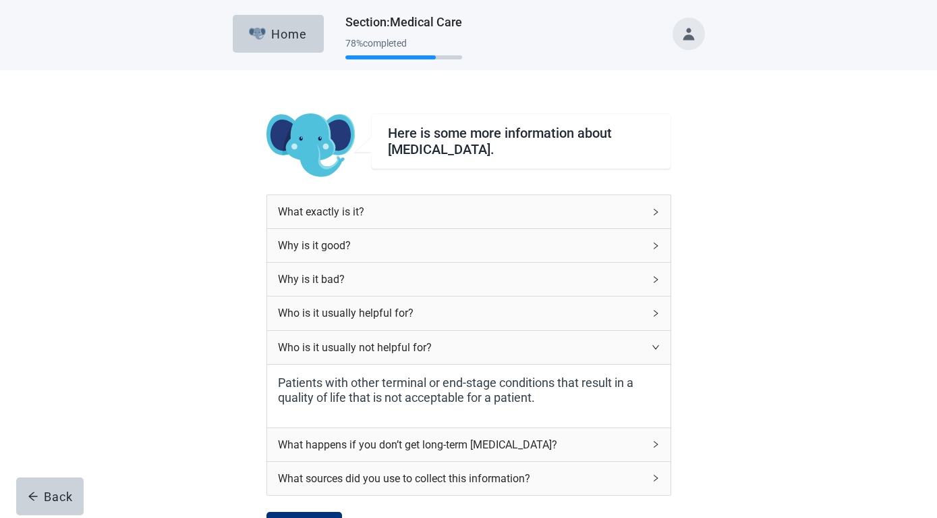
click at [656, 441] on icon "right" at bounding box center [656, 444] width 8 height 8
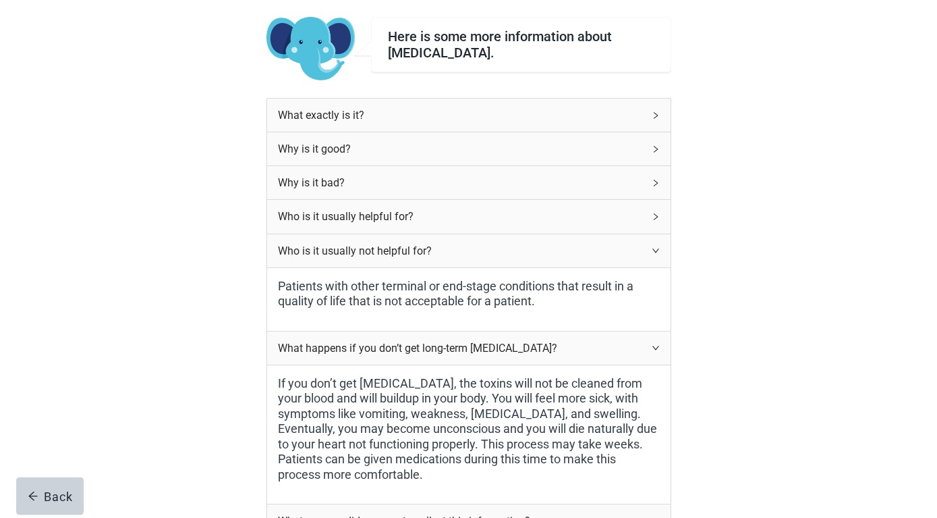
scroll to position [206, 0]
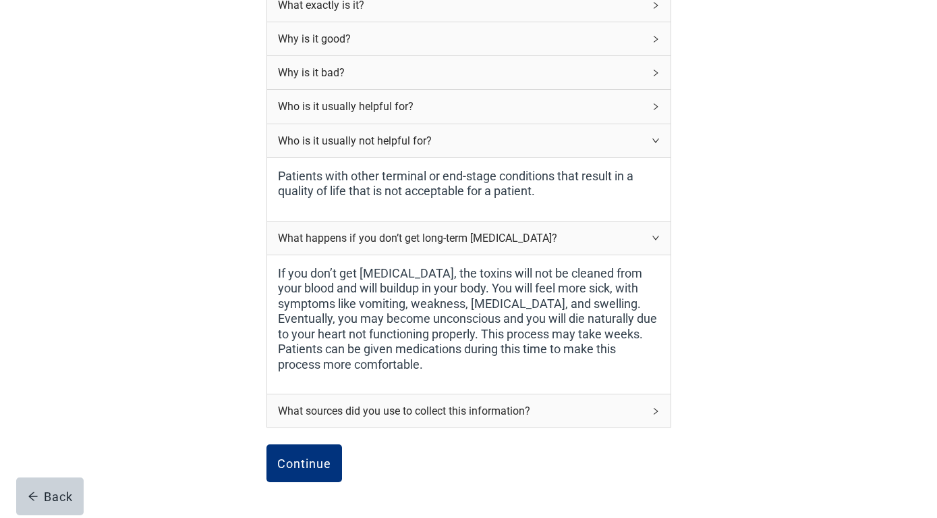
click at [650, 237] on div "What happens if you don’t get long-term [MEDICAL_DATA]?" at bounding box center [469, 237] width 404 height 33
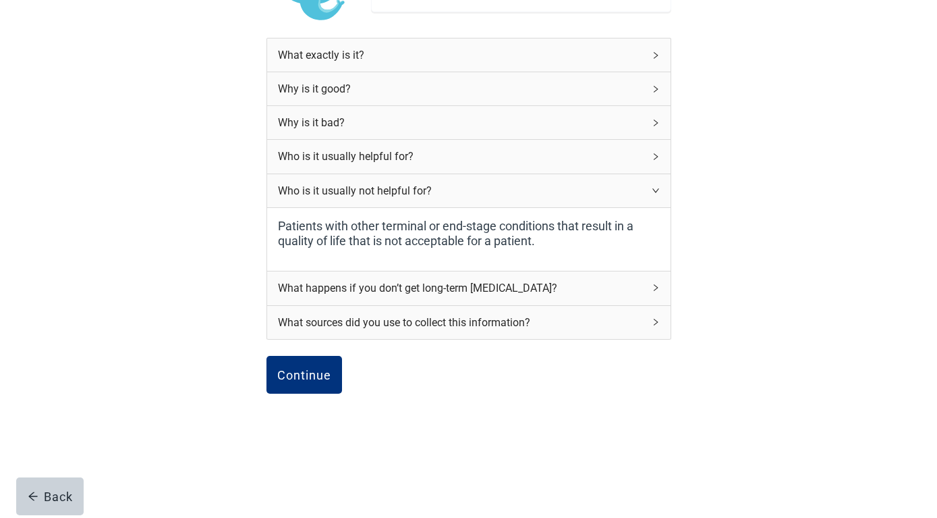
scroll to position [156, 0]
click at [657, 186] on div "Who is it usually not helpful for?" at bounding box center [469, 191] width 404 height 33
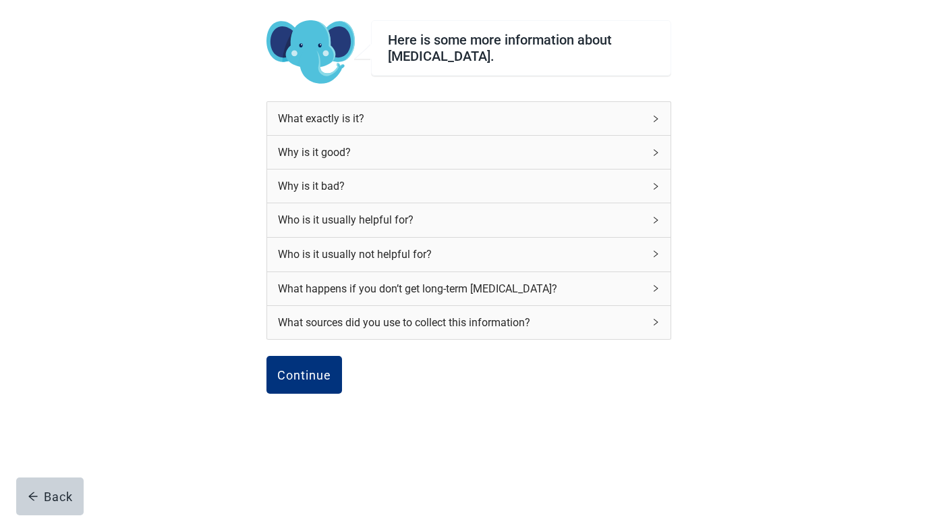
scroll to position [92, 0]
click at [329, 375] on div "Continue" at bounding box center [304, 374] width 54 height 13
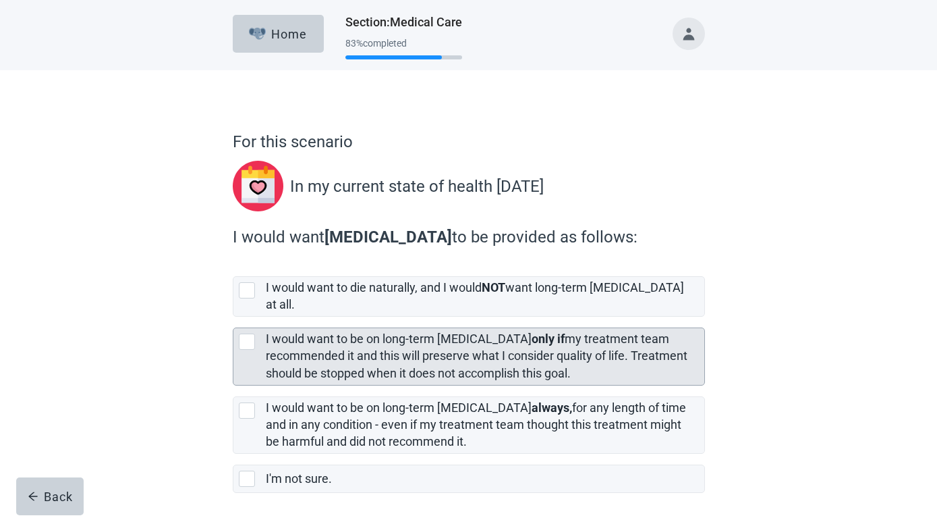
click at [249, 333] on div "[object Object], checkbox, not selected" at bounding box center [247, 341] width 16 height 16
click at [233, 317] on input "I would want to be on long-term [MEDICAL_DATA] only if my treatment team recomm…" at bounding box center [233, 316] width 1 height 1
checkbox input "true"
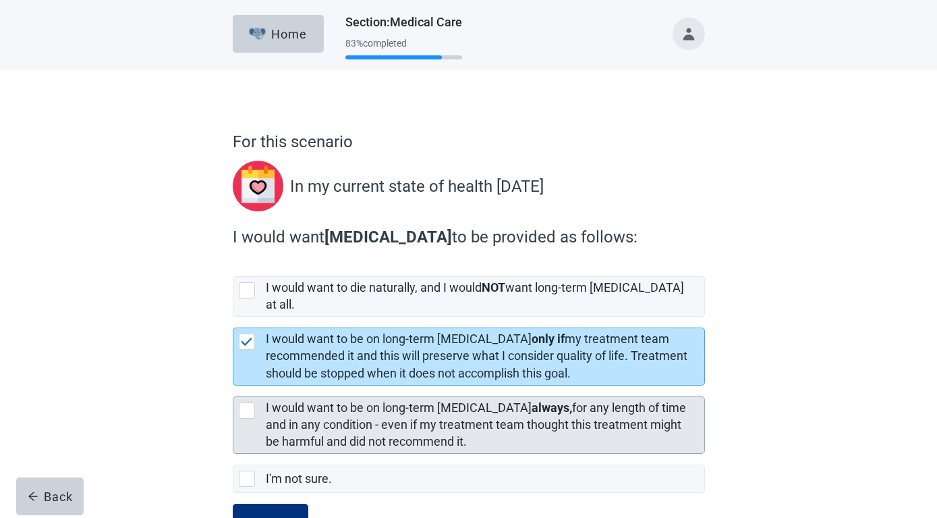
scroll to position [41, 0]
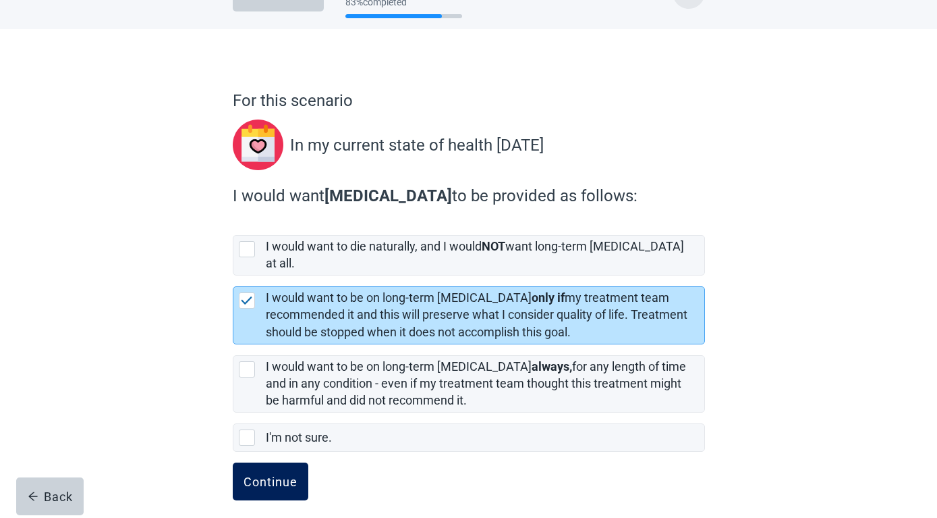
click at [246, 462] on button "Continue" at bounding box center [271, 481] width 76 height 38
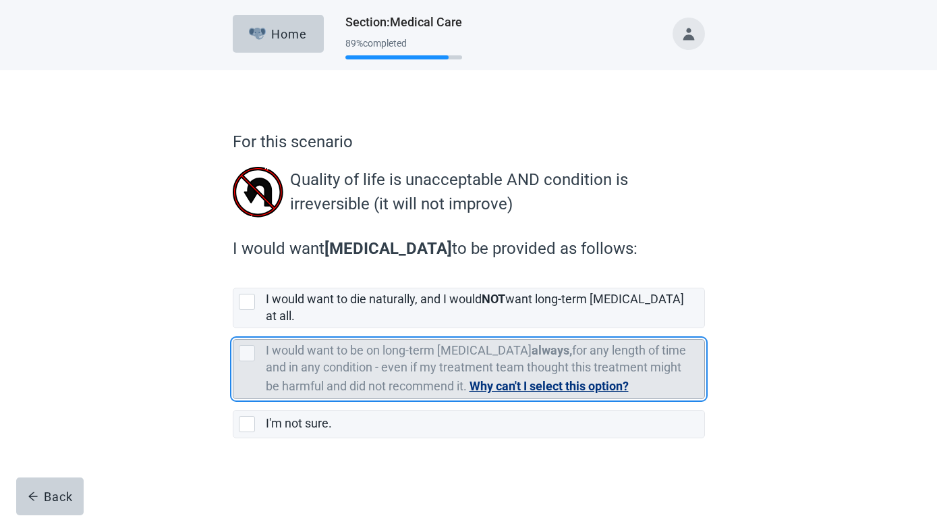
click at [537, 377] on button "Why can't I select this option?" at bounding box center [549, 386] width 159 height 19
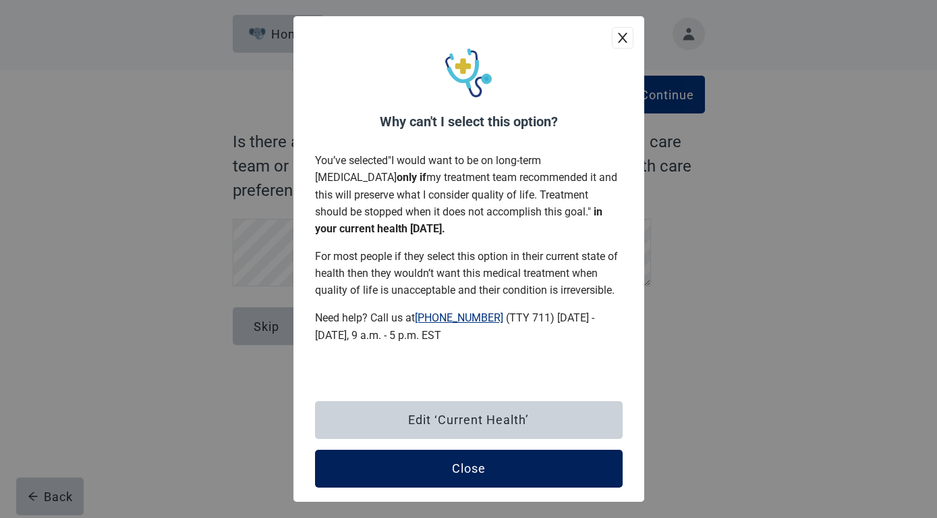
click at [441, 464] on button "Close" at bounding box center [469, 468] width 308 height 38
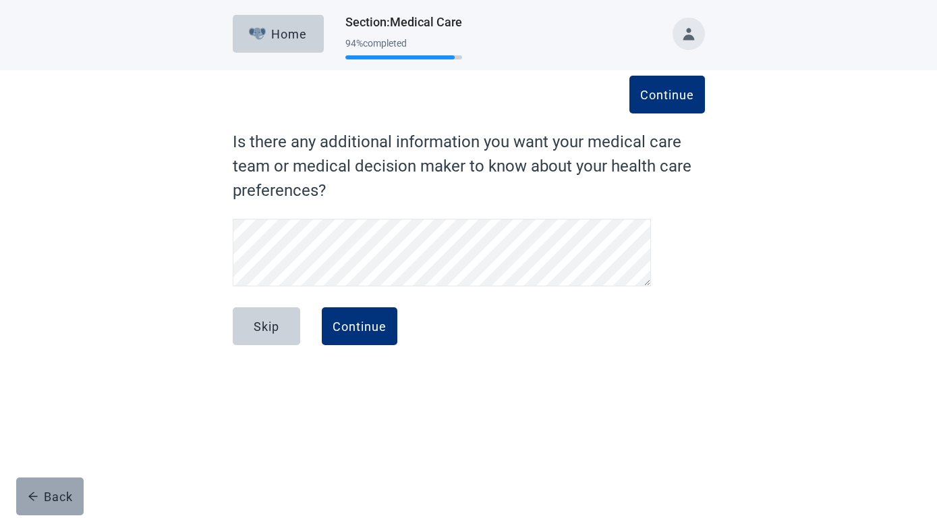
click at [50, 485] on button "Back" at bounding box center [49, 496] width 67 height 38
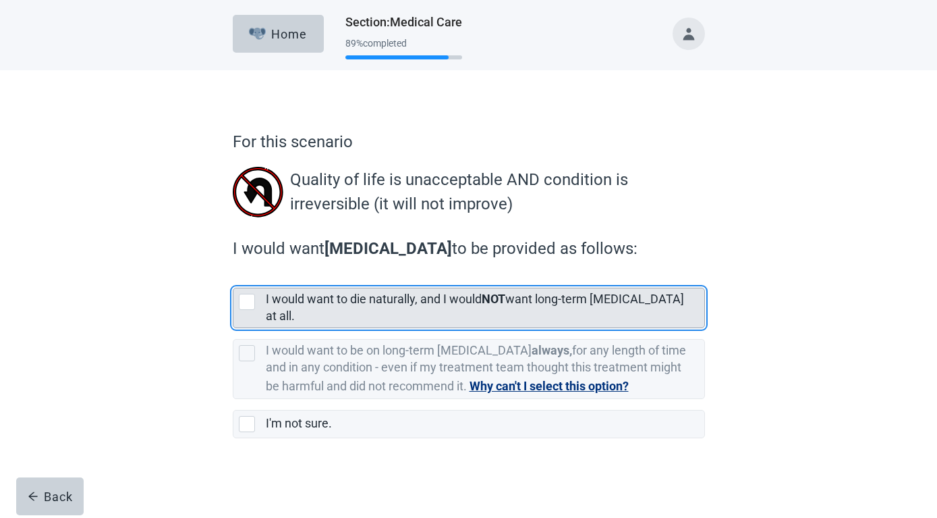
click at [249, 301] on div "[object Object], checkbox, not selected" at bounding box center [247, 302] width 16 height 16
click at [233, 277] on input "I would want to die naturally, and I would NOT want long-term [MEDICAL_DATA] at…" at bounding box center [233, 277] width 1 height 1
checkbox input "true"
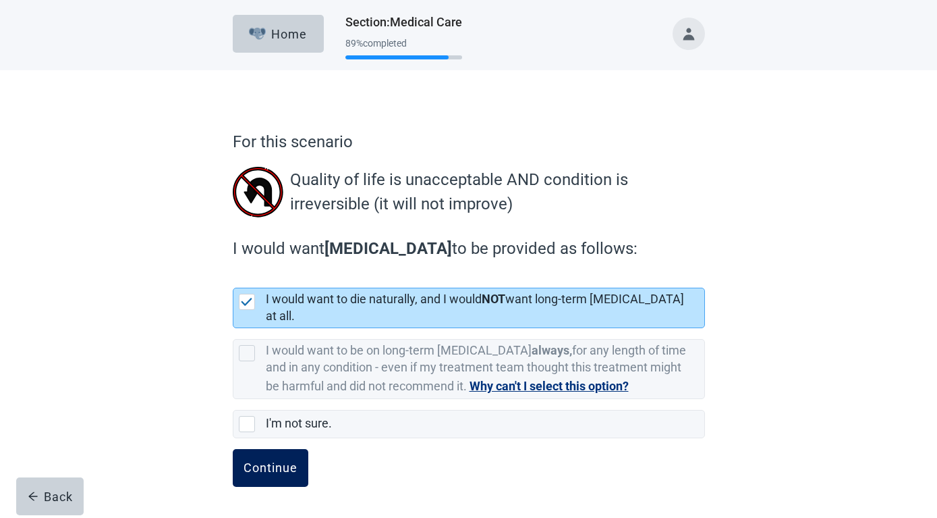
click at [277, 461] on div "Continue" at bounding box center [271, 467] width 54 height 13
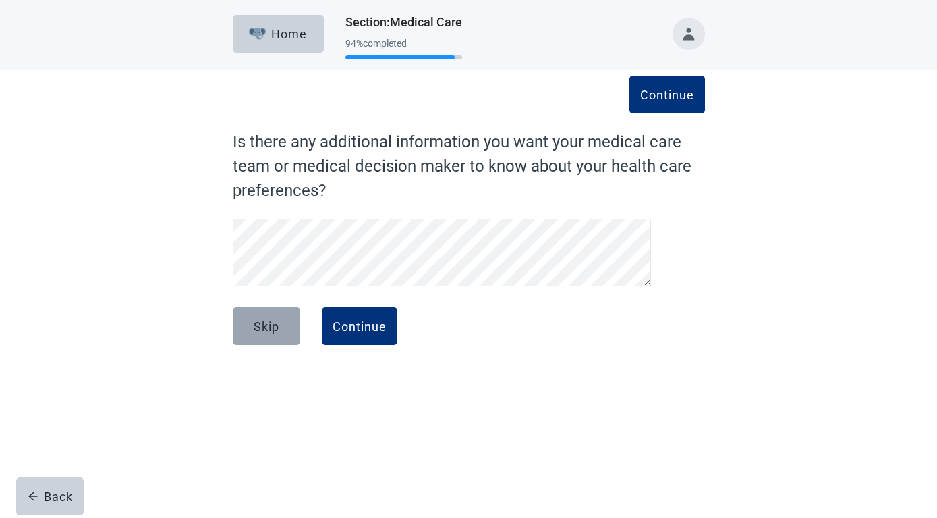
click at [269, 322] on div "Skip" at bounding box center [267, 325] width 26 height 13
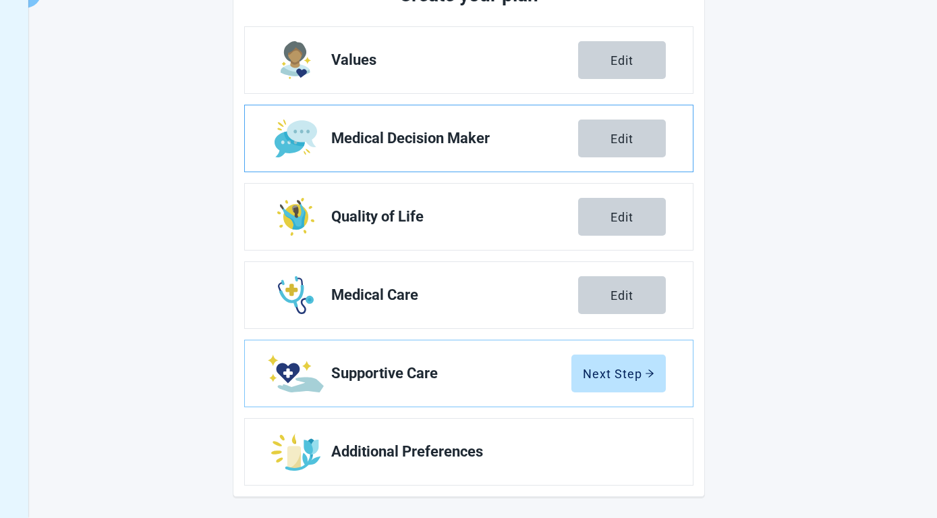
scroll to position [200, 0]
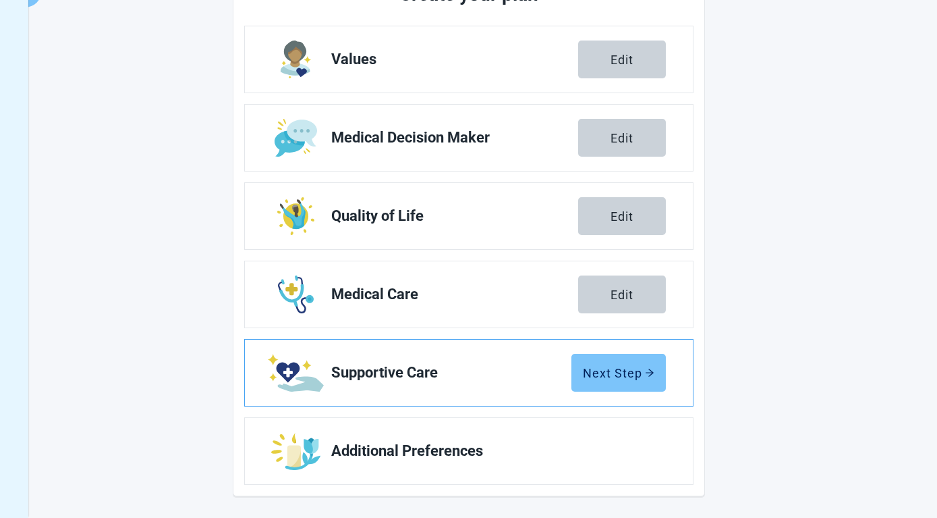
click at [623, 374] on div "Next Step" at bounding box center [619, 372] width 72 height 13
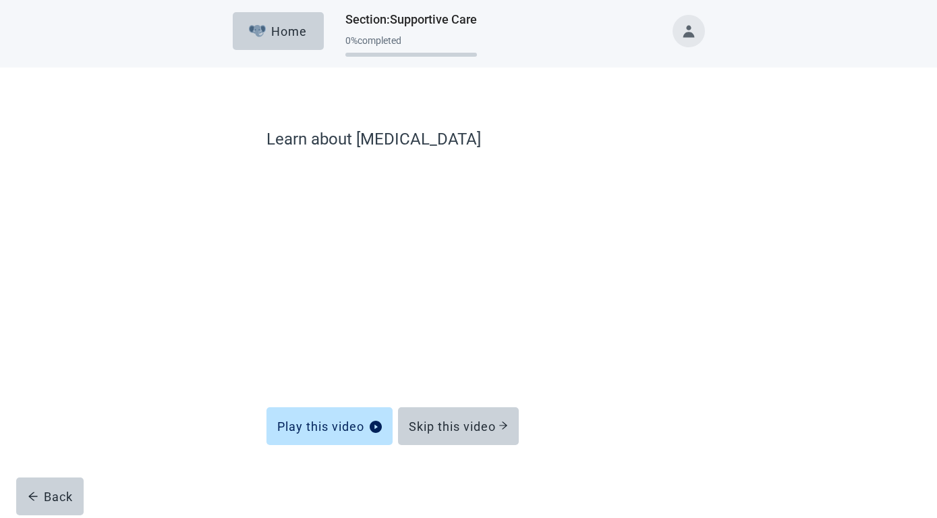
scroll to position [3, 0]
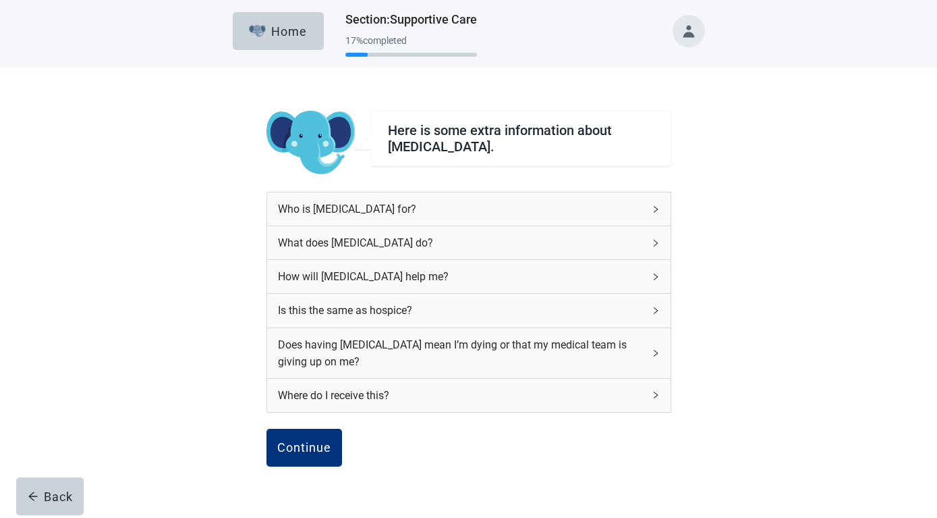
click at [650, 207] on div "Who is [MEDICAL_DATA] for?" at bounding box center [469, 208] width 404 height 33
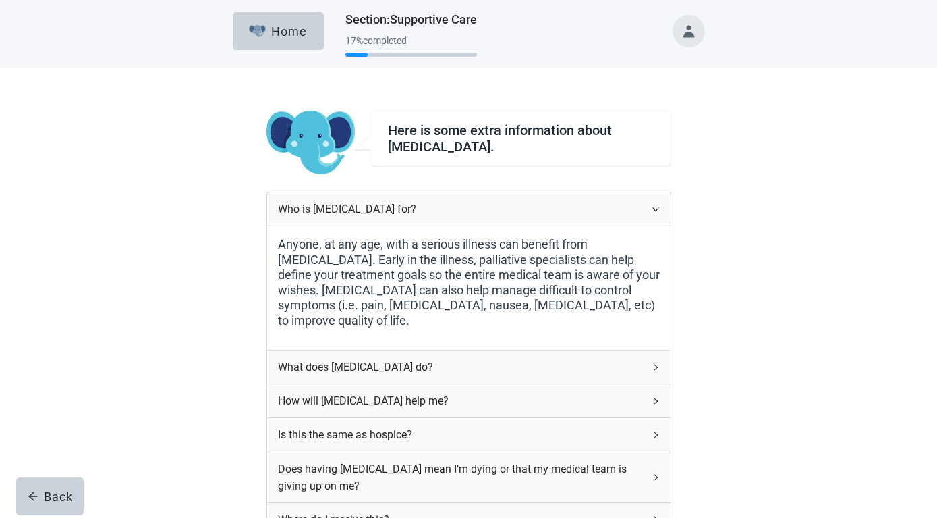
click at [652, 209] on span "right" at bounding box center [656, 209] width 8 height 8
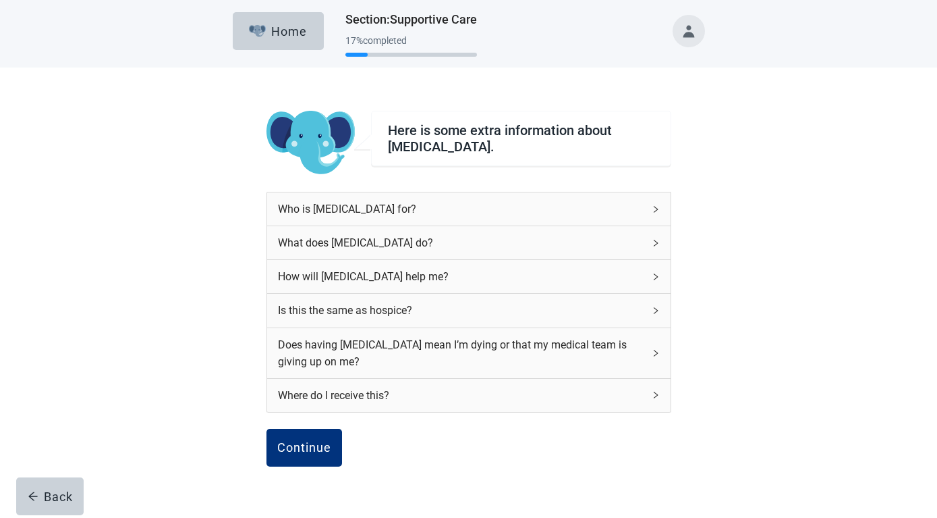
click at [653, 243] on icon "right" at bounding box center [656, 243] width 8 height 8
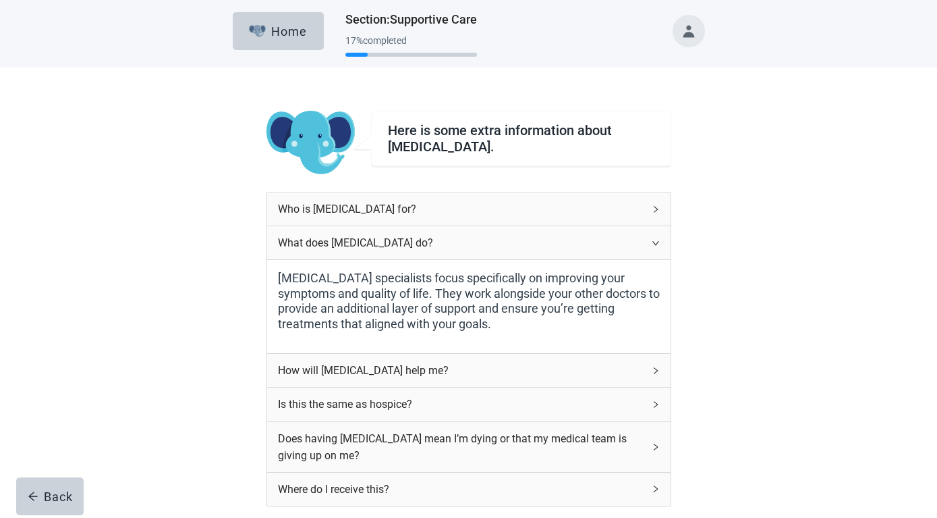
click at [653, 240] on icon "right" at bounding box center [656, 243] width 8 height 8
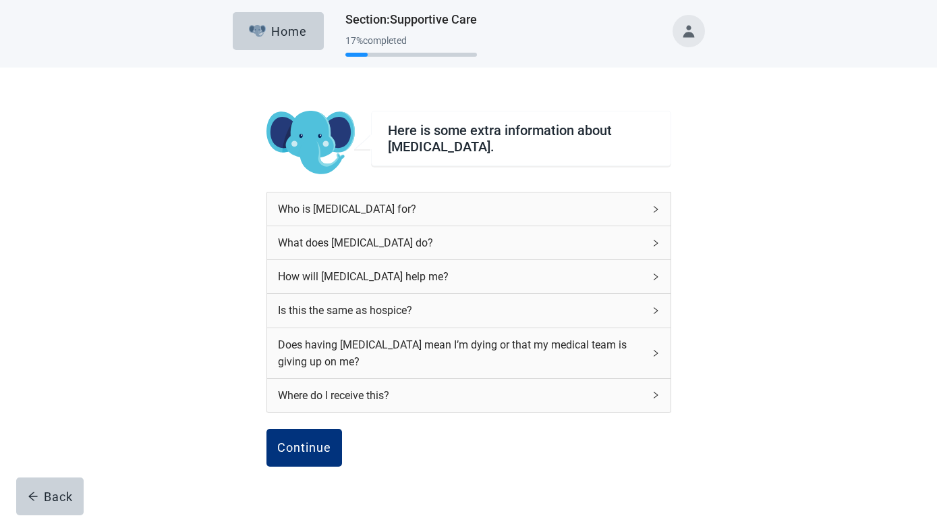
click at [656, 279] on icon "right" at bounding box center [656, 277] width 8 height 8
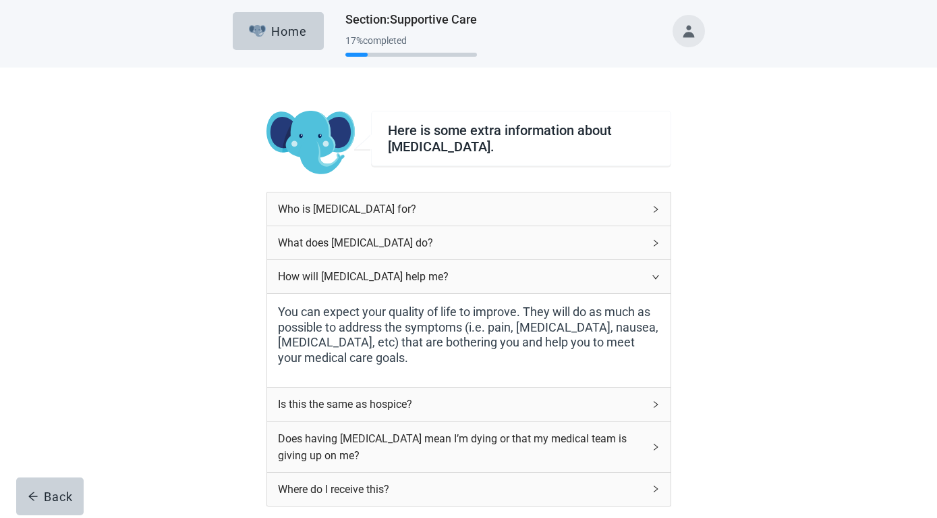
click at [655, 277] on icon "right" at bounding box center [655, 277] width 7 height 4
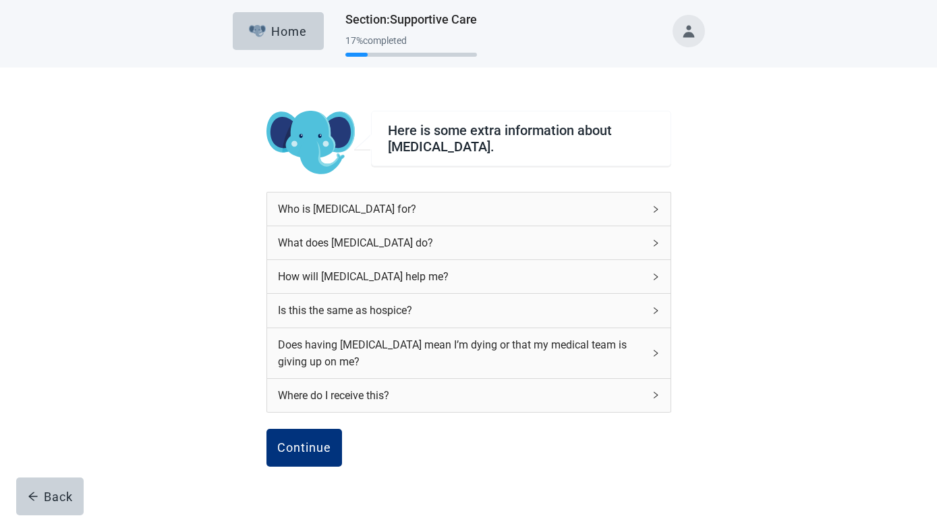
click at [653, 308] on icon "right" at bounding box center [656, 310] width 8 height 8
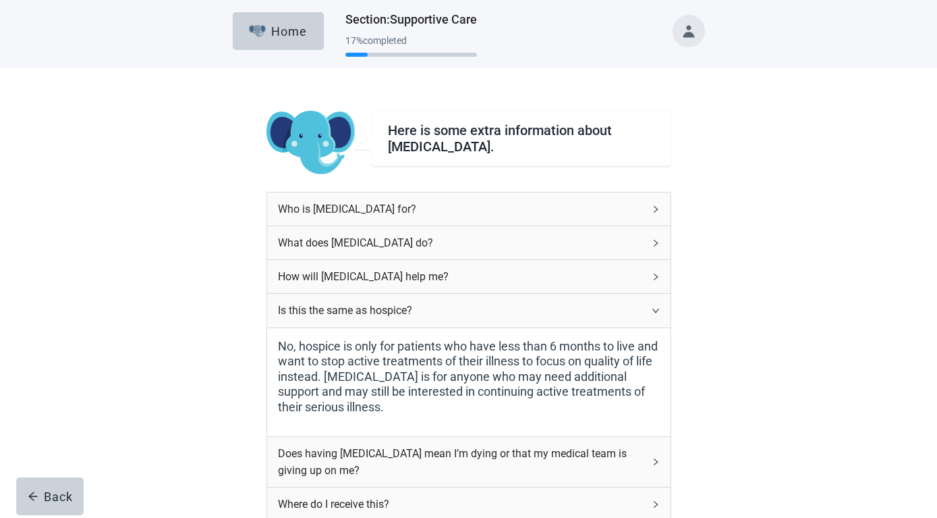
click at [655, 316] on div "Is this the same as hospice?" at bounding box center [469, 310] width 404 height 33
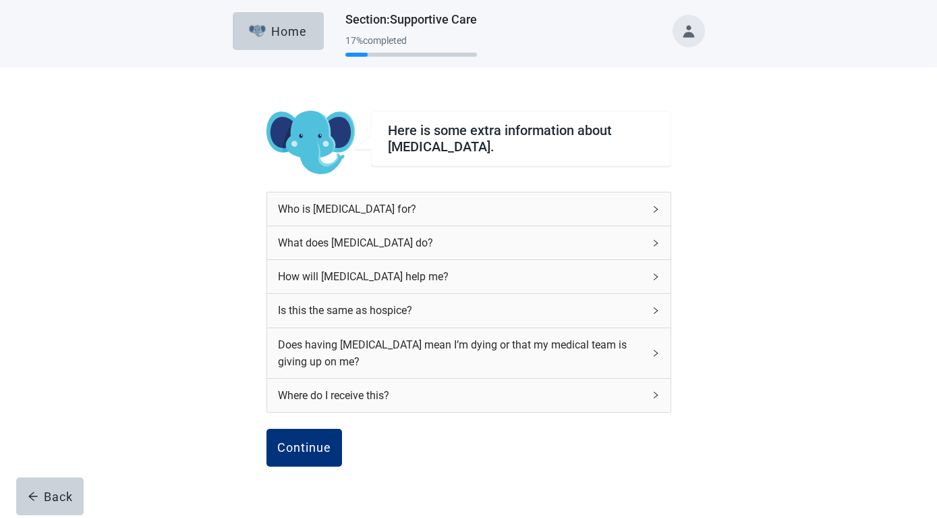
click at [653, 354] on icon "right" at bounding box center [656, 353] width 8 height 8
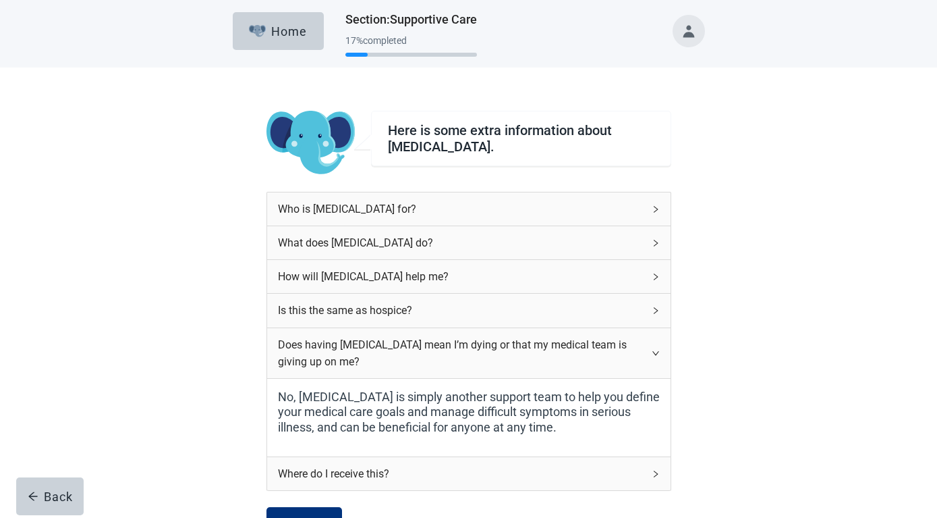
click at [654, 350] on icon "right" at bounding box center [656, 353] width 8 height 8
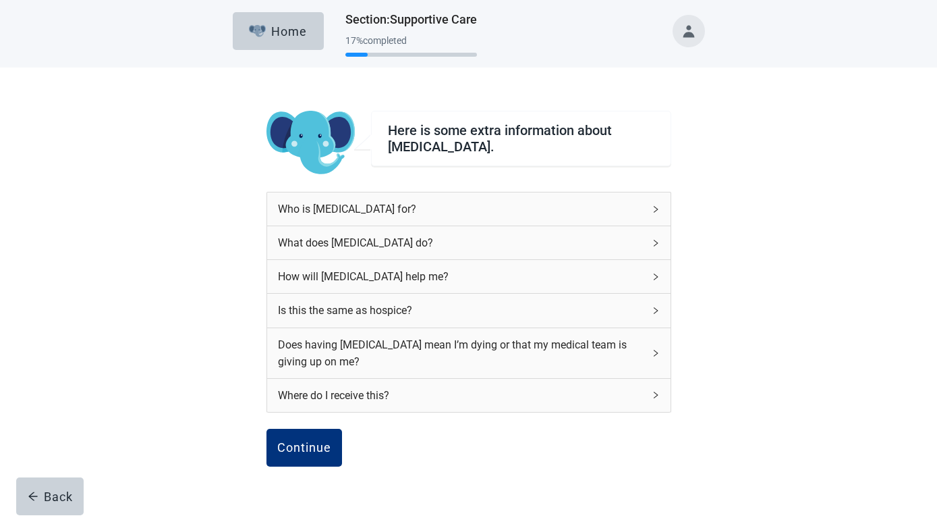
click at [654, 395] on icon "right" at bounding box center [656, 395] width 8 height 8
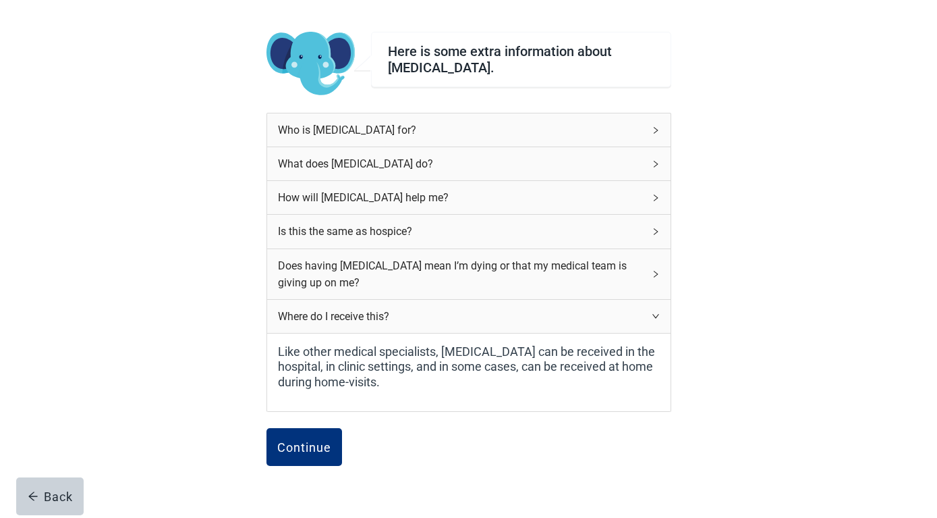
scroll to position [155, 0]
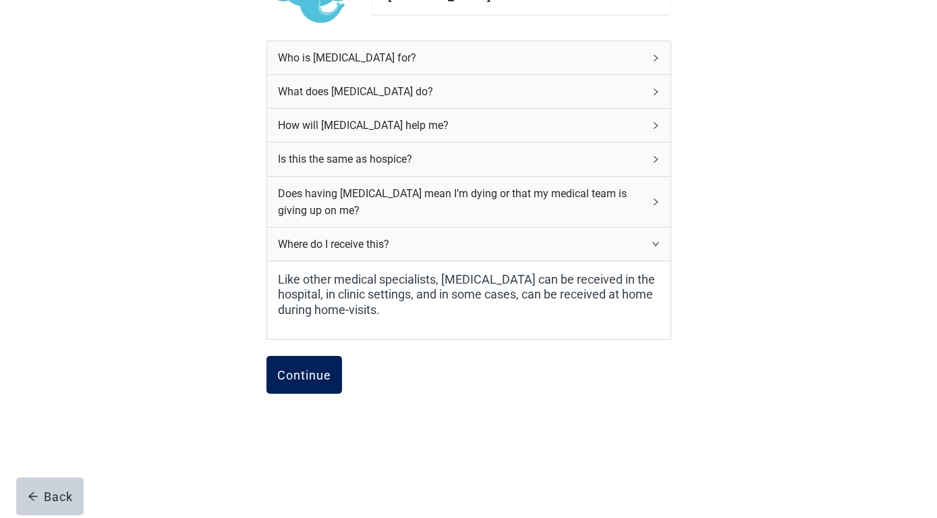
click at [310, 371] on div "Continue" at bounding box center [304, 374] width 54 height 13
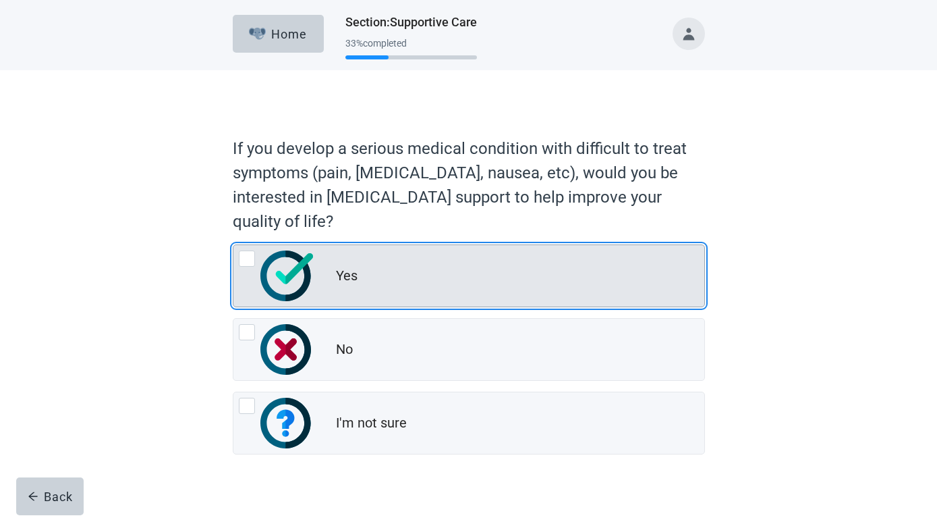
click at [240, 255] on div "Yes, radio button, not checked" at bounding box center [247, 258] width 16 height 16
click at [233, 245] on input "Yes" at bounding box center [233, 244] width 1 height 1
radio input "true"
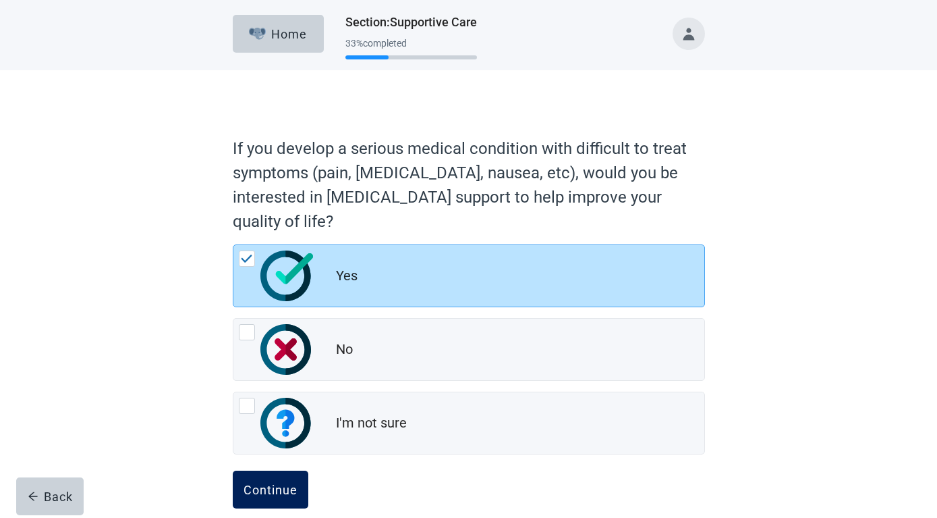
click at [263, 485] on div "Continue" at bounding box center [271, 488] width 54 height 13
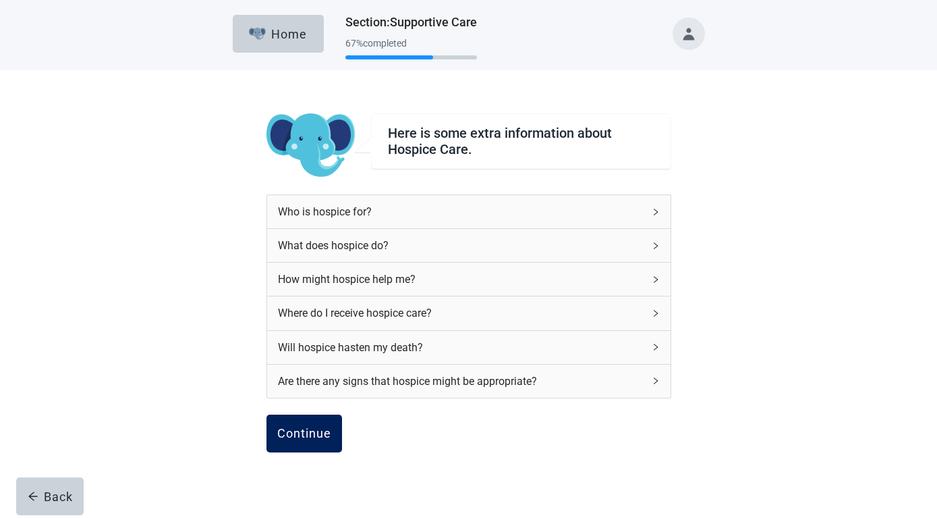
click at [299, 437] on div "Continue" at bounding box center [304, 432] width 54 height 13
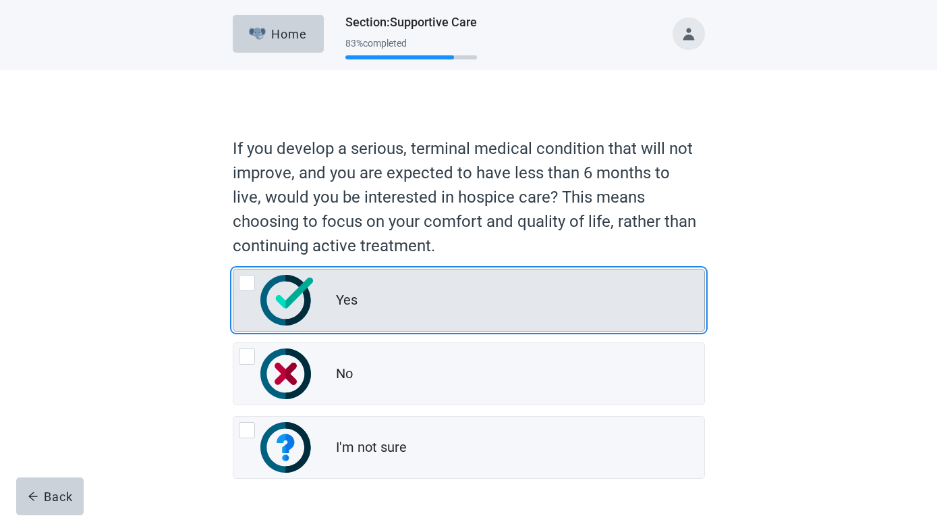
click at [242, 282] on div "Yes, radio button, not checked" at bounding box center [247, 283] width 16 height 16
click at [233, 269] on input "Yes" at bounding box center [233, 269] width 1 height 1
radio input "true"
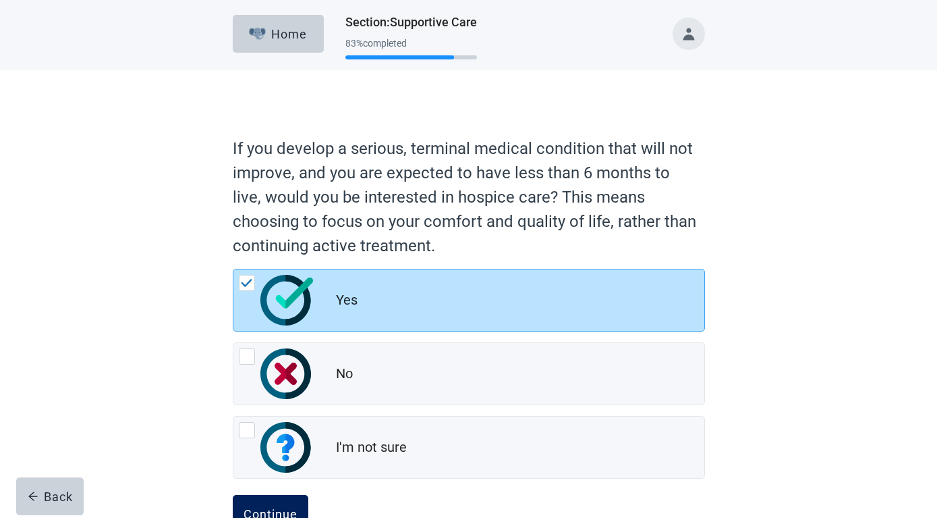
click at [260, 505] on button "Continue" at bounding box center [271, 514] width 76 height 38
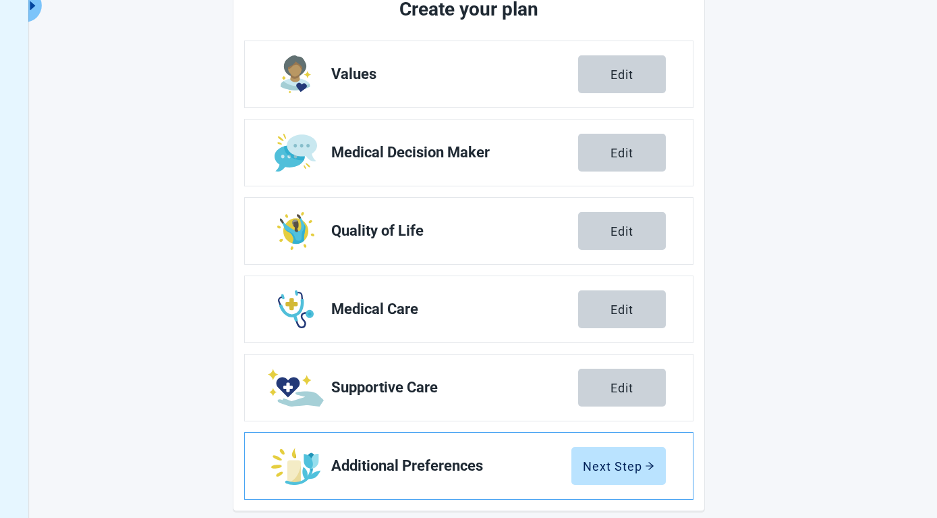
scroll to position [200, 0]
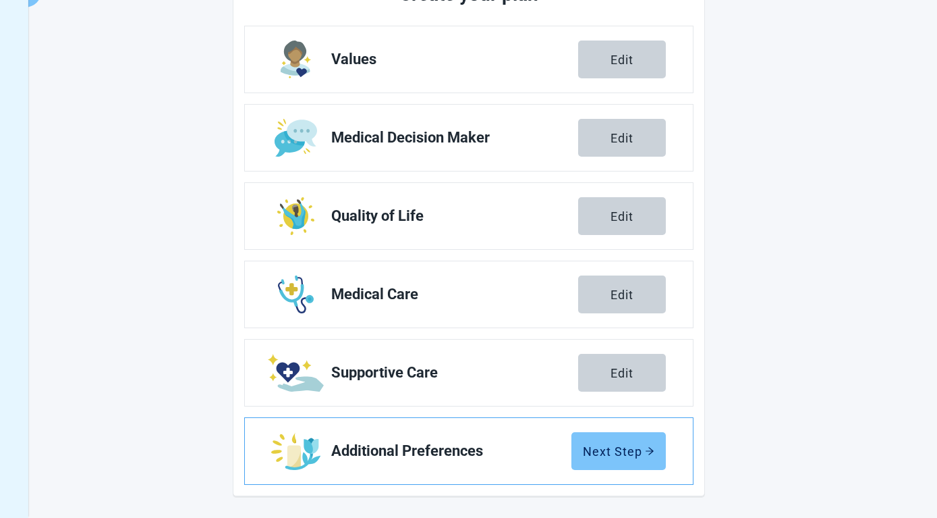
click at [599, 447] on div "Next Step" at bounding box center [619, 450] width 72 height 13
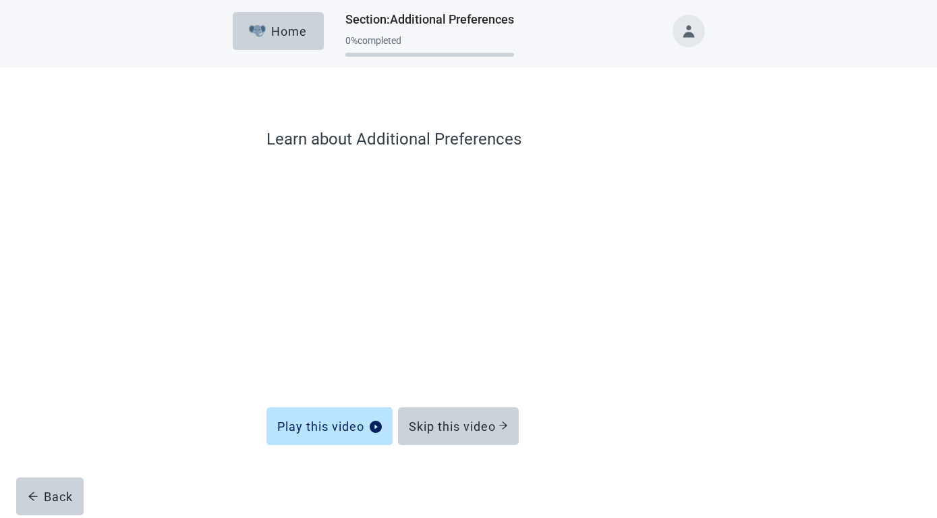
scroll to position [3, 0]
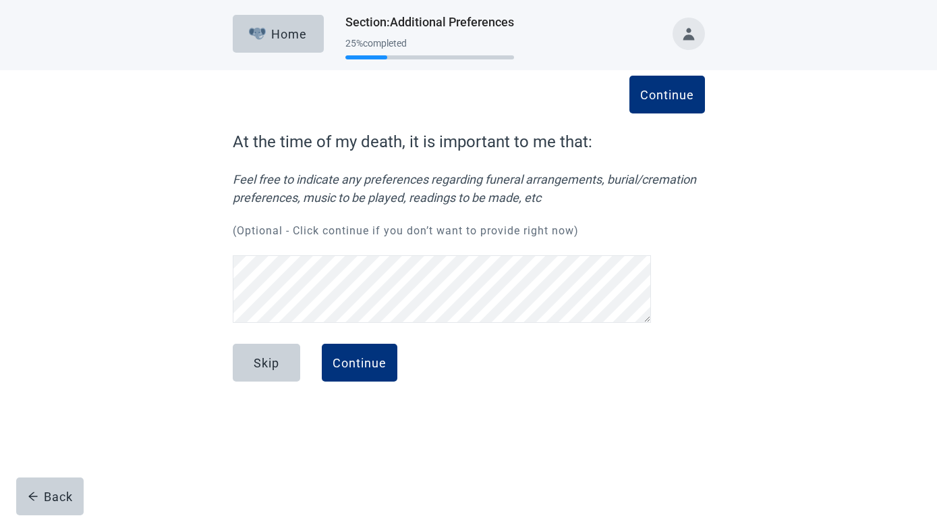
scroll to position [91, 0]
click at [347, 358] on div "Continue" at bounding box center [360, 362] width 54 height 13
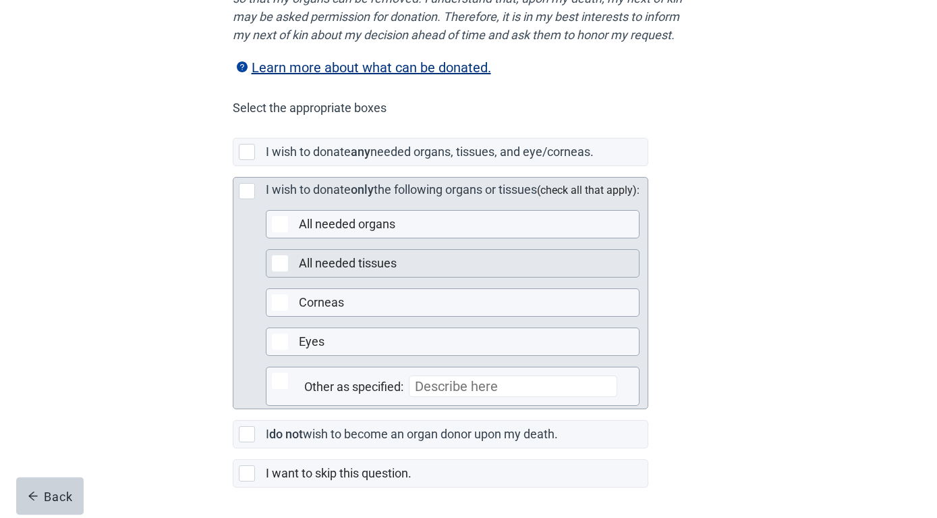
scroll to position [177, 0]
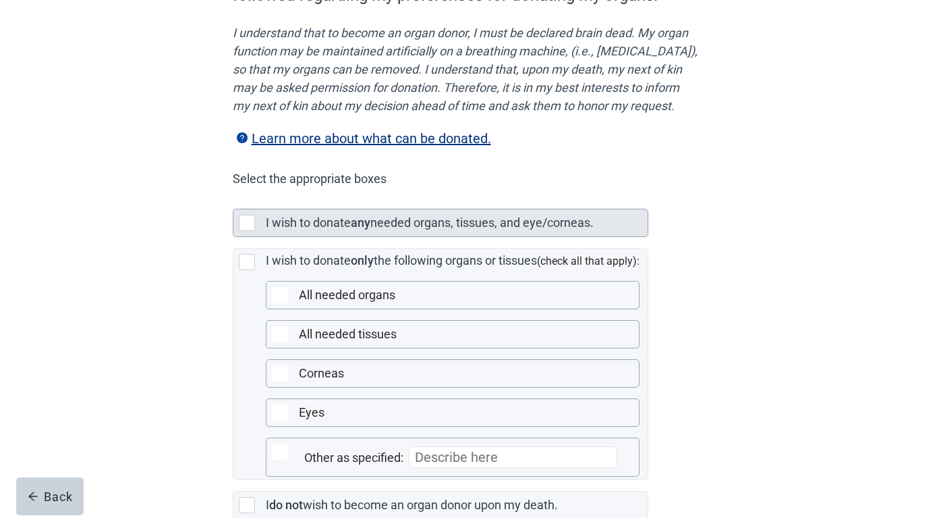
click at [244, 231] on div "Main content" at bounding box center [247, 223] width 16 height 16
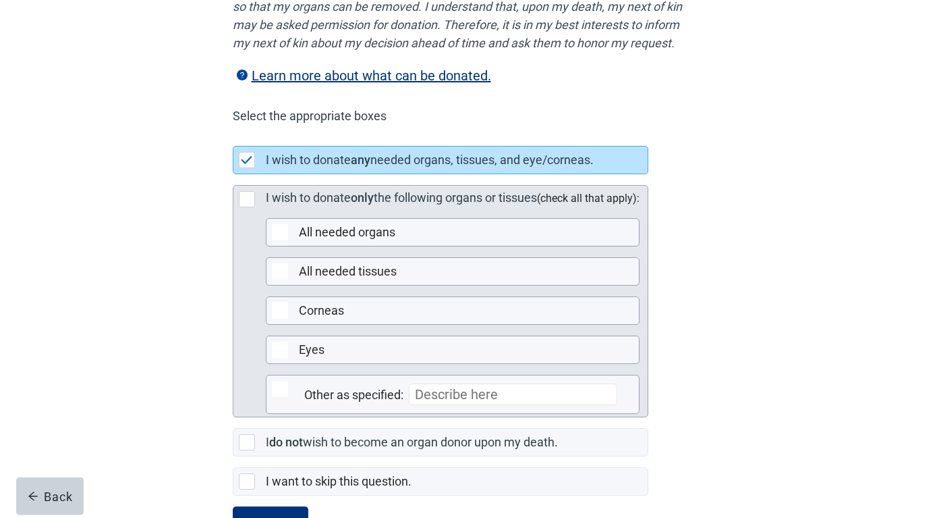
scroll to position [315, 0]
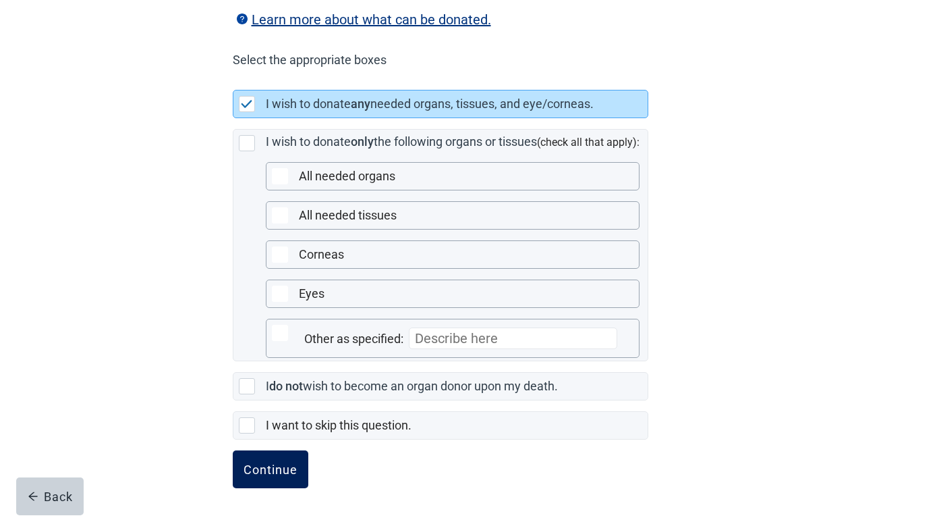
click at [270, 466] on div "Continue" at bounding box center [271, 468] width 54 height 13
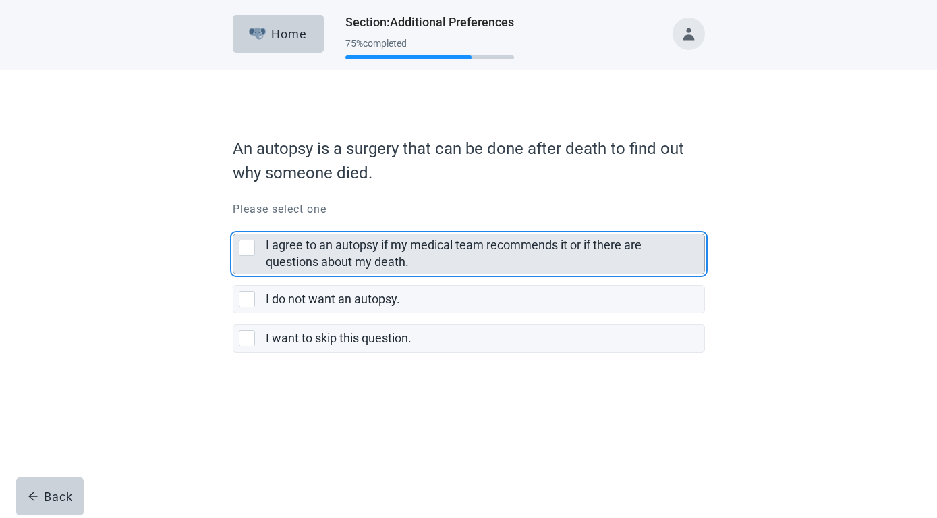
click at [249, 245] on div "I agree to an autopsy if my medical team recommends it or if there are question…" at bounding box center [247, 248] width 16 height 16
click at [233, 223] on input "I agree to an autopsy if my medical team recommends it or if there are question…" at bounding box center [233, 223] width 1 height 1
checkbox input "true"
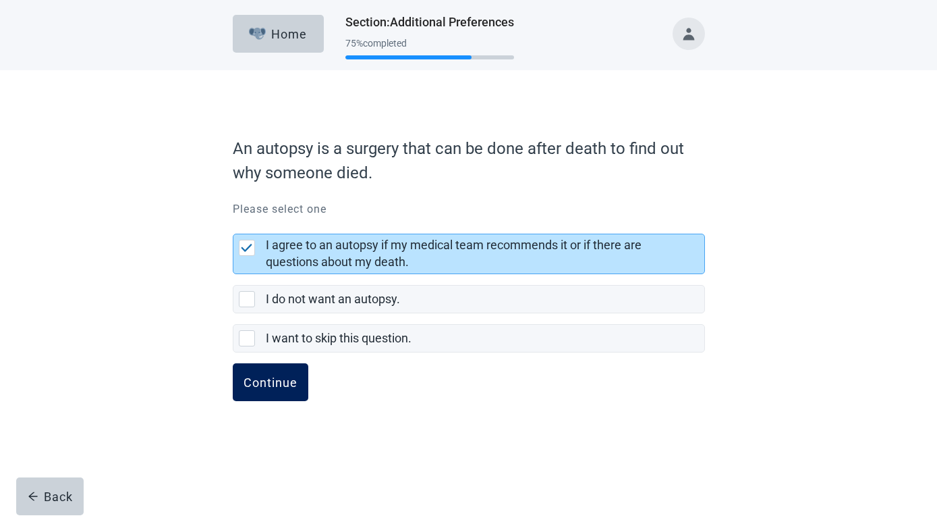
click at [252, 379] on div "Continue" at bounding box center [271, 381] width 54 height 13
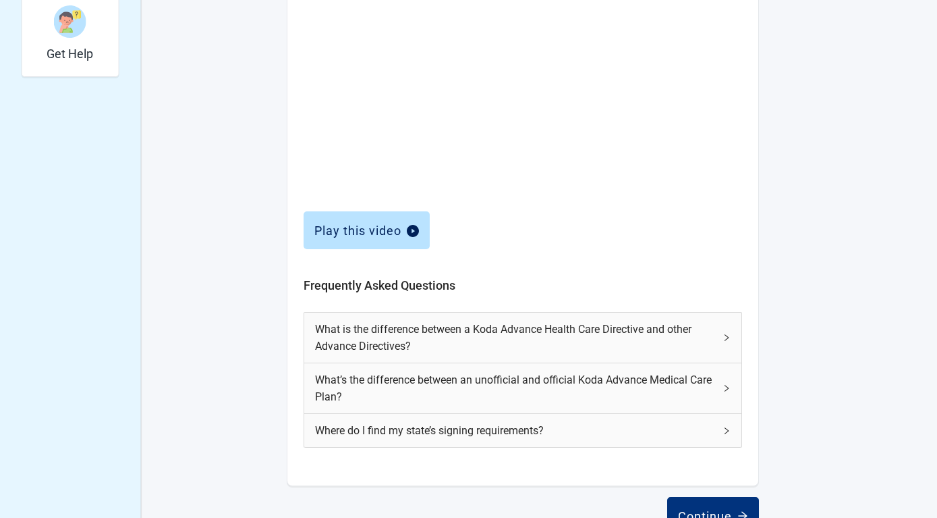
scroll to position [530, 0]
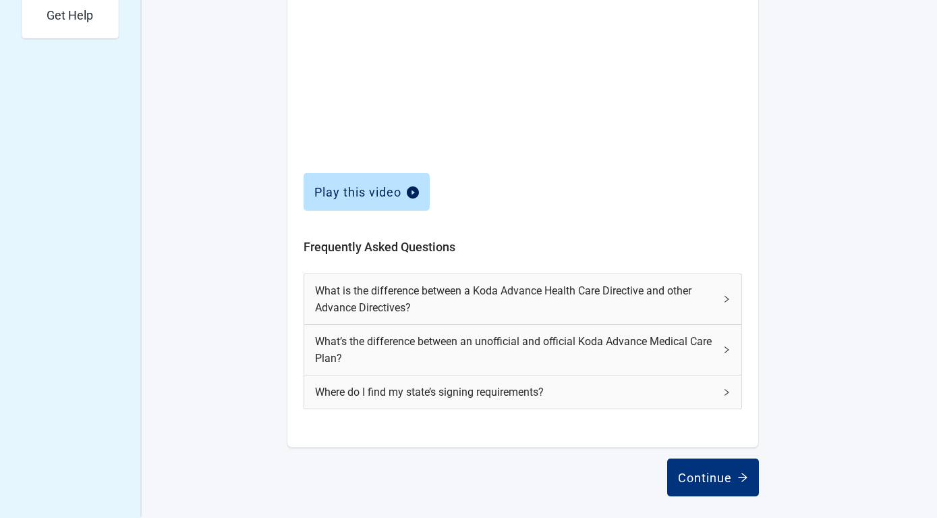
click at [727, 298] on icon "right" at bounding box center [727, 299] width 4 height 7
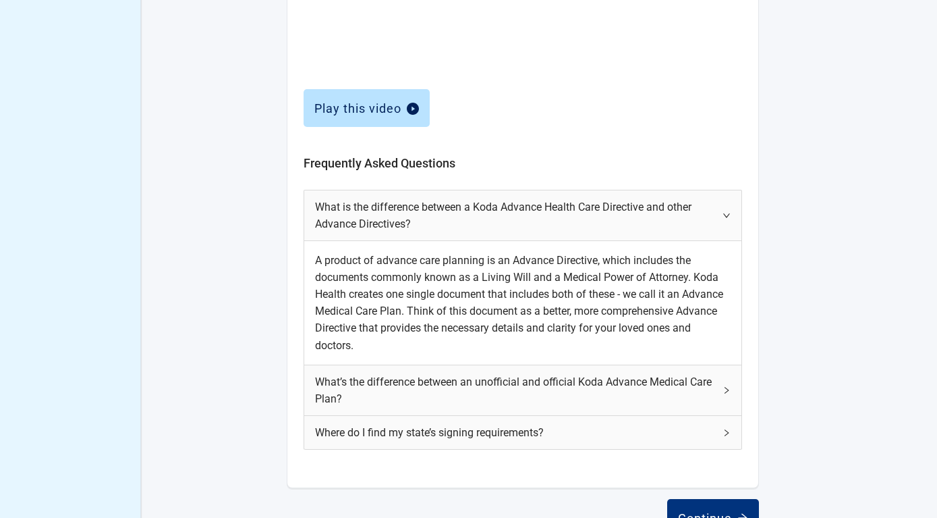
scroll to position [654, 0]
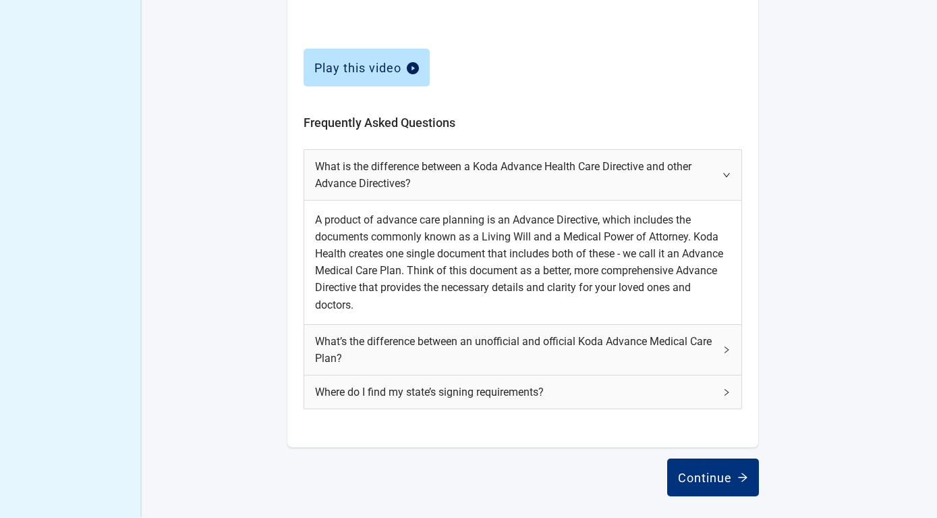
click at [727, 170] on div "What is the difference between a Koda Advance Health Care Directive and other A…" at bounding box center [522, 175] width 437 height 50
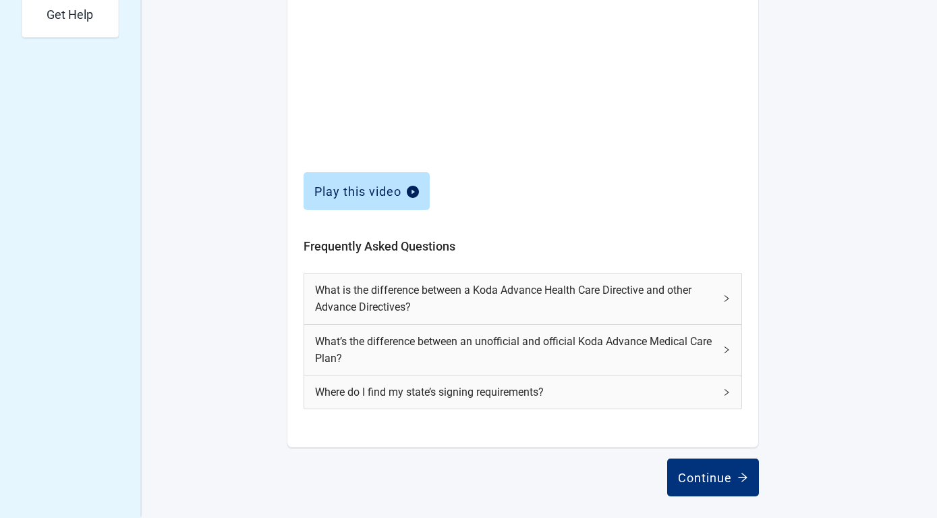
scroll to position [530, 0]
click at [727, 350] on icon "right" at bounding box center [727, 349] width 8 height 8
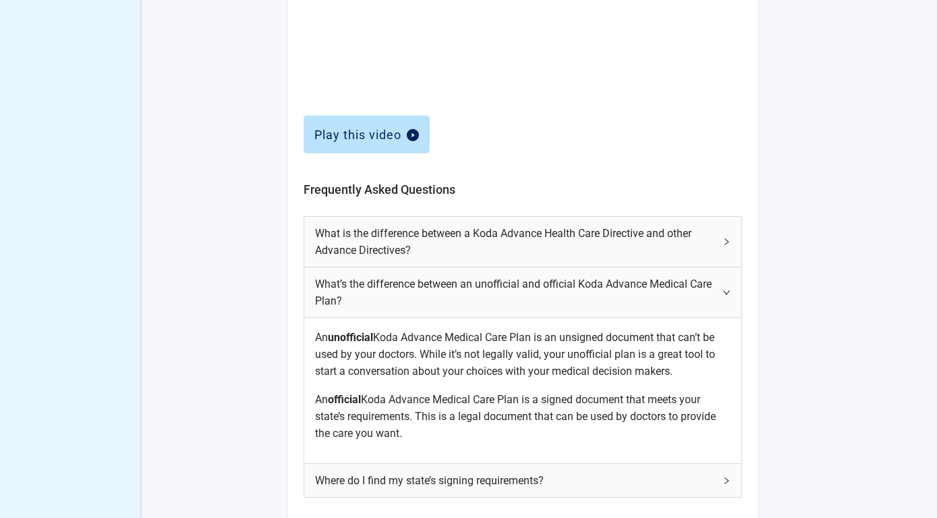
scroll to position [667, 0]
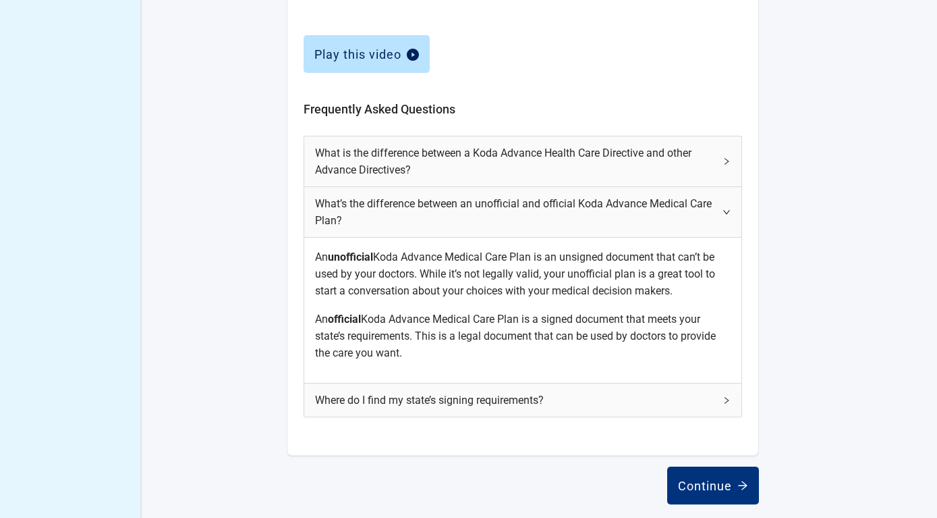
click at [727, 399] on icon "right" at bounding box center [727, 400] width 8 height 8
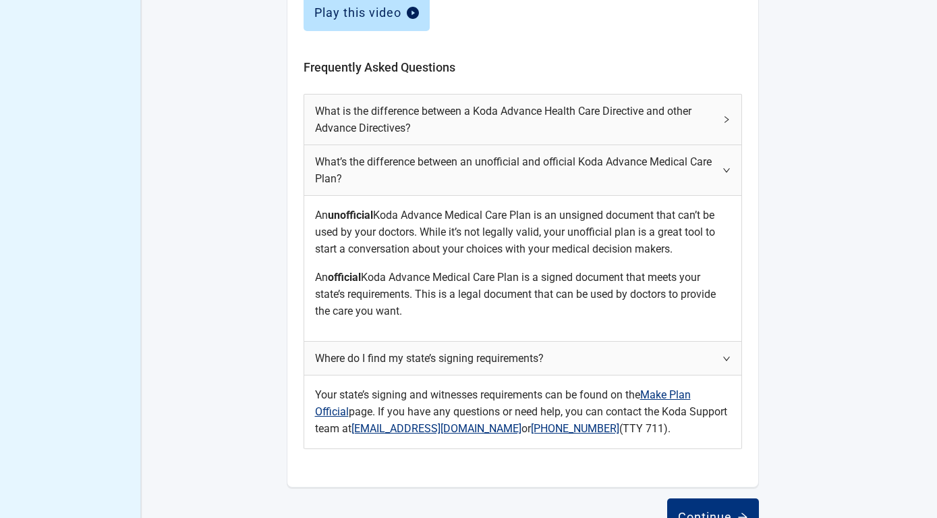
scroll to position [749, 0]
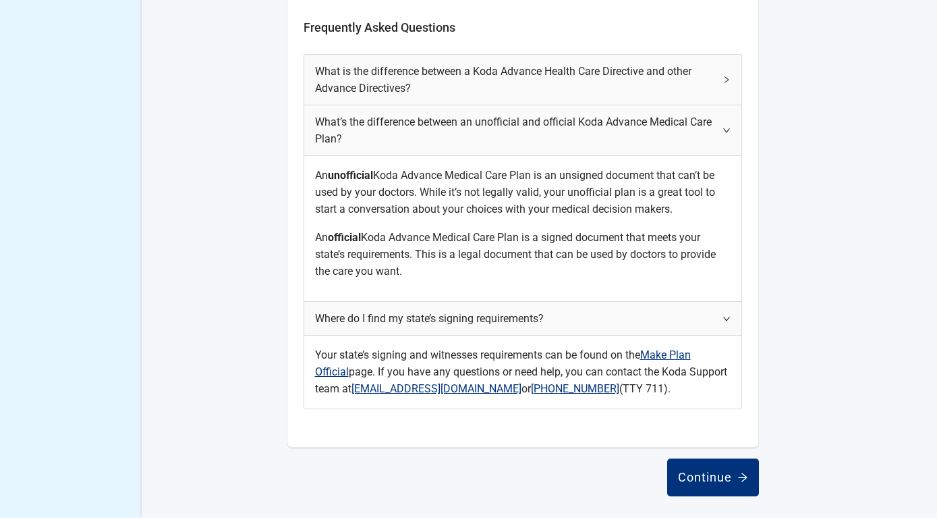
click at [673, 354] on link "Make Plan Official" at bounding box center [503, 363] width 376 height 30
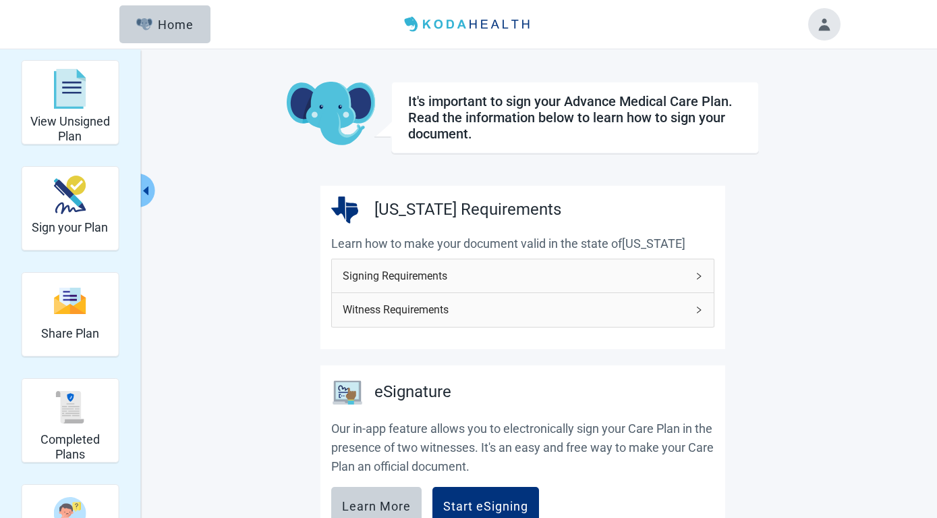
click at [696, 277] on icon "right" at bounding box center [699, 276] width 8 height 8
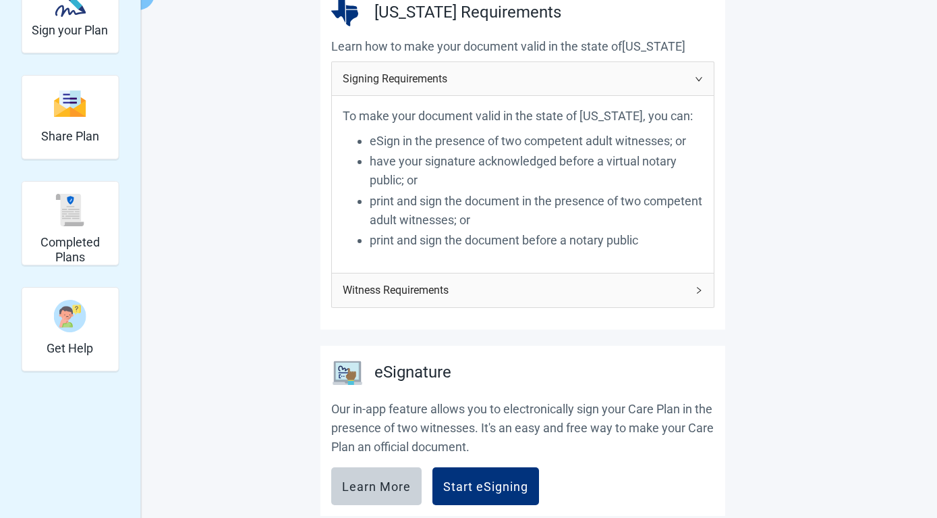
scroll to position [206, 0]
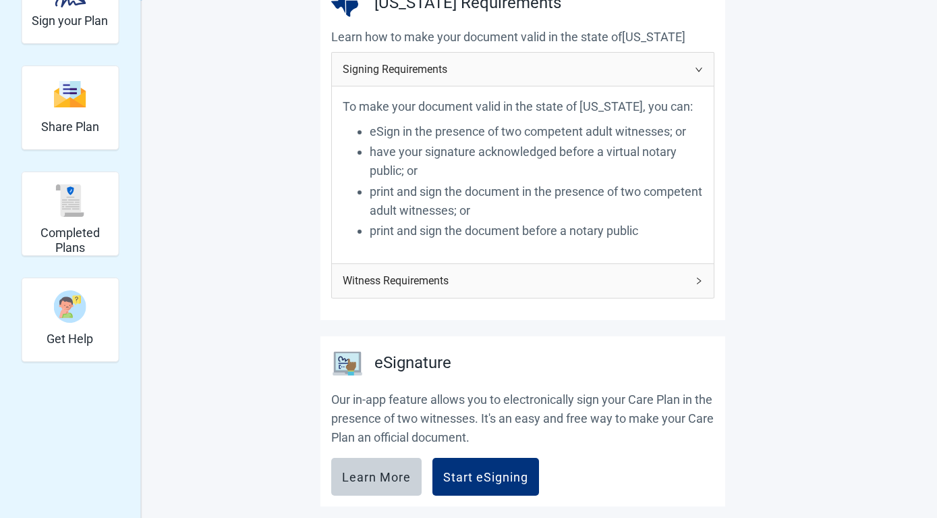
click at [699, 280] on icon "right" at bounding box center [699, 281] width 8 height 8
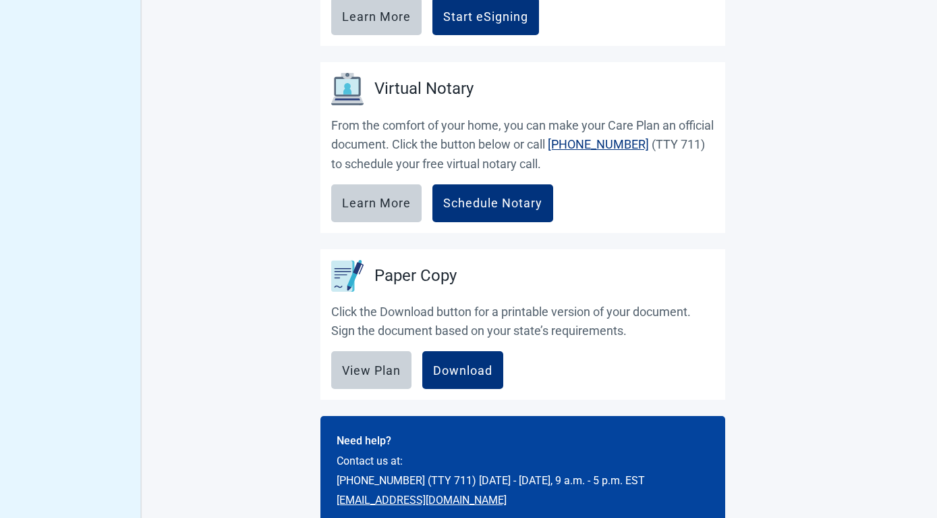
scroll to position [1002, 0]
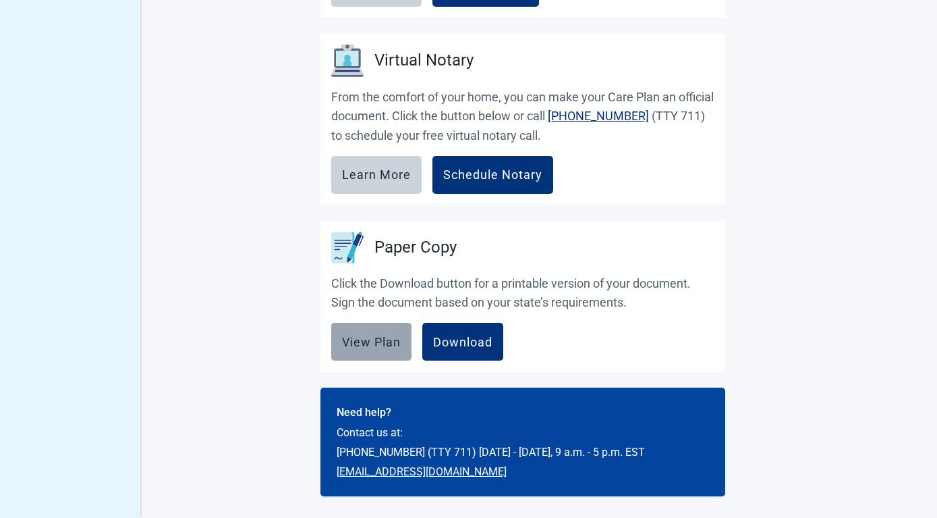
click at [364, 341] on div "View Plan" at bounding box center [371, 341] width 59 height 13
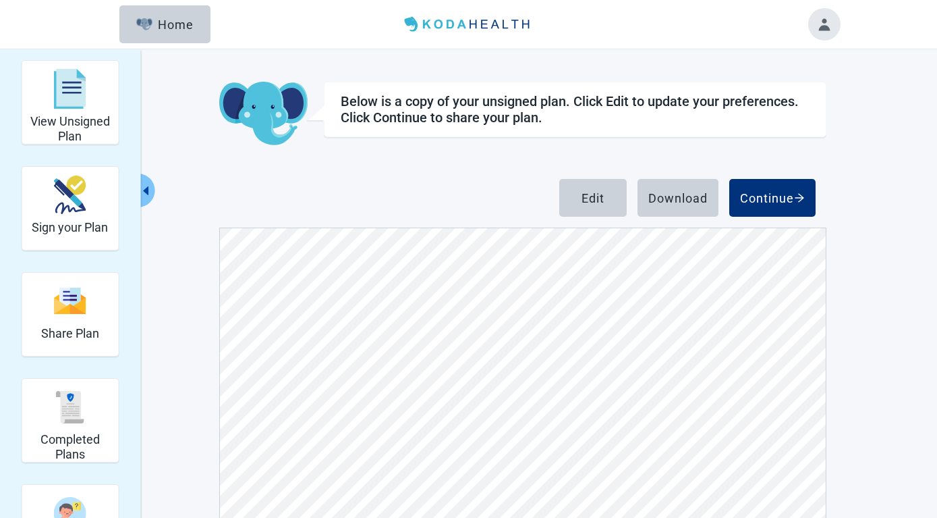
scroll to position [7846, 0]
click at [584, 192] on div "Edit" at bounding box center [593, 197] width 23 height 13
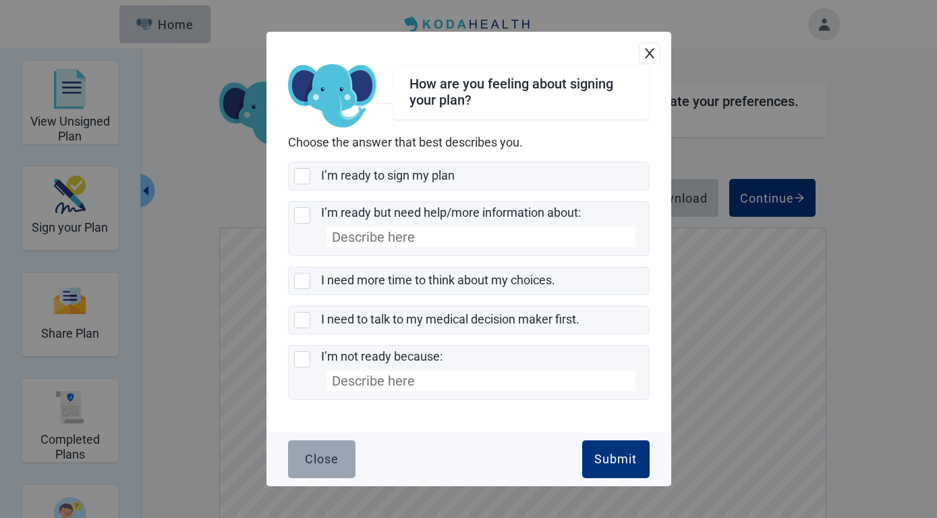
click at [322, 457] on div "Close" at bounding box center [322, 458] width 34 height 13
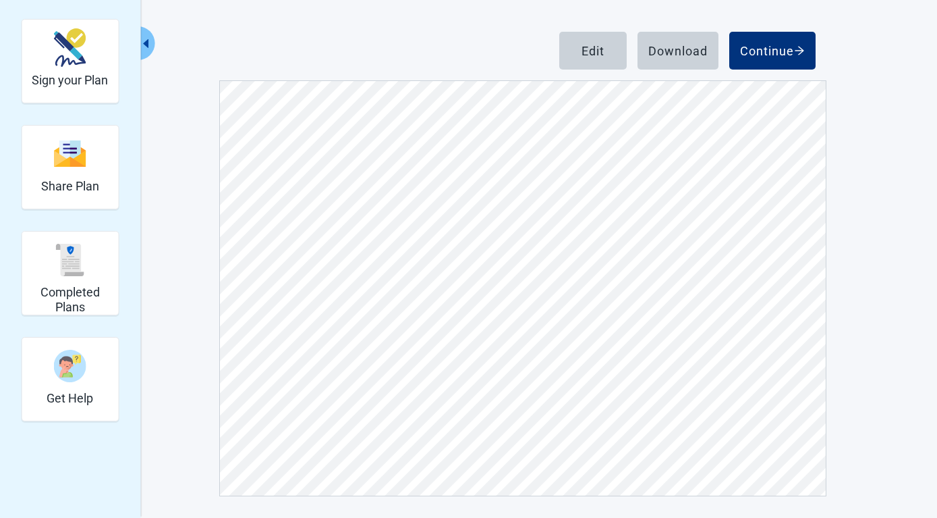
scroll to position [7748, 0]
click at [666, 45] on div "Download" at bounding box center [677, 50] width 59 height 13
click at [777, 46] on div "Continue" at bounding box center [772, 50] width 65 height 13
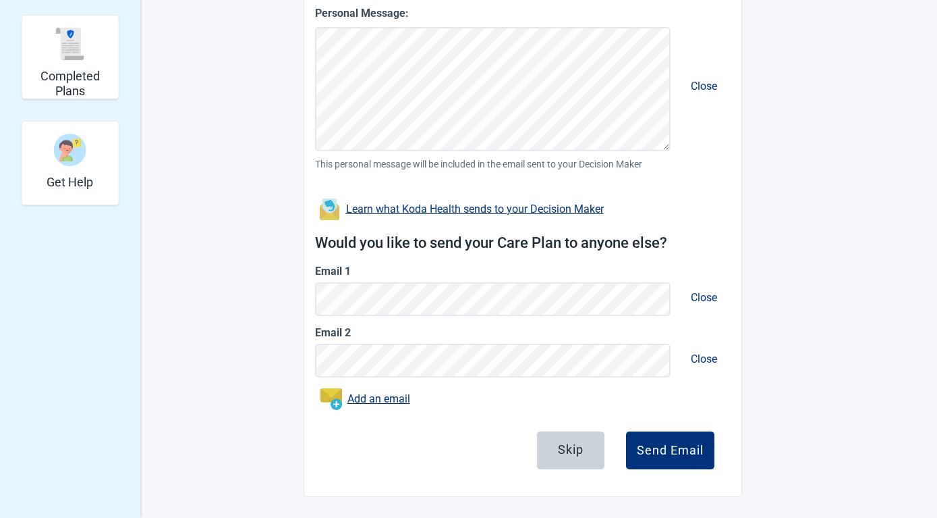
scroll to position [364, 0]
click at [665, 446] on div "Send Email" at bounding box center [670, 449] width 67 height 13
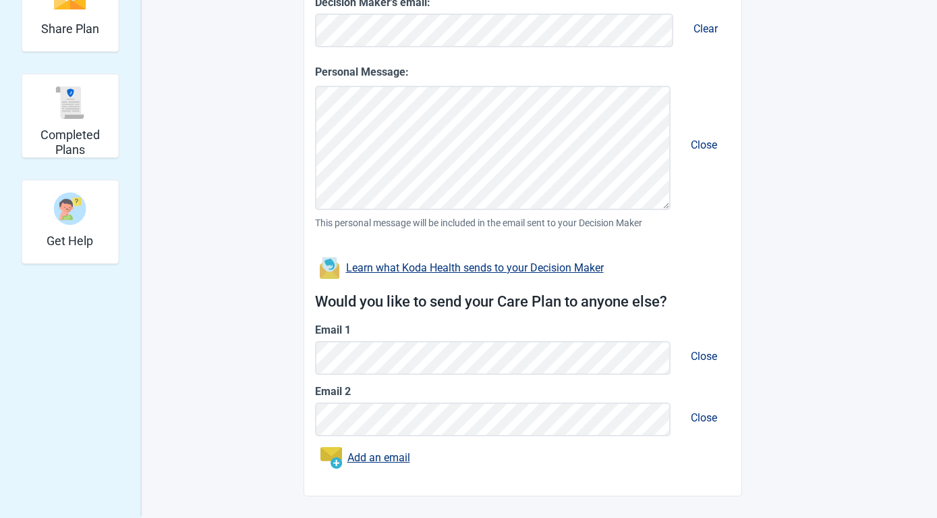
scroll to position [304, 0]
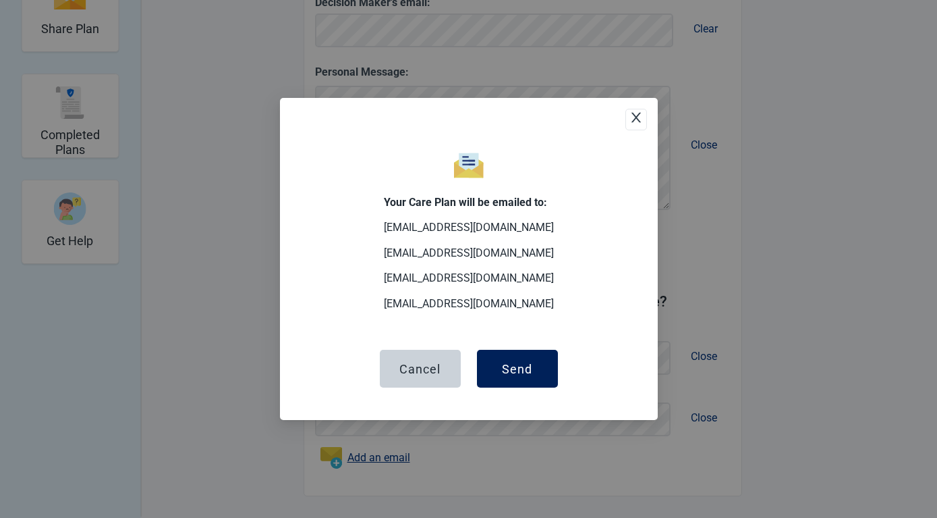
click at [509, 370] on div "Send" at bounding box center [517, 368] width 30 height 13
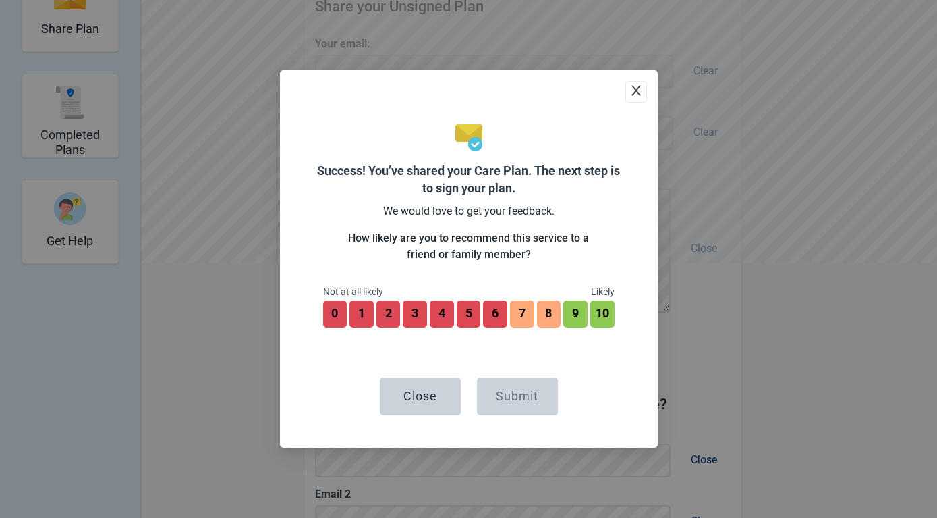
scroll to position [407, 0]
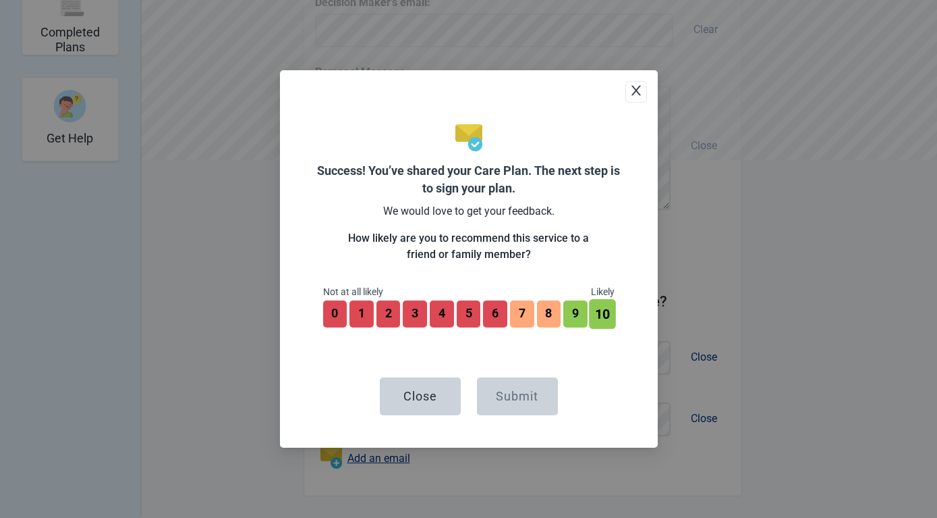
click at [606, 313] on button "10" at bounding box center [602, 314] width 26 height 30
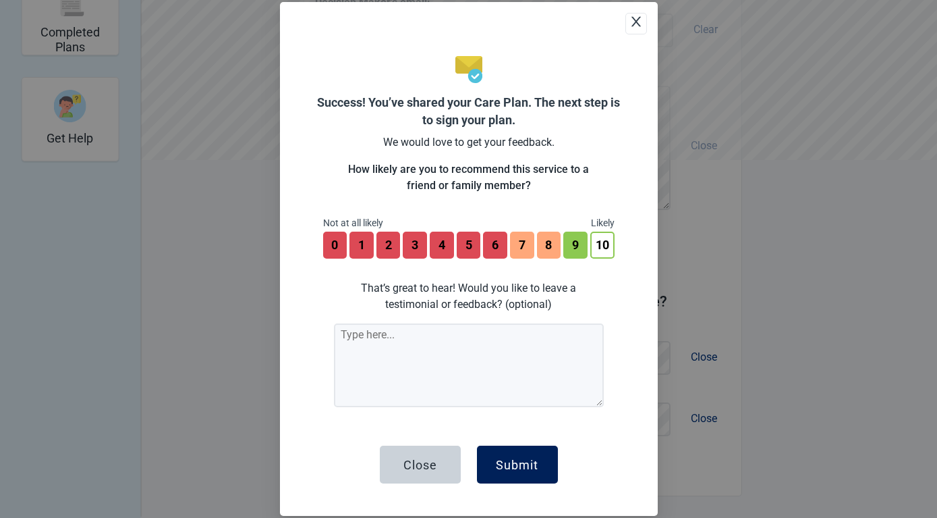
click at [496, 456] on button "Submit" at bounding box center [517, 464] width 81 height 38
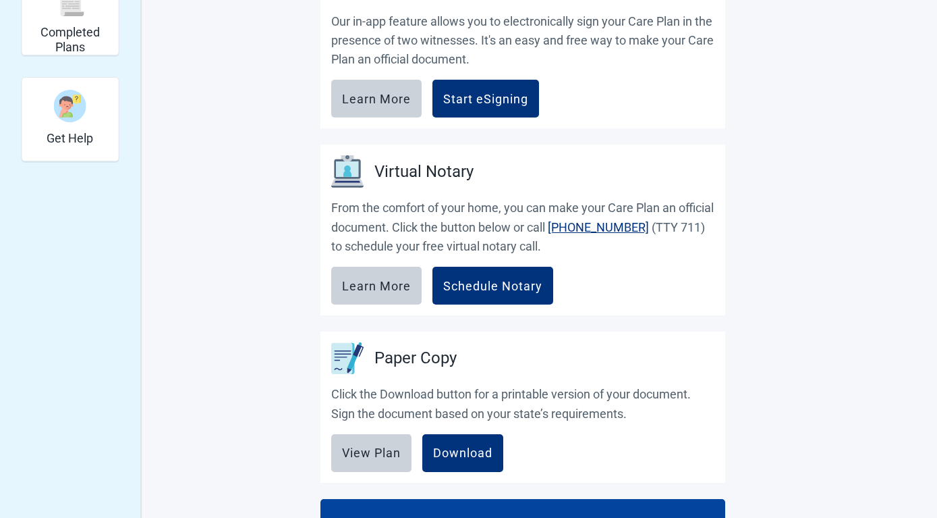
scroll to position [415, 0]
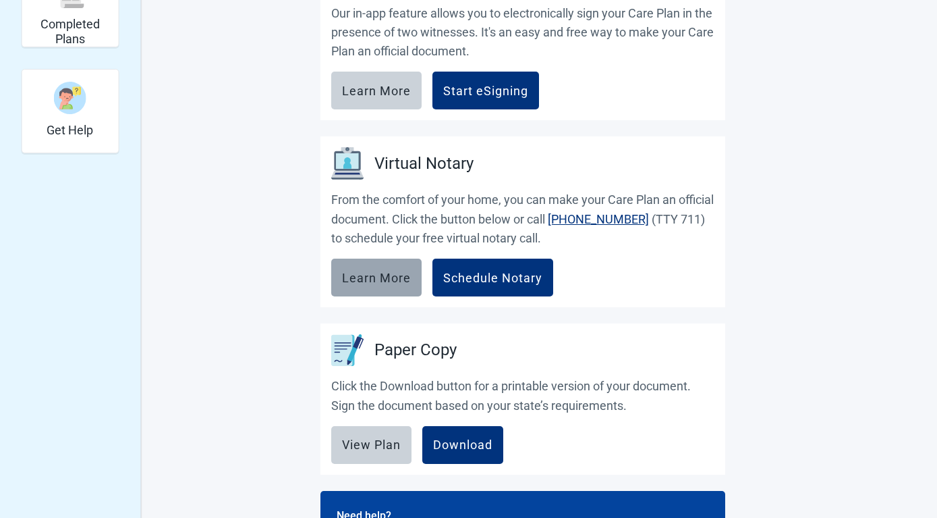
click at [368, 271] on div "Learn More" at bounding box center [376, 277] width 69 height 13
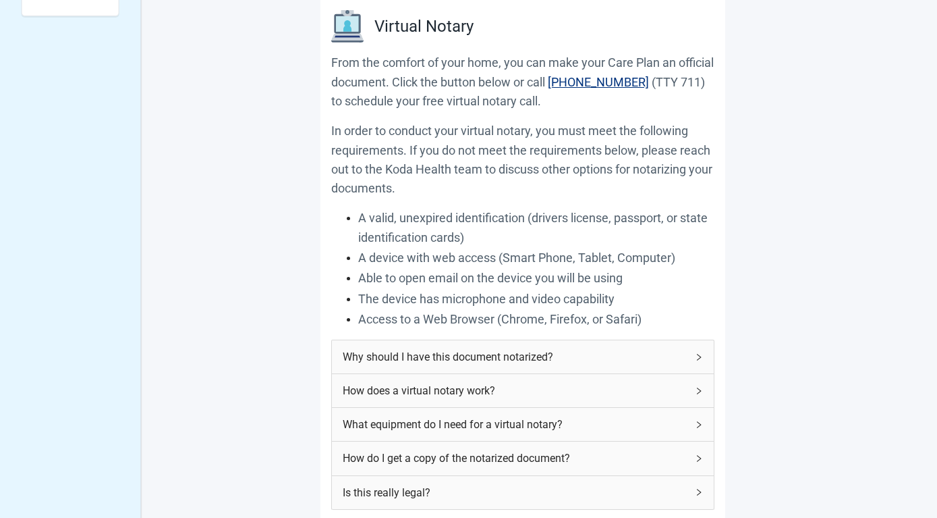
scroll to position [553, 0]
